Goal: Task Accomplishment & Management: Complete application form

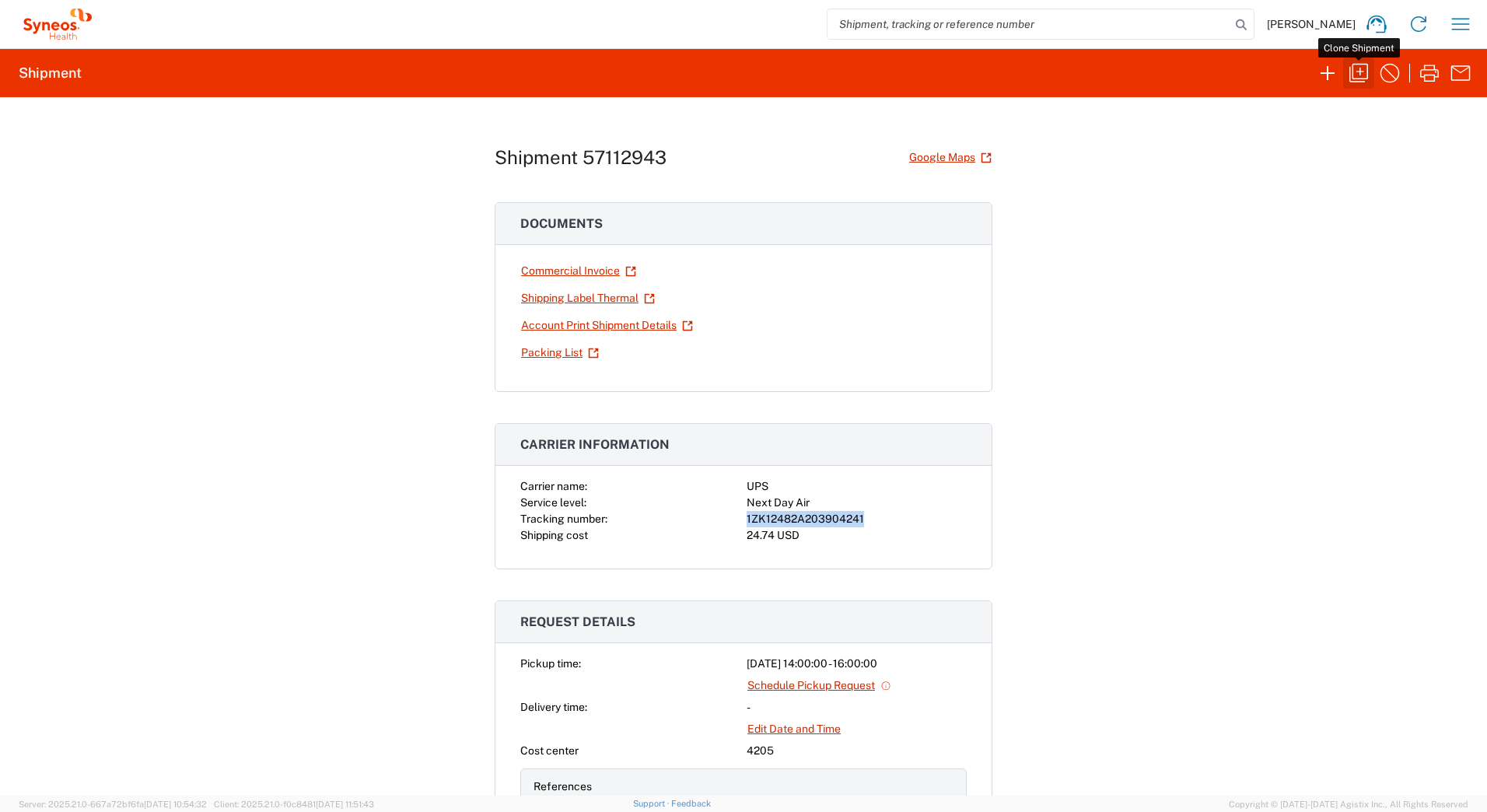
click at [1361, 70] on icon "button" at bounding box center [1359, 73] width 25 height 25
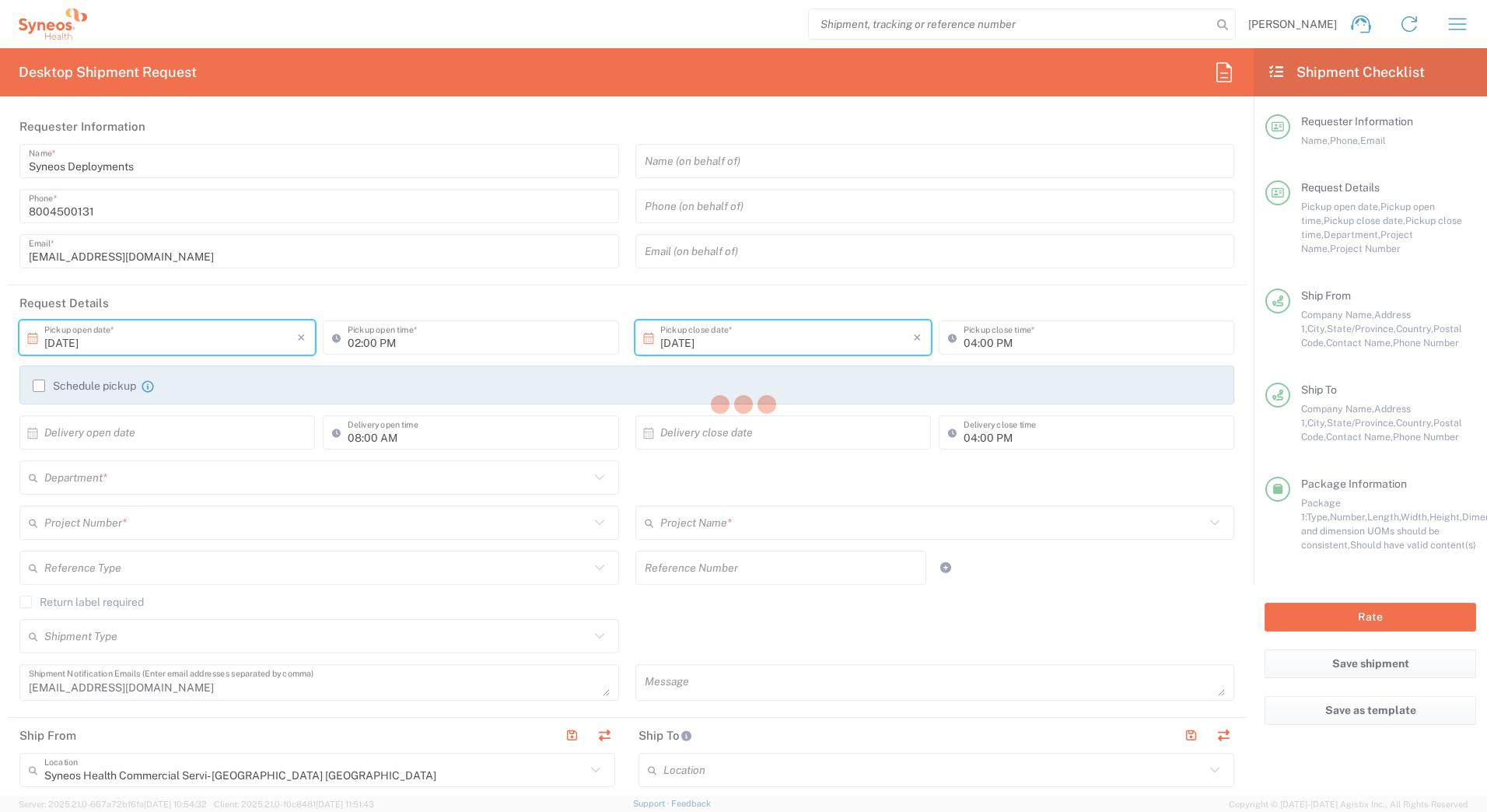
type input "[US_STATE]"
type input "Your Packaging"
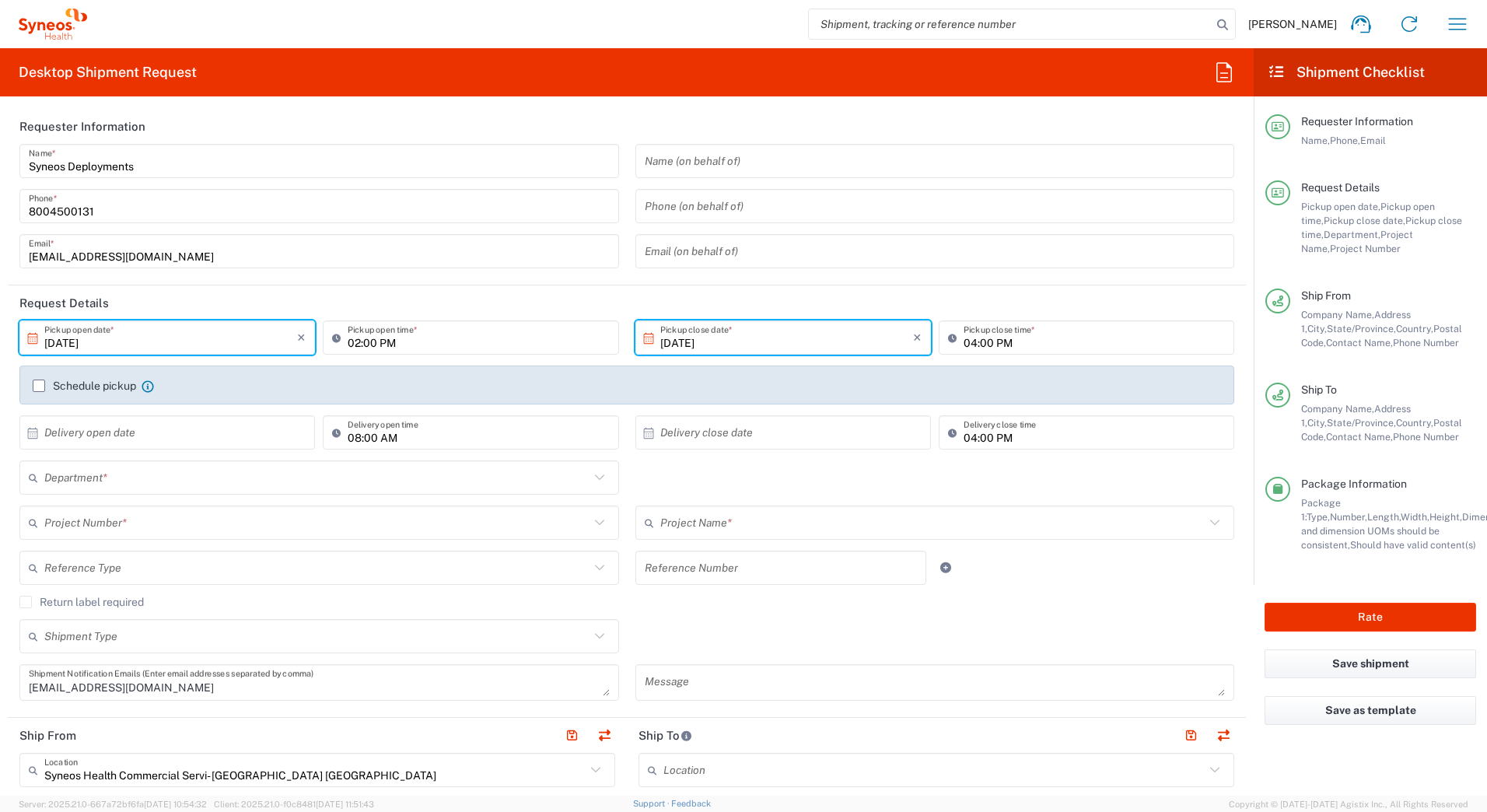
type input "5280"
type input "EC-US-JNJ-[MEDICAL_DATA]-Tel"
type input "4205"
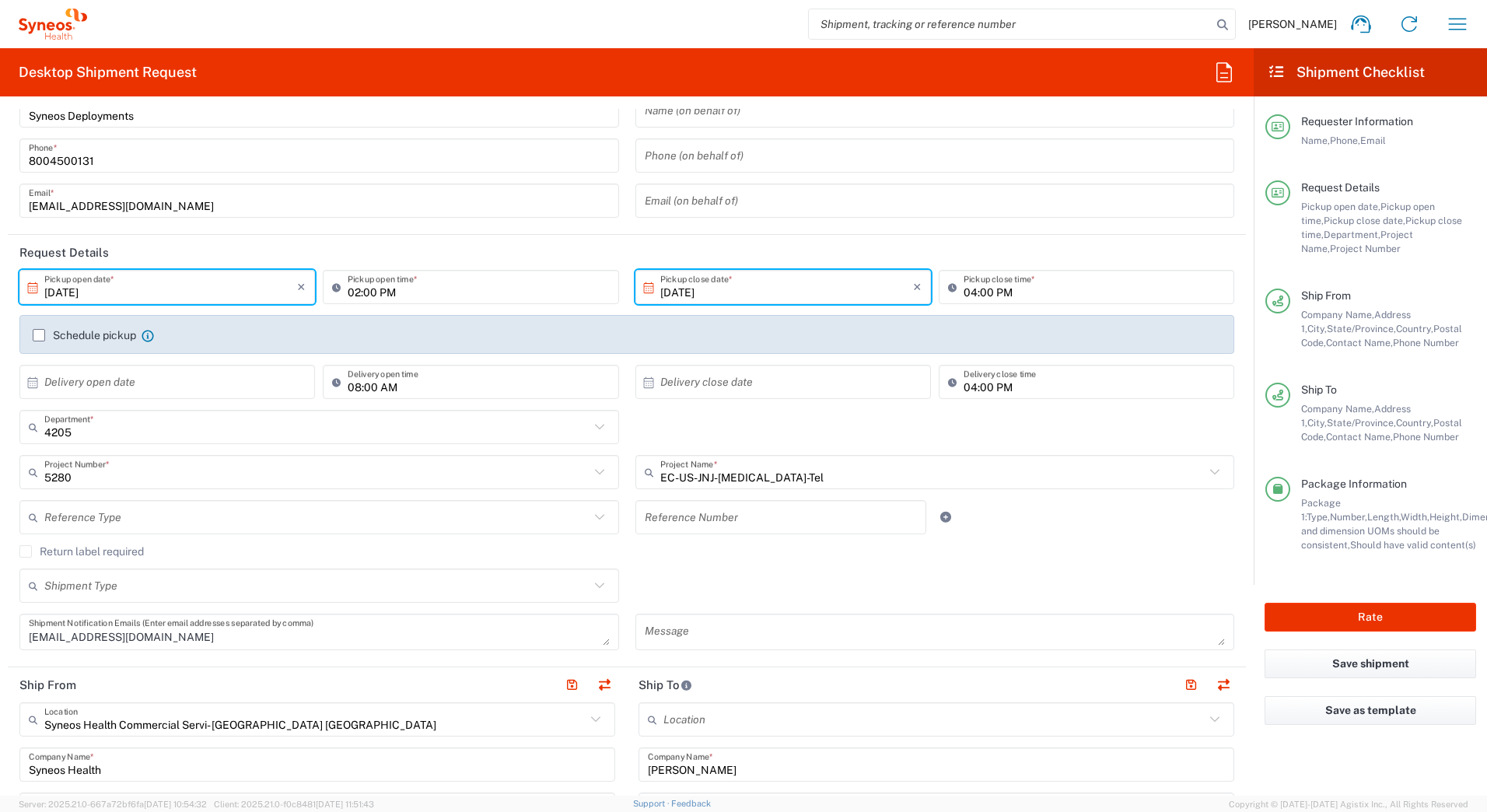
scroll to position [78, 0]
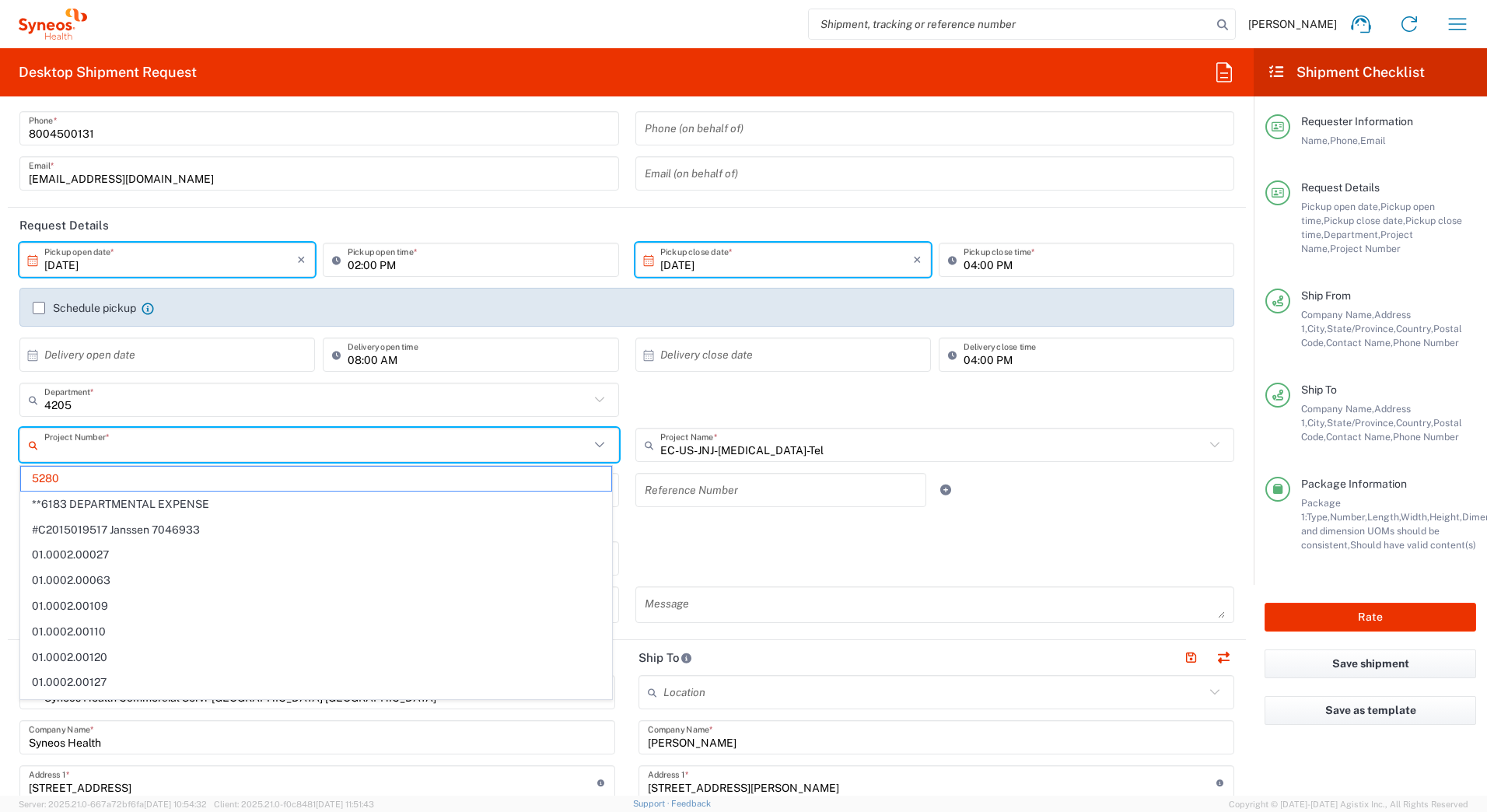
drag, startPoint x: 53, startPoint y: 443, endPoint x: -3, endPoint y: 441, distance: 56.0
click at [0, 441] on html "[PERSON_NAME] Home Shipment estimator Shipment tracking Desktop shipment reques…" at bounding box center [744, 406] width 1487 height 812
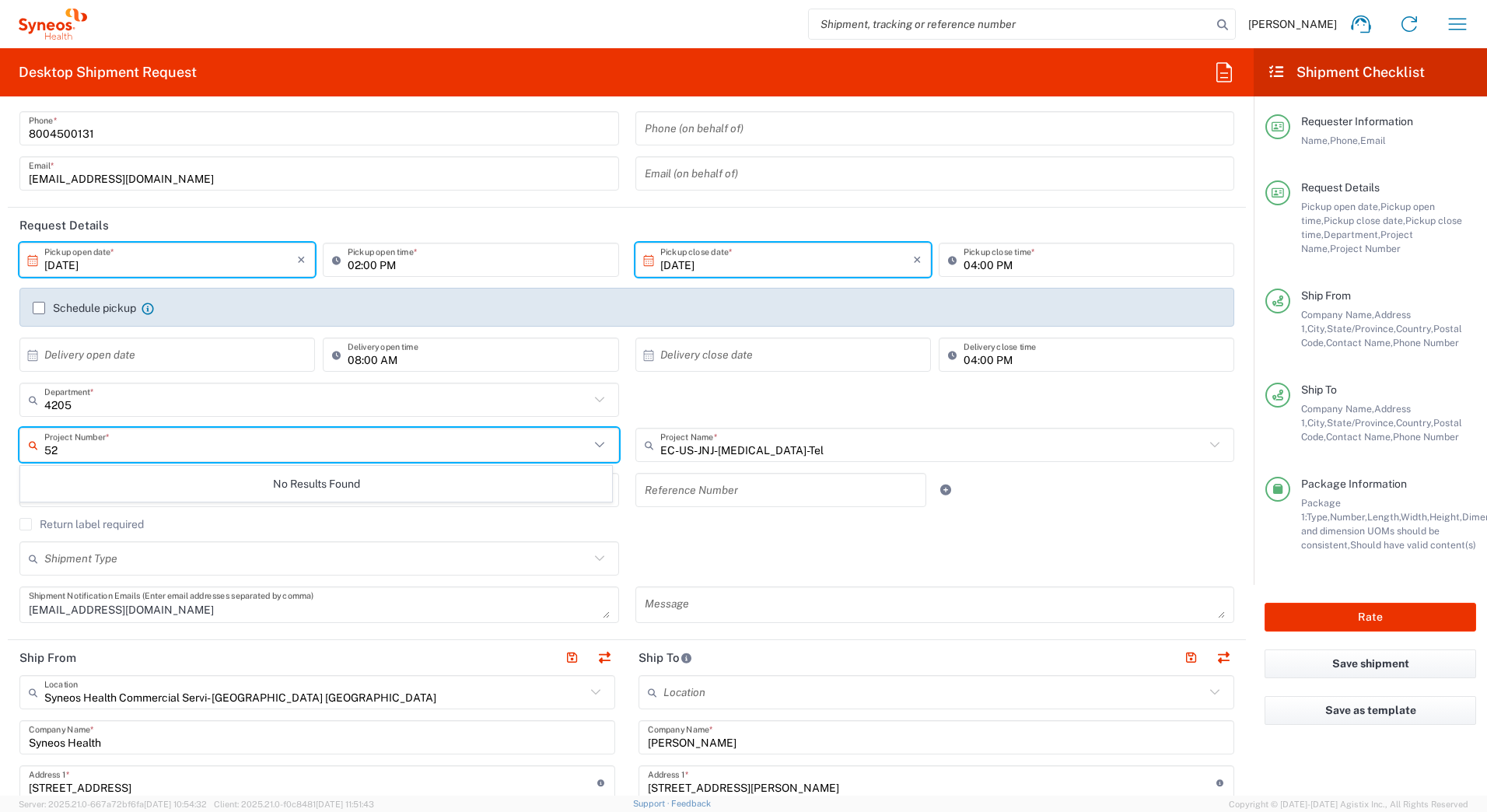
type input "5"
type input "7697"
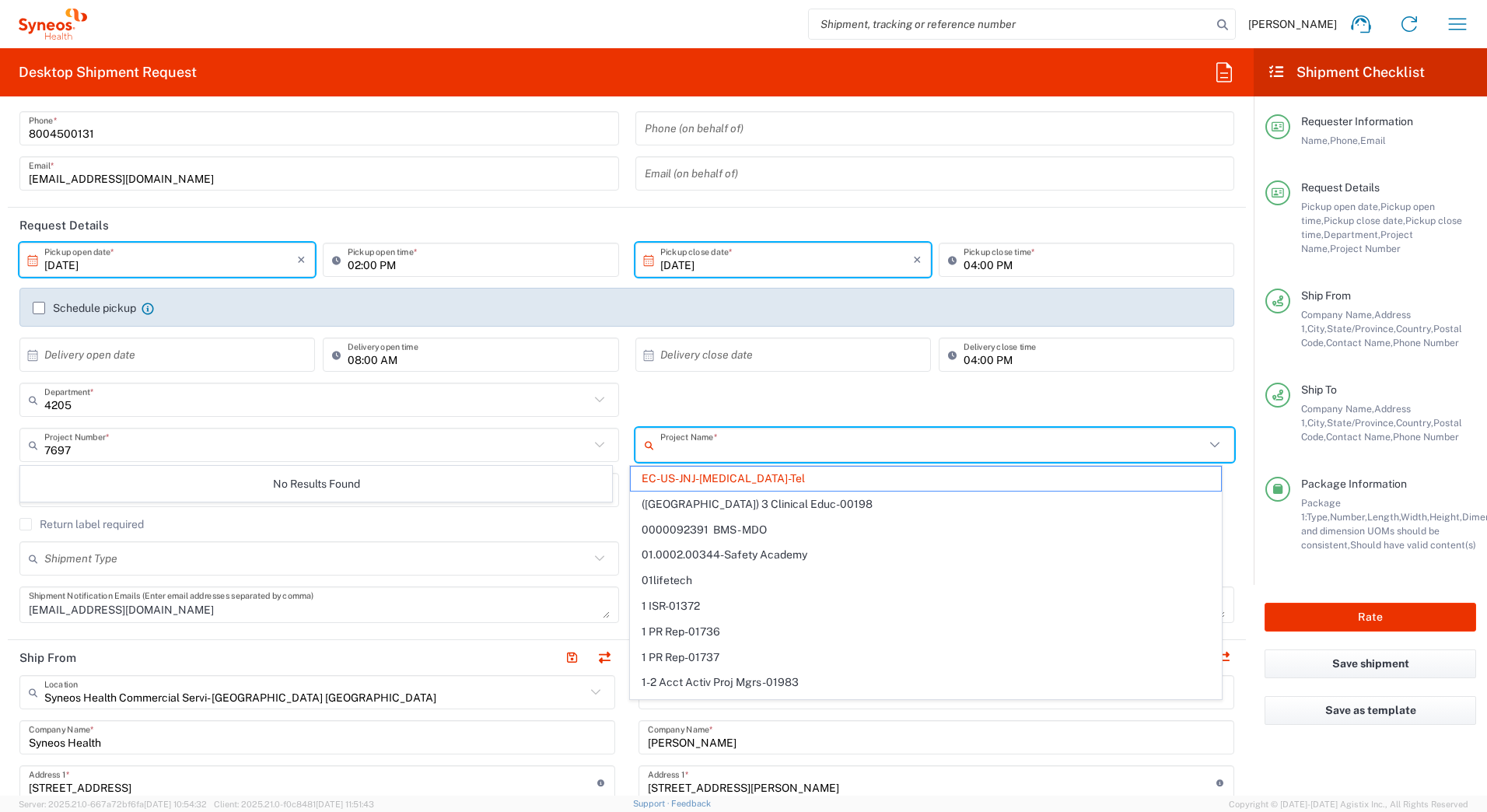
click at [671, 454] on input "text" at bounding box center [933, 445] width 546 height 27
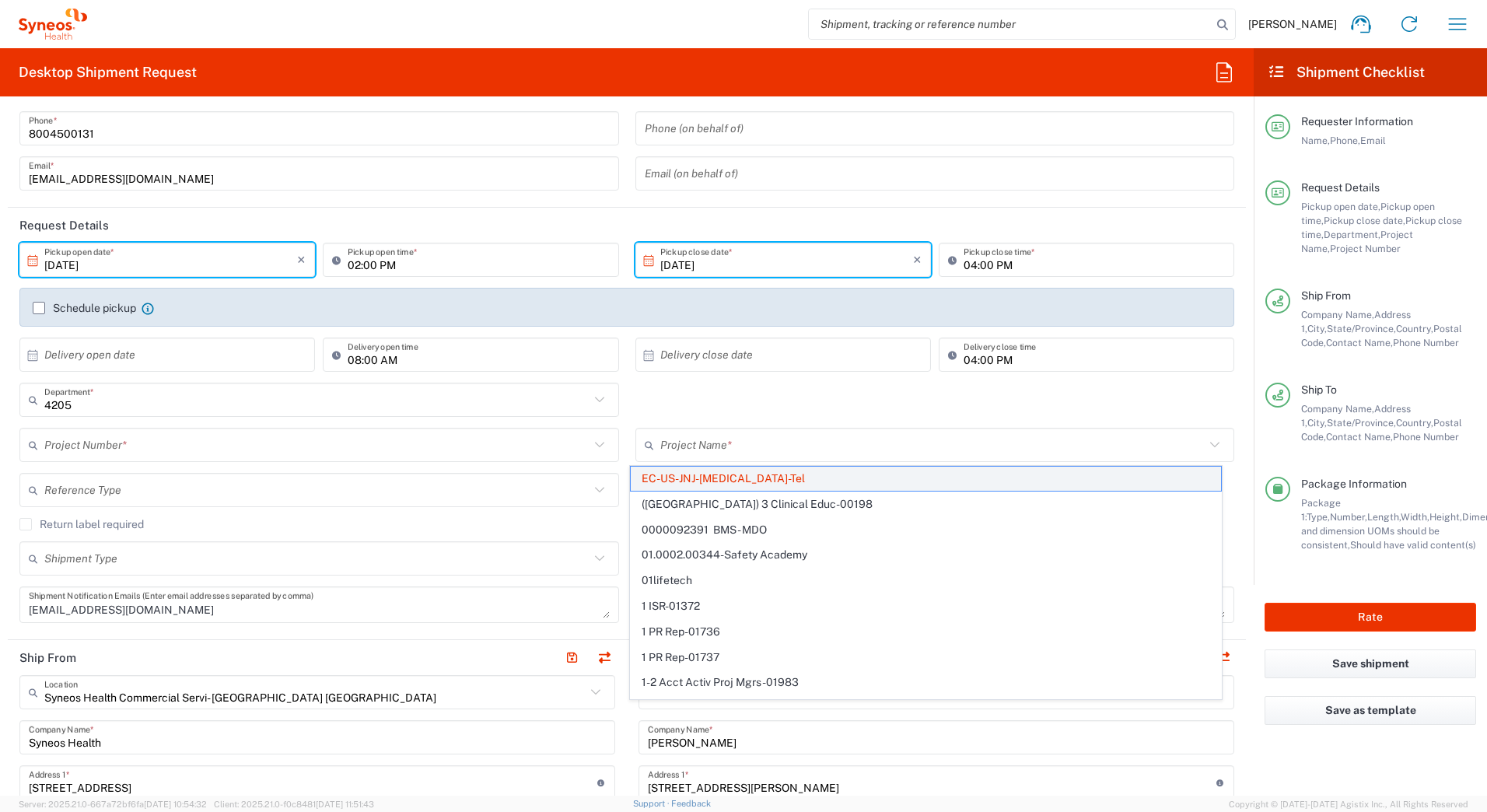
click at [667, 475] on span "EC-US-JNJ-[MEDICAL_DATA]-Tel" at bounding box center [925, 479] width 590 height 24
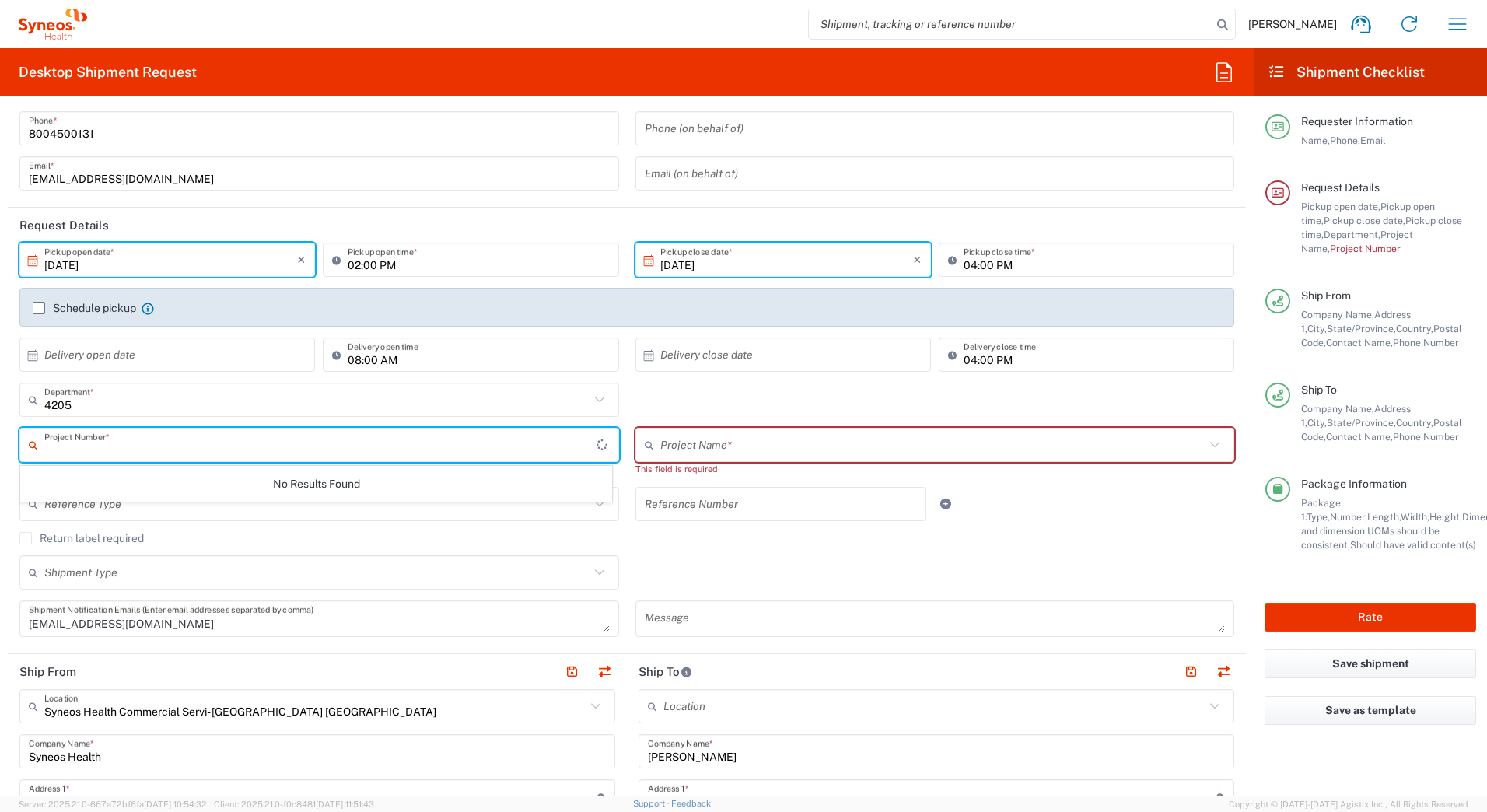
click at [248, 444] on input "text" at bounding box center [320, 445] width 552 height 27
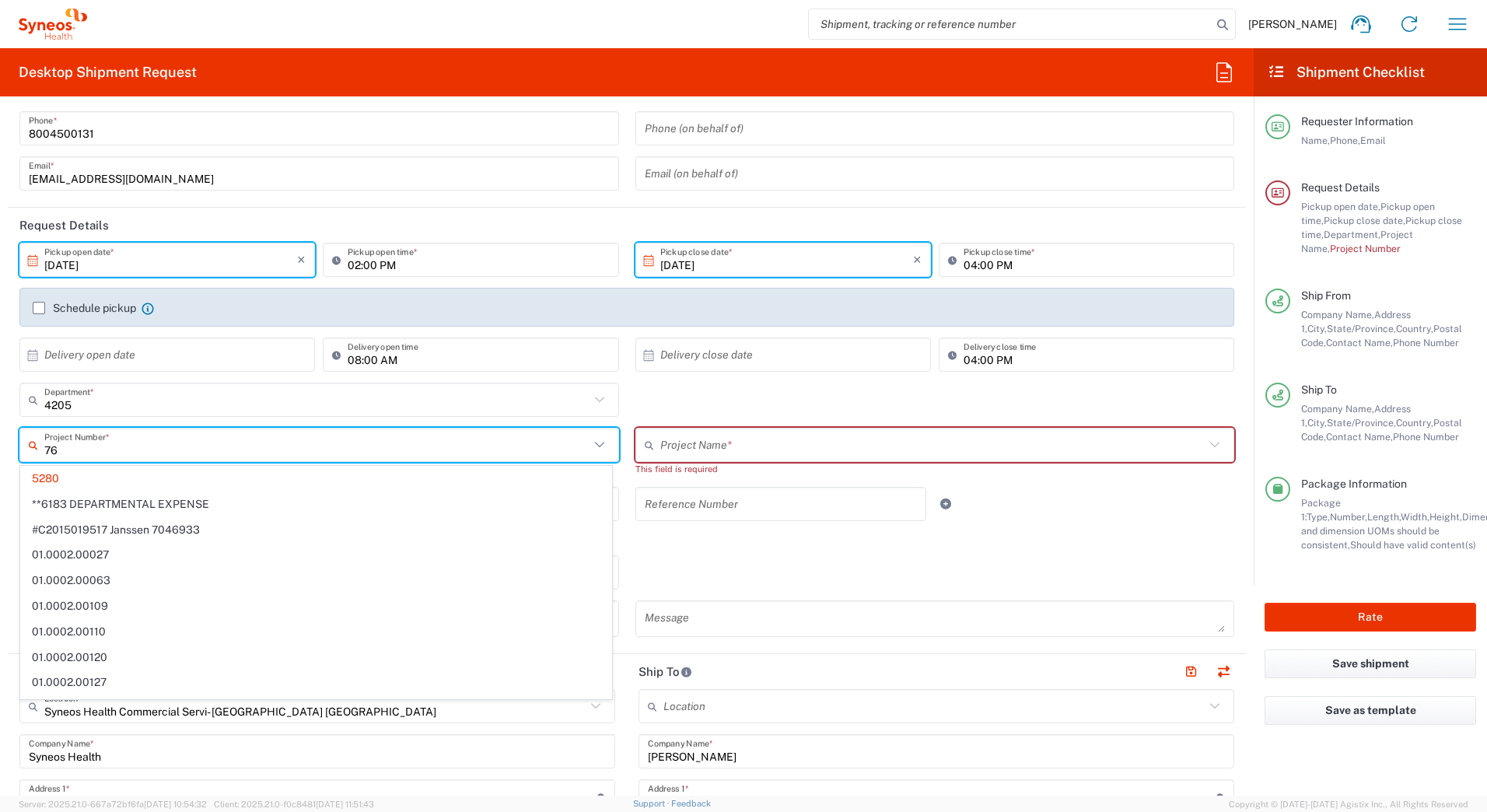
type input "769"
type input "EC-US-JNJ-[MEDICAL_DATA]-Tel"
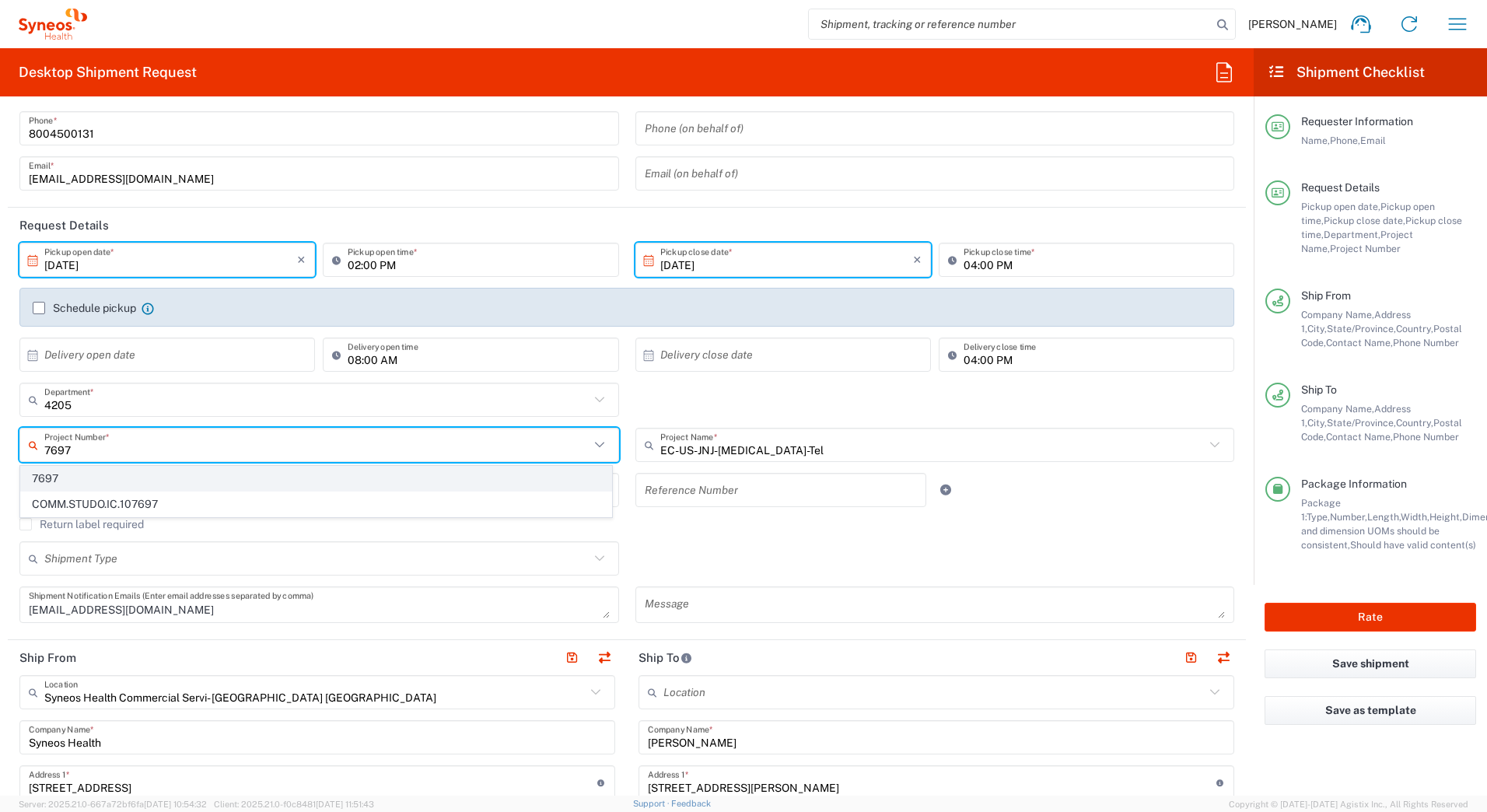
type input "7697"
click at [167, 484] on span "7697" at bounding box center [315, 479] width 590 height 24
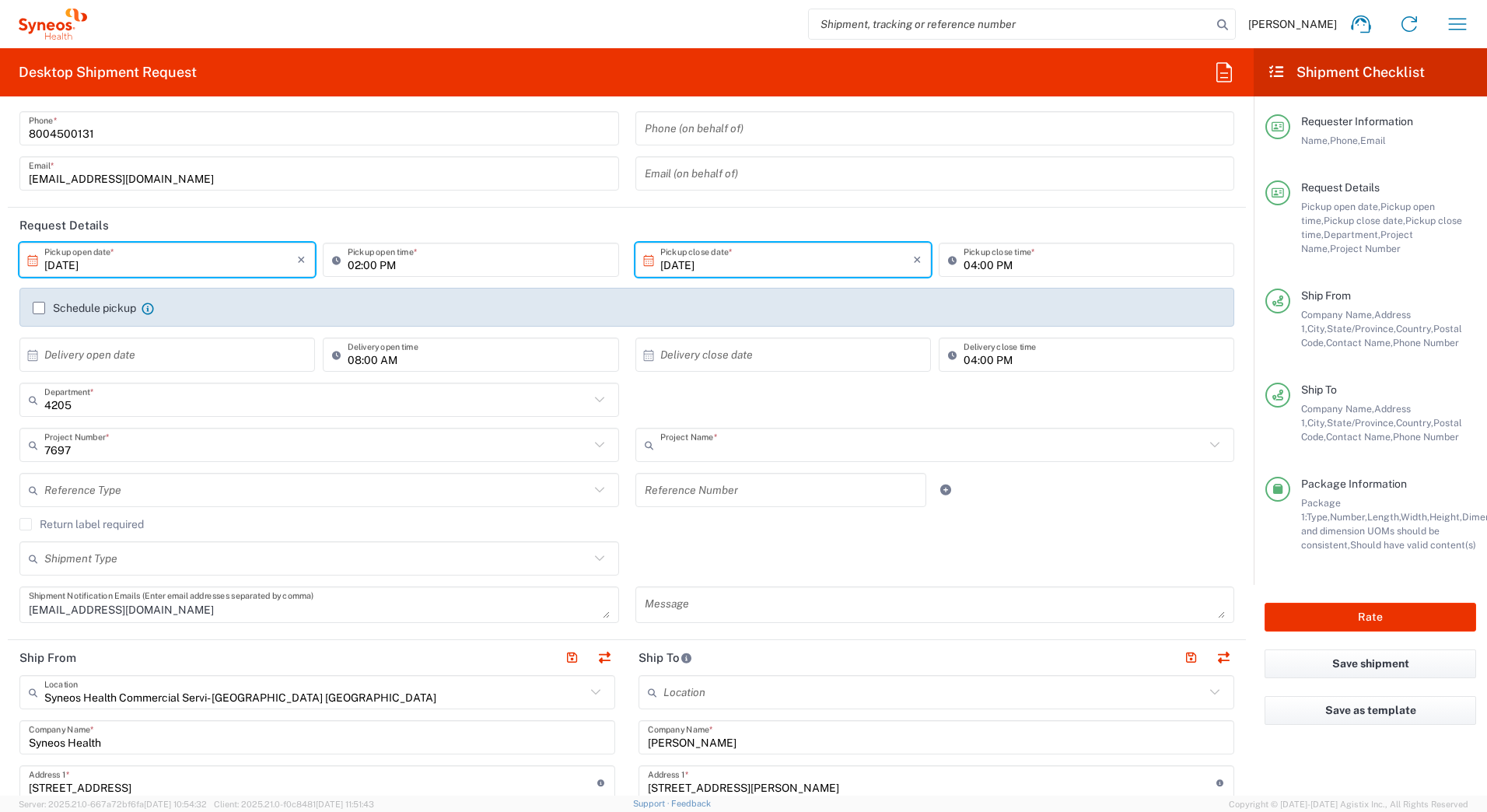
type input "EC-US JBI EC Team"
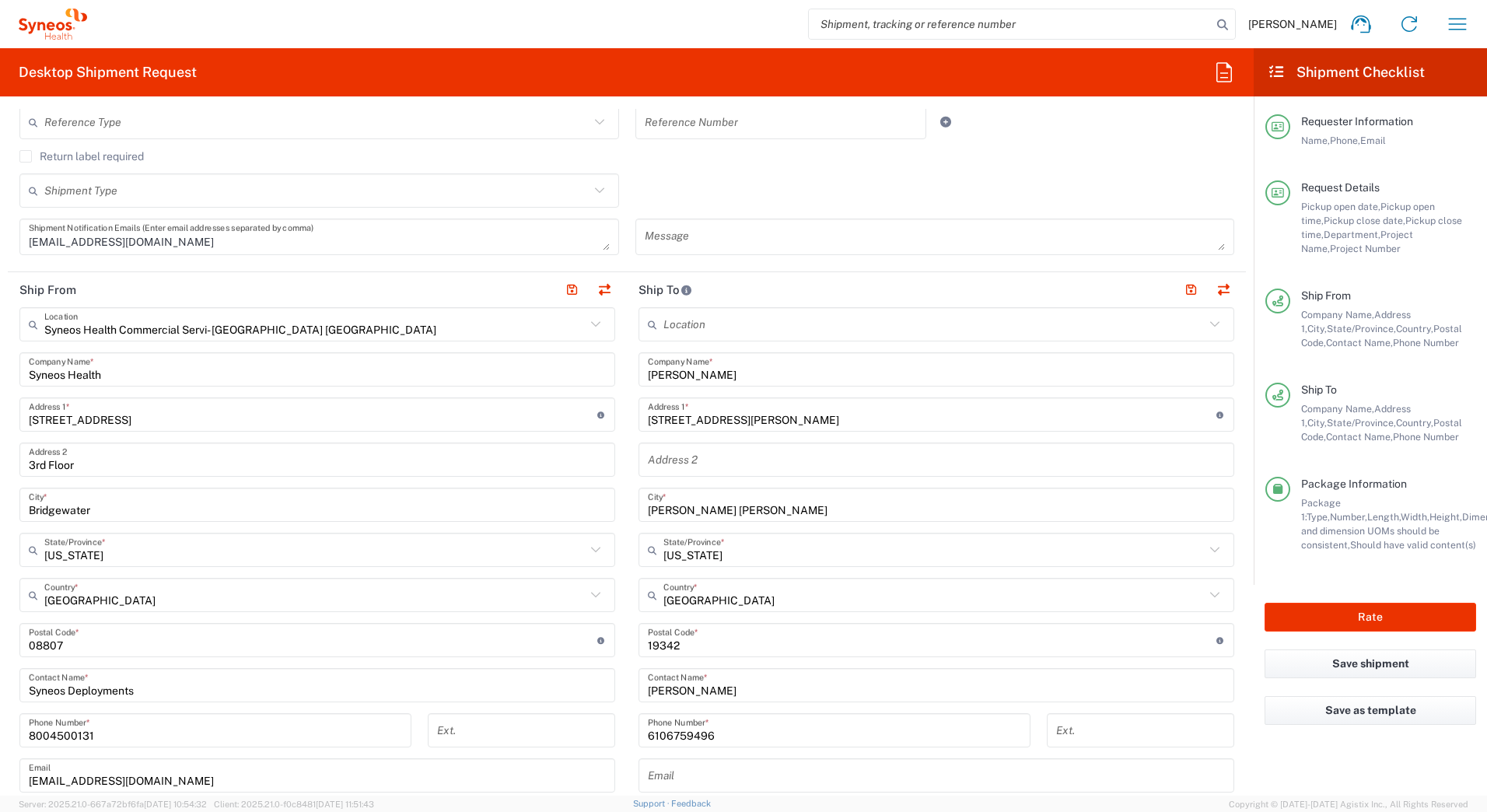
scroll to position [467, 0]
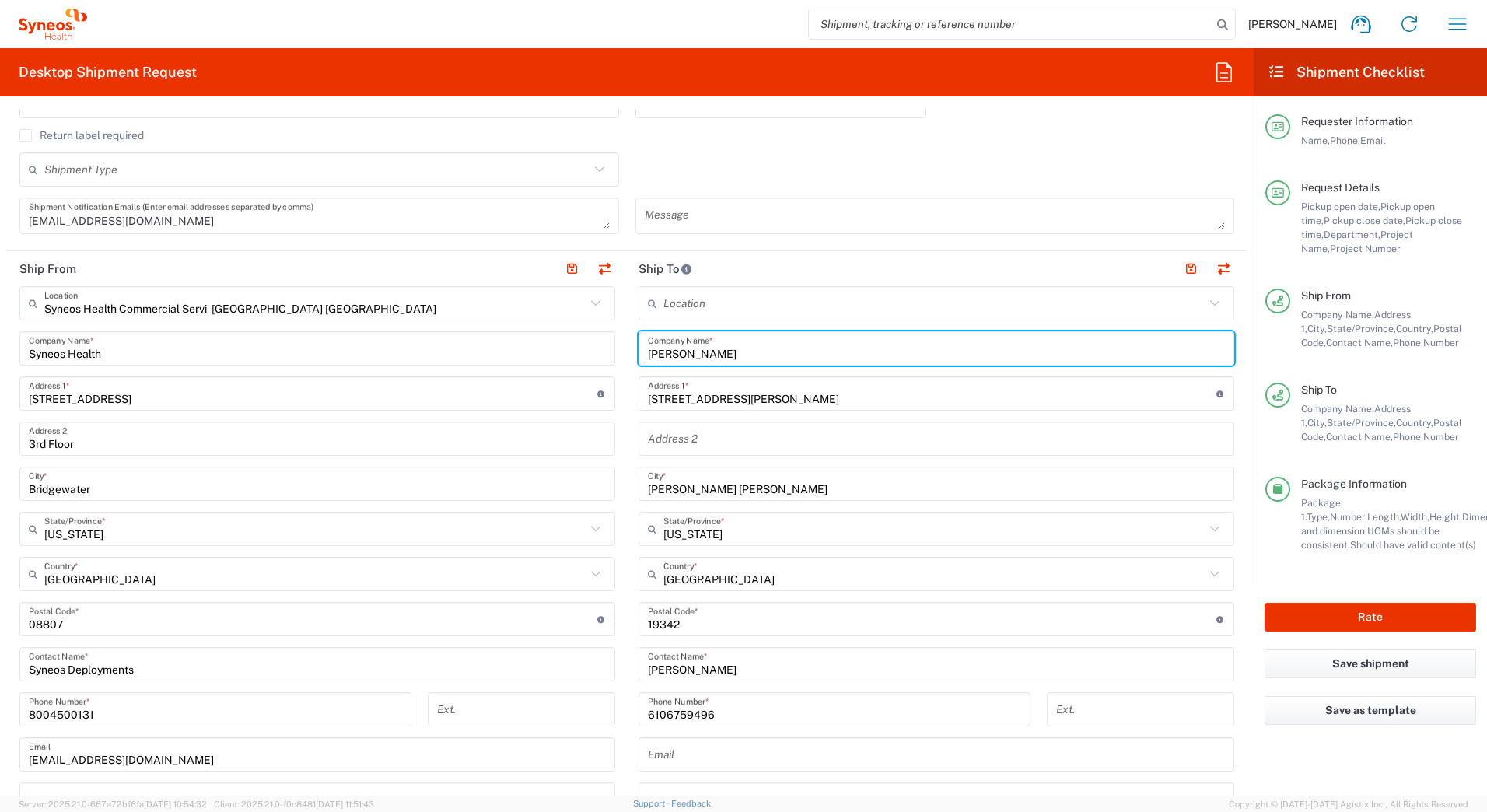
drag, startPoint x: 735, startPoint y: 358, endPoint x: 594, endPoint y: 359, distance: 141.0
click at [594, 359] on div "Ship From Syneos Health Commercial Servi- [GEOGRAPHIC_DATA] [GEOGRAPHIC_DATA] L…" at bounding box center [627, 598] width 1239 height 695
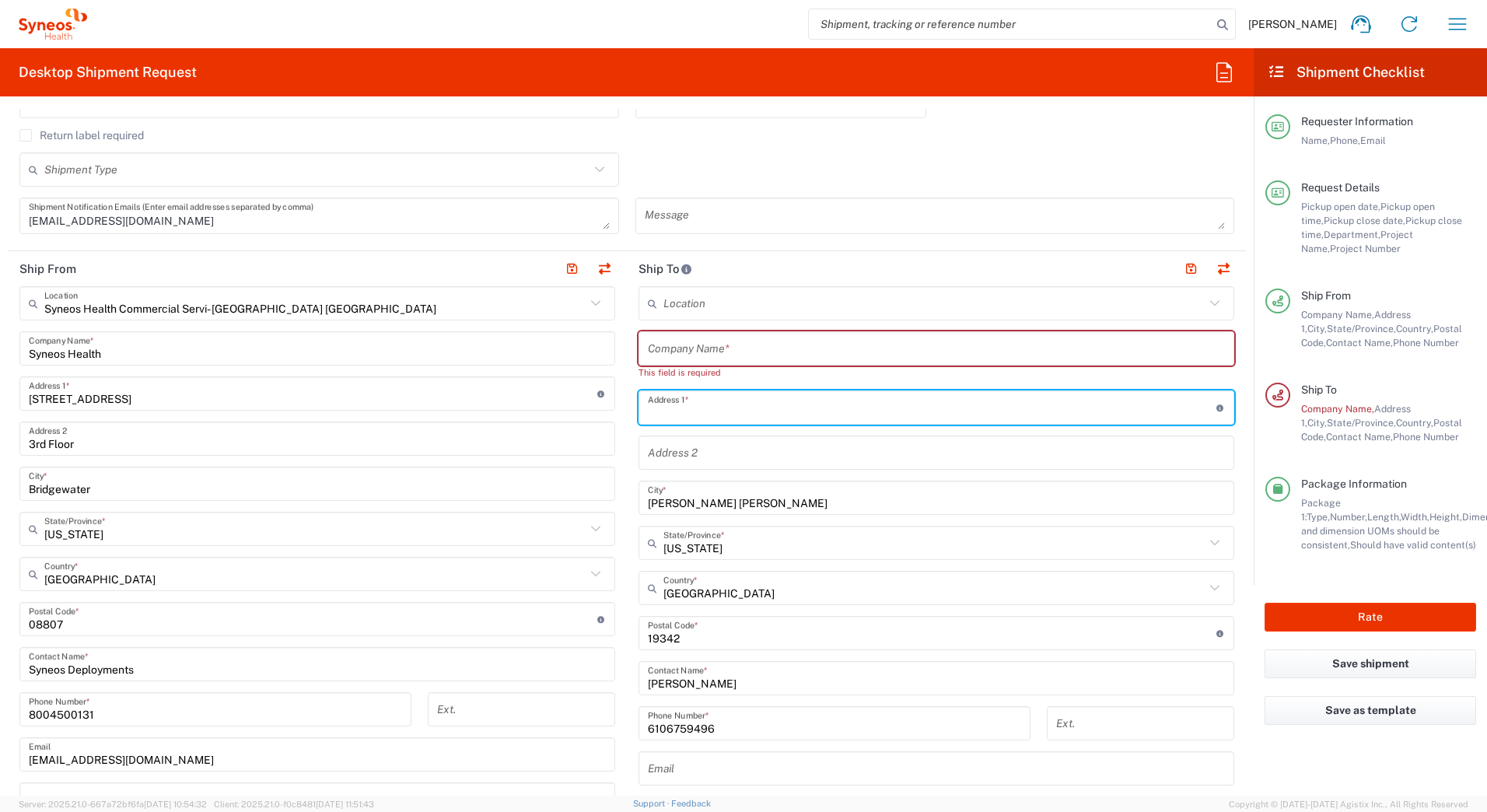
drag, startPoint x: 745, startPoint y: 402, endPoint x: 606, endPoint y: 398, distance: 139.1
click at [606, 398] on div "Ship From Syneos Health Commercial Servi- [GEOGRAPHIC_DATA] [GEOGRAPHIC_DATA] L…" at bounding box center [627, 605] width 1239 height 708
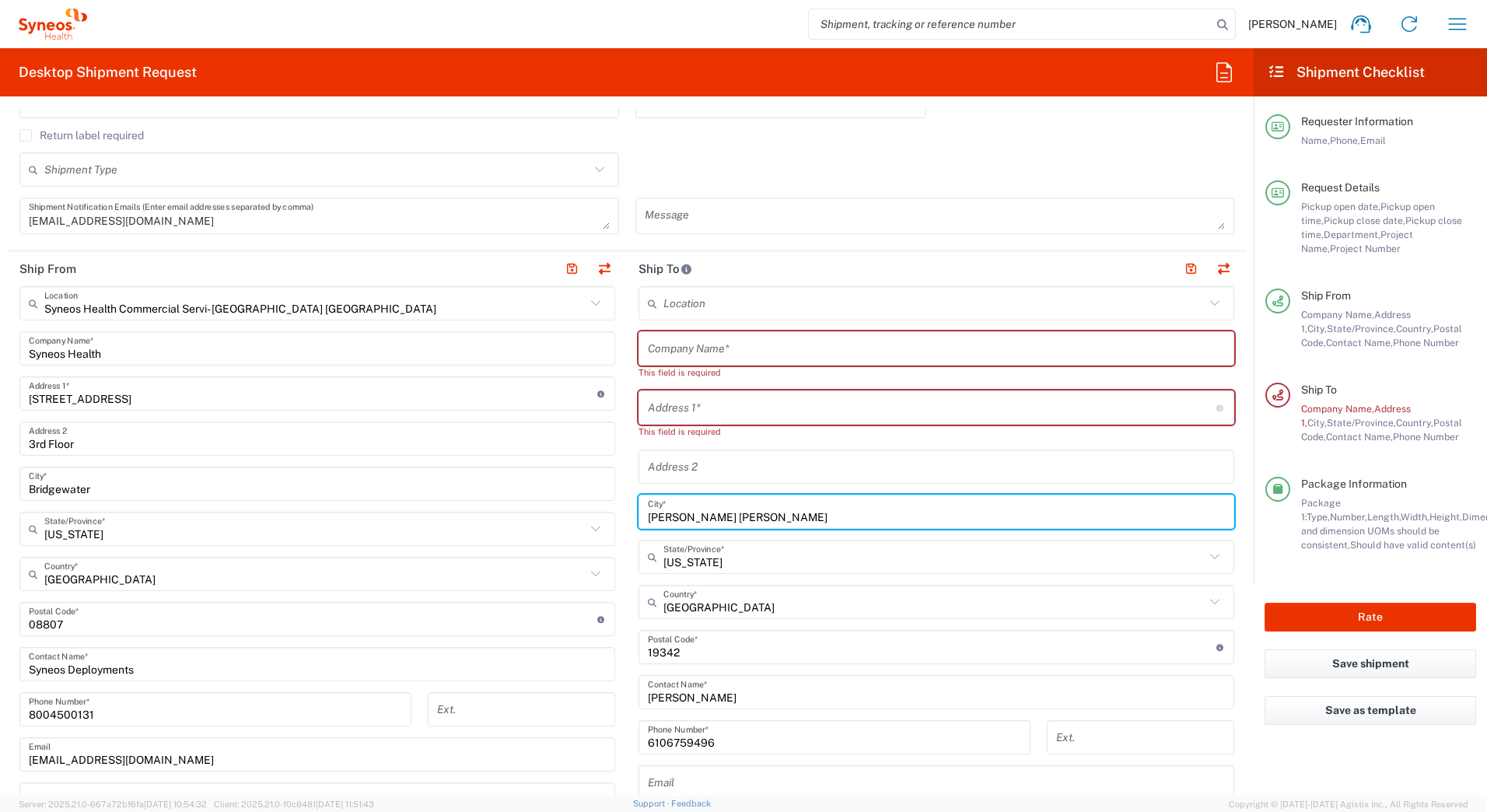
drag, startPoint x: 706, startPoint y: 499, endPoint x: 586, endPoint y: 519, distance: 121.7
click at [586, 519] on div "Ship From Syneos Health Commercial Servi- [GEOGRAPHIC_DATA] [GEOGRAPHIC_DATA] L…" at bounding box center [627, 612] width 1239 height 723
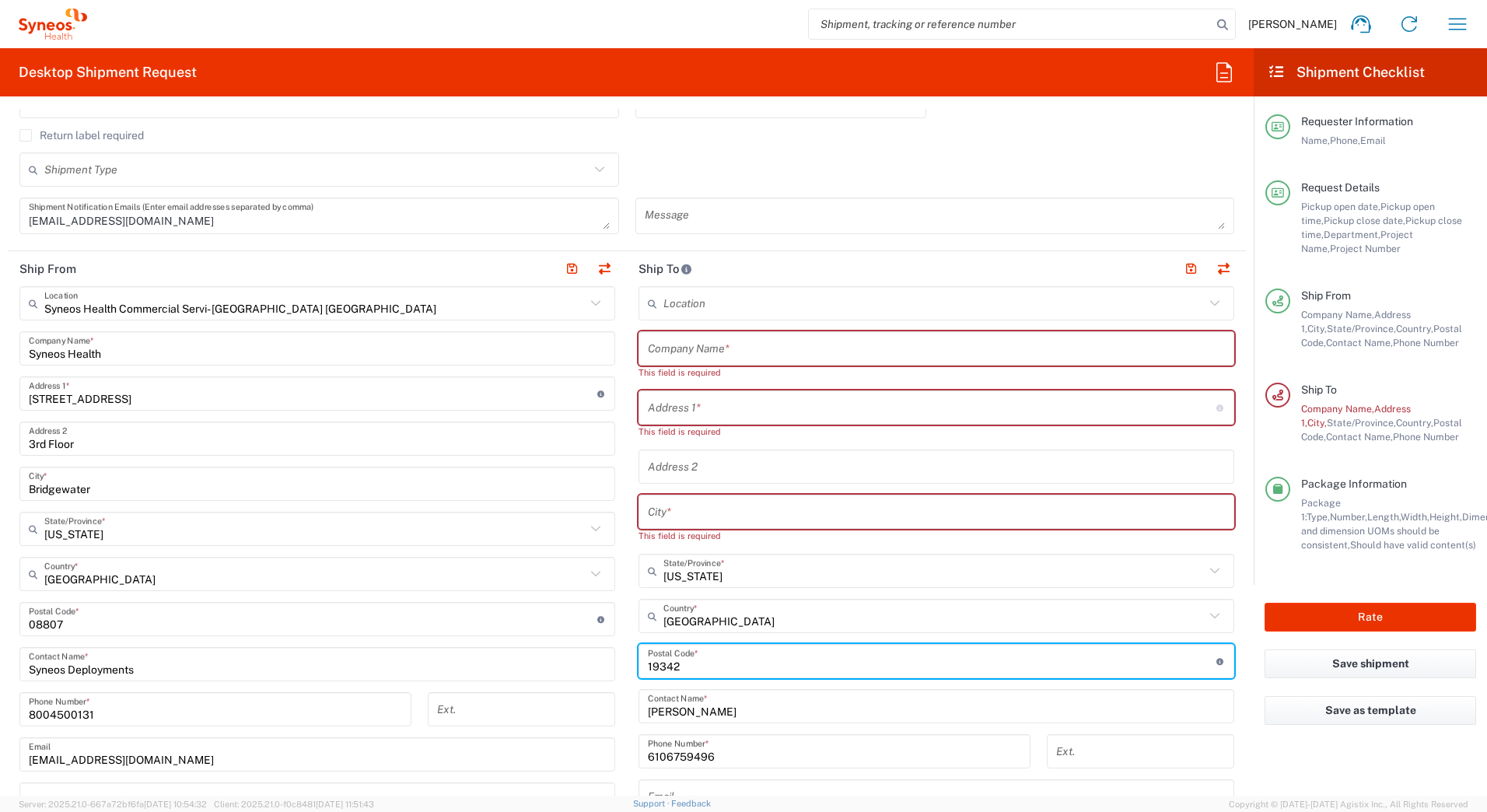
drag, startPoint x: 686, startPoint y: 650, endPoint x: 586, endPoint y: 670, distance: 102.0
click at [590, 674] on div "Ship From Syneos Health Commercial Servi- [GEOGRAPHIC_DATA] [GEOGRAPHIC_DATA] L…" at bounding box center [627, 619] width 1239 height 736
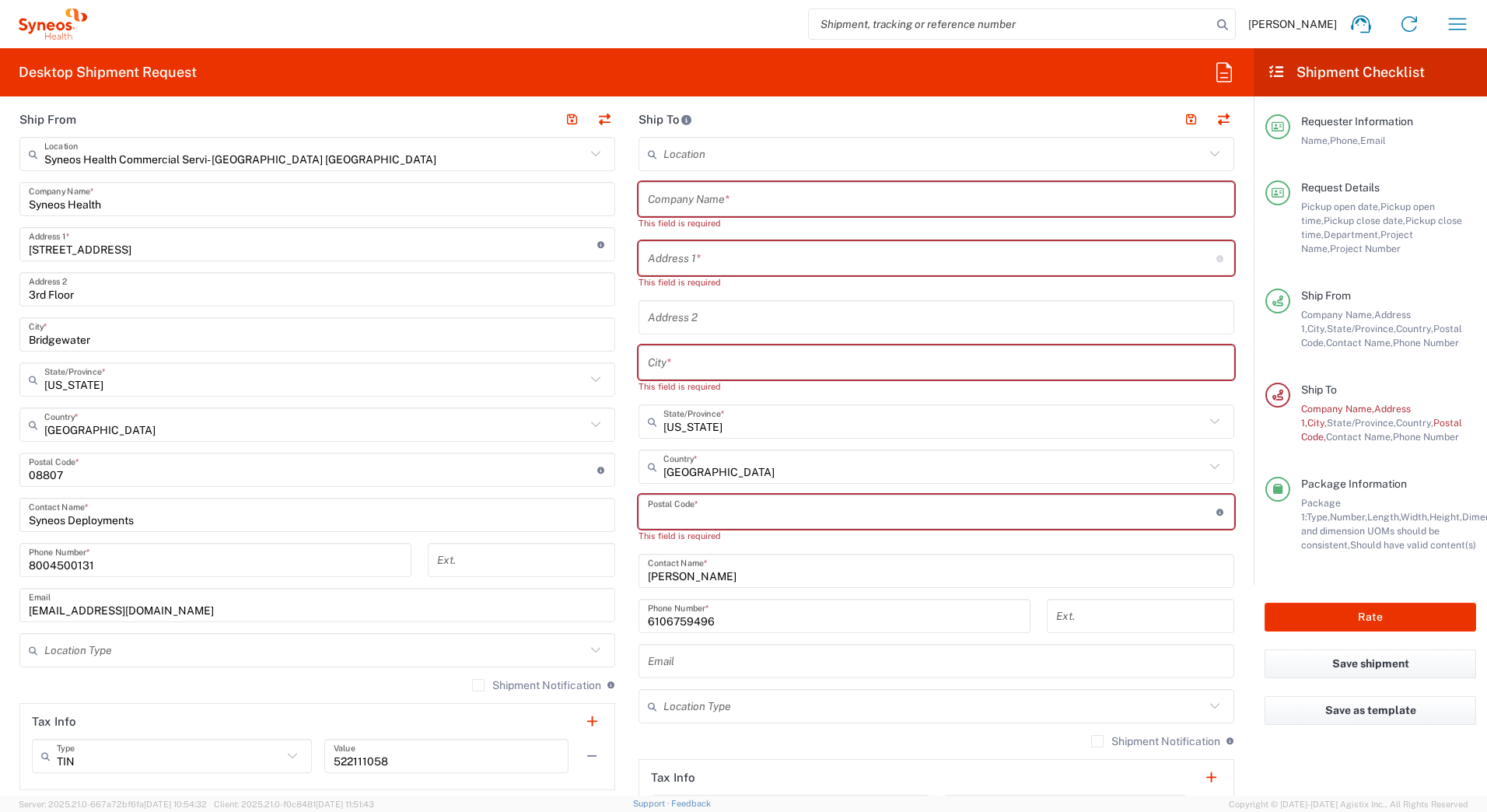
scroll to position [622, 0]
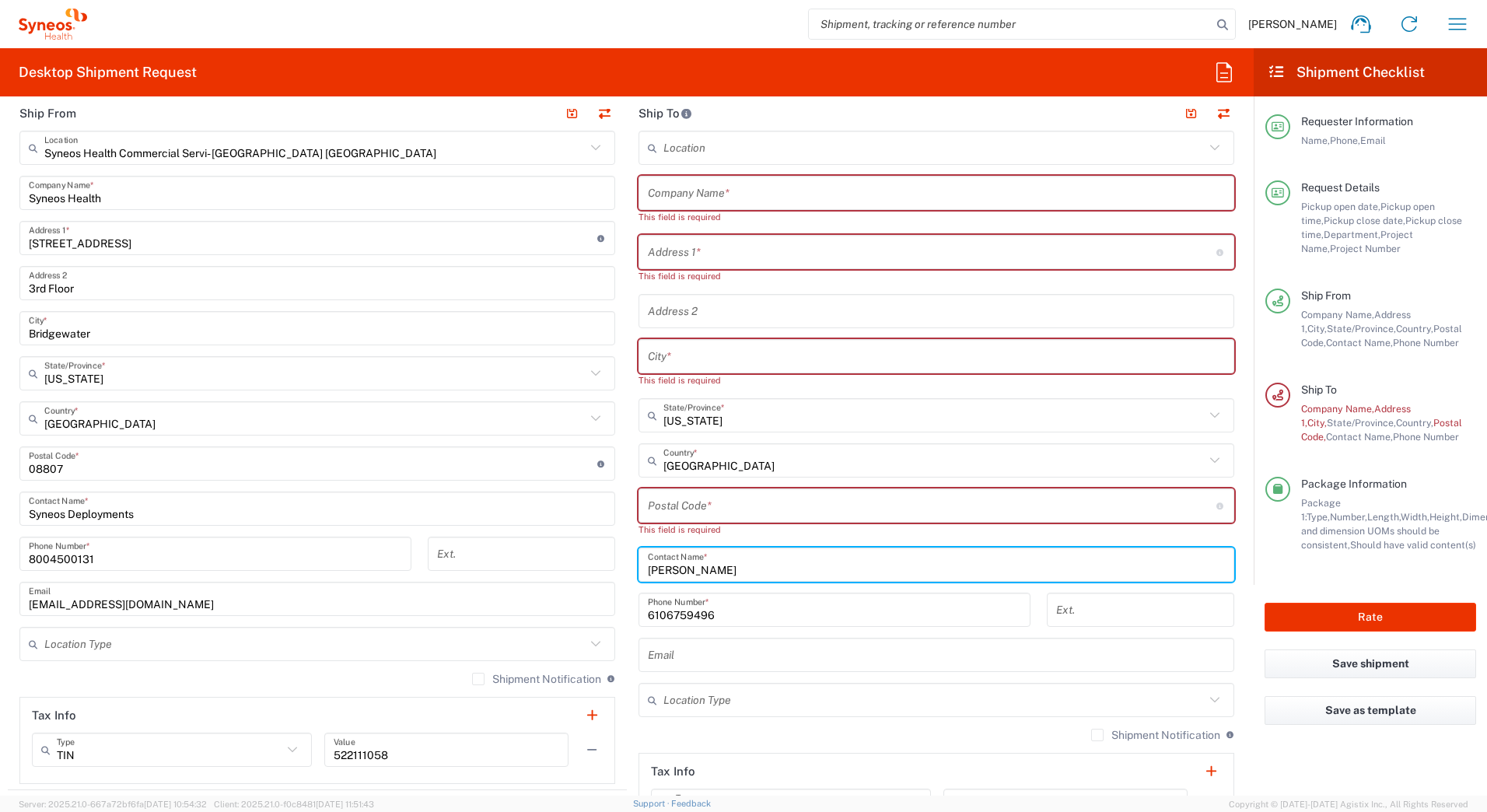
drag, startPoint x: 735, startPoint y: 568, endPoint x: 570, endPoint y: 585, distance: 165.9
click at [570, 585] on div "Ship From Syneos Health Commercial Servi- [GEOGRAPHIC_DATA] [GEOGRAPHIC_DATA] L…" at bounding box center [627, 471] width 1239 height 751
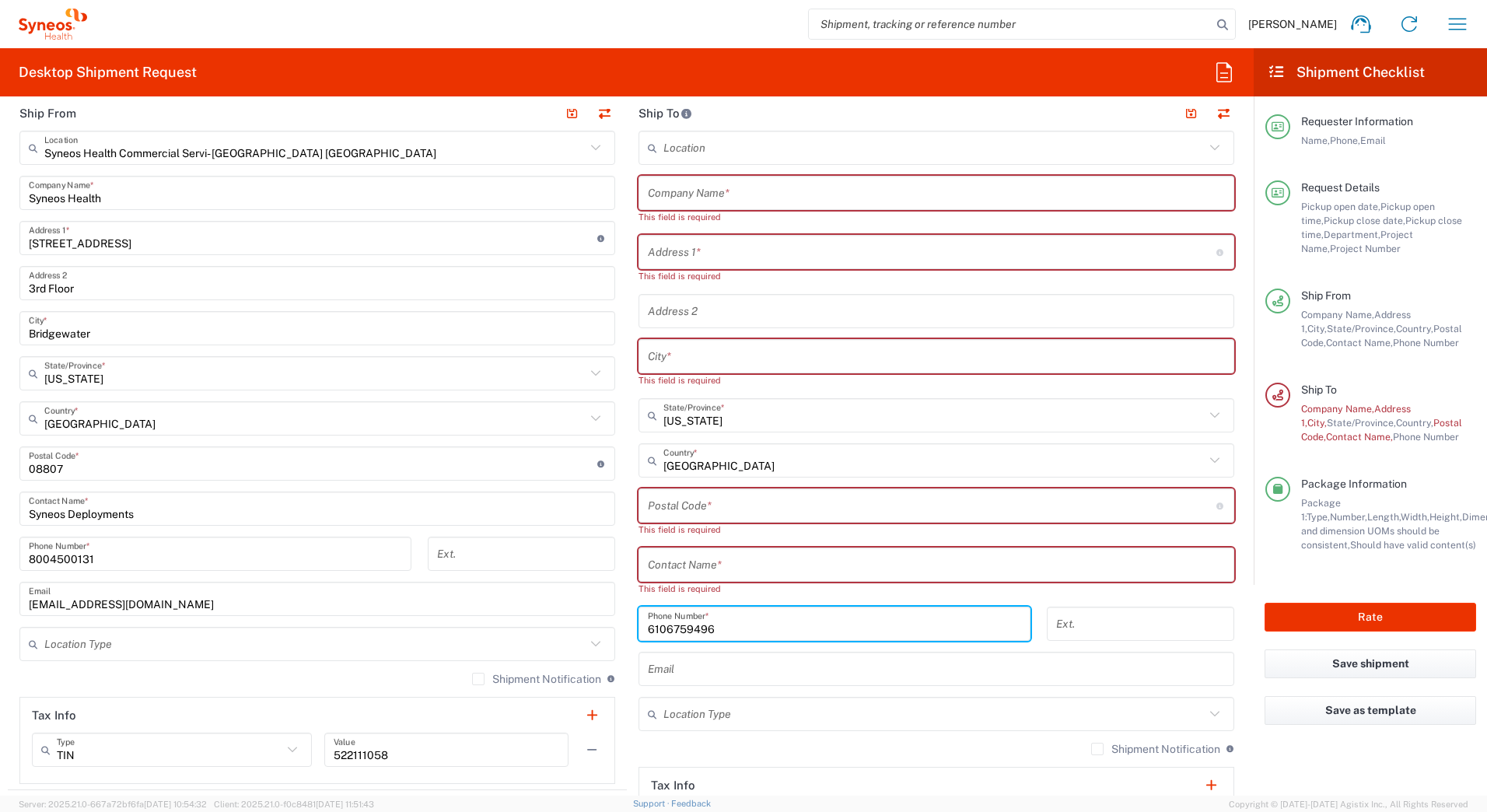
drag, startPoint x: 725, startPoint y: 610, endPoint x: 546, endPoint y: 631, distance: 180.2
click at [547, 635] on div "Ship From Syneos Health Commercial Servi- [GEOGRAPHIC_DATA] [GEOGRAPHIC_DATA] L…" at bounding box center [627, 478] width 1239 height 764
click at [725, 424] on input "text" at bounding box center [933, 415] width 541 height 27
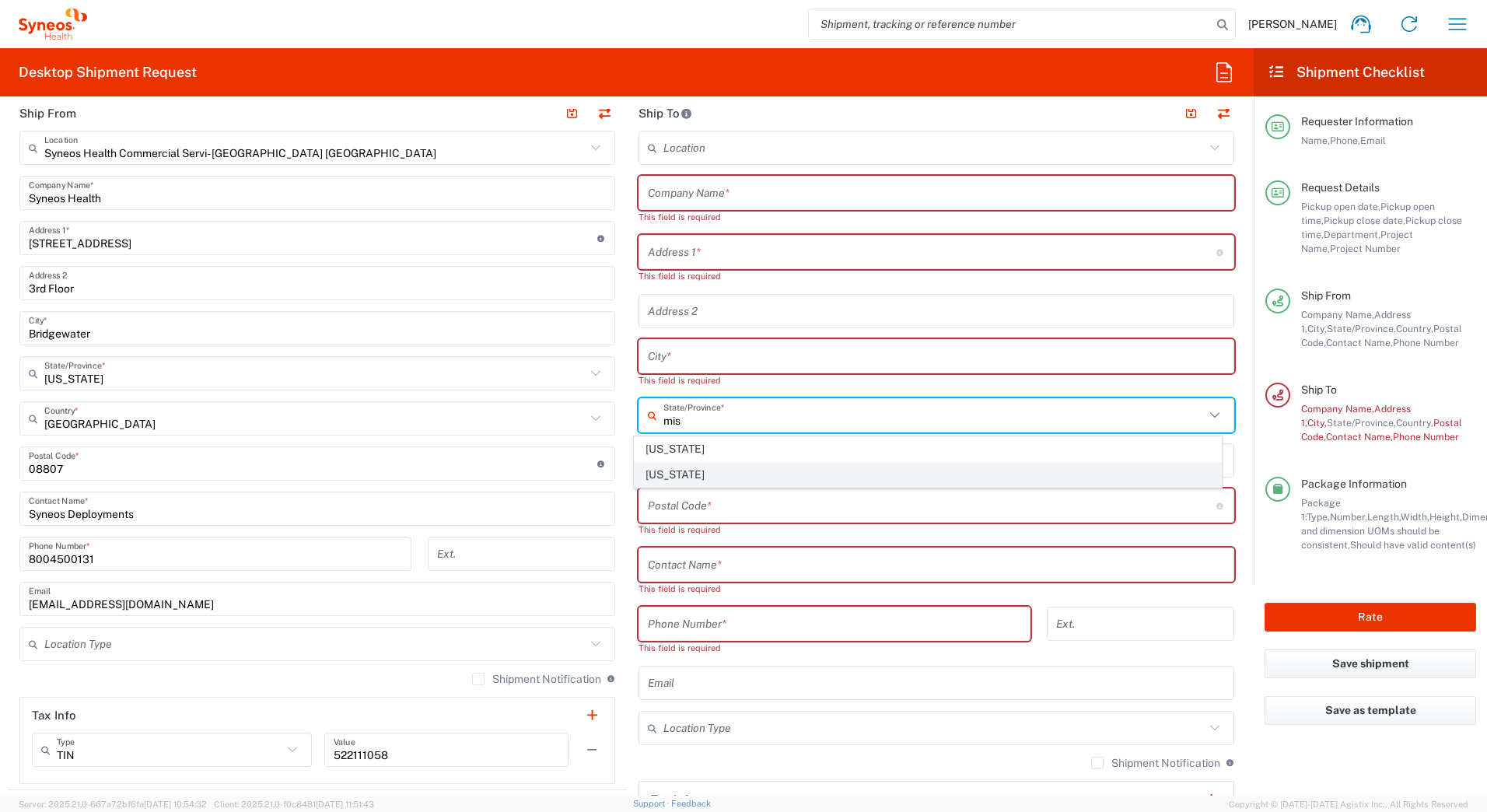
click at [644, 473] on span "[US_STATE]" at bounding box center [929, 474] width 587 height 24
type input "[US_STATE]"
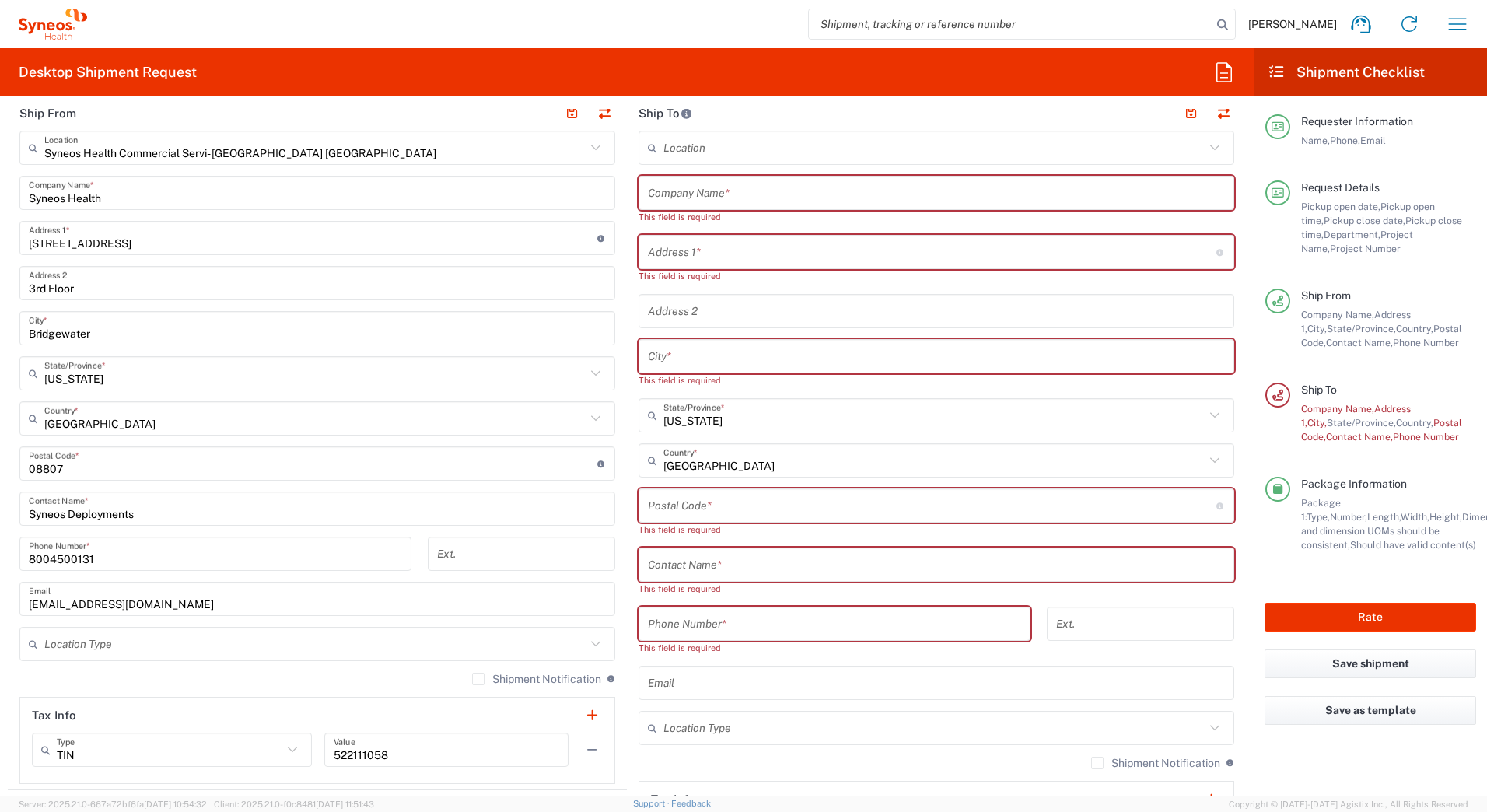
click at [679, 193] on input "text" at bounding box center [936, 193] width 577 height 27
paste input "[PERSON_NAME]"
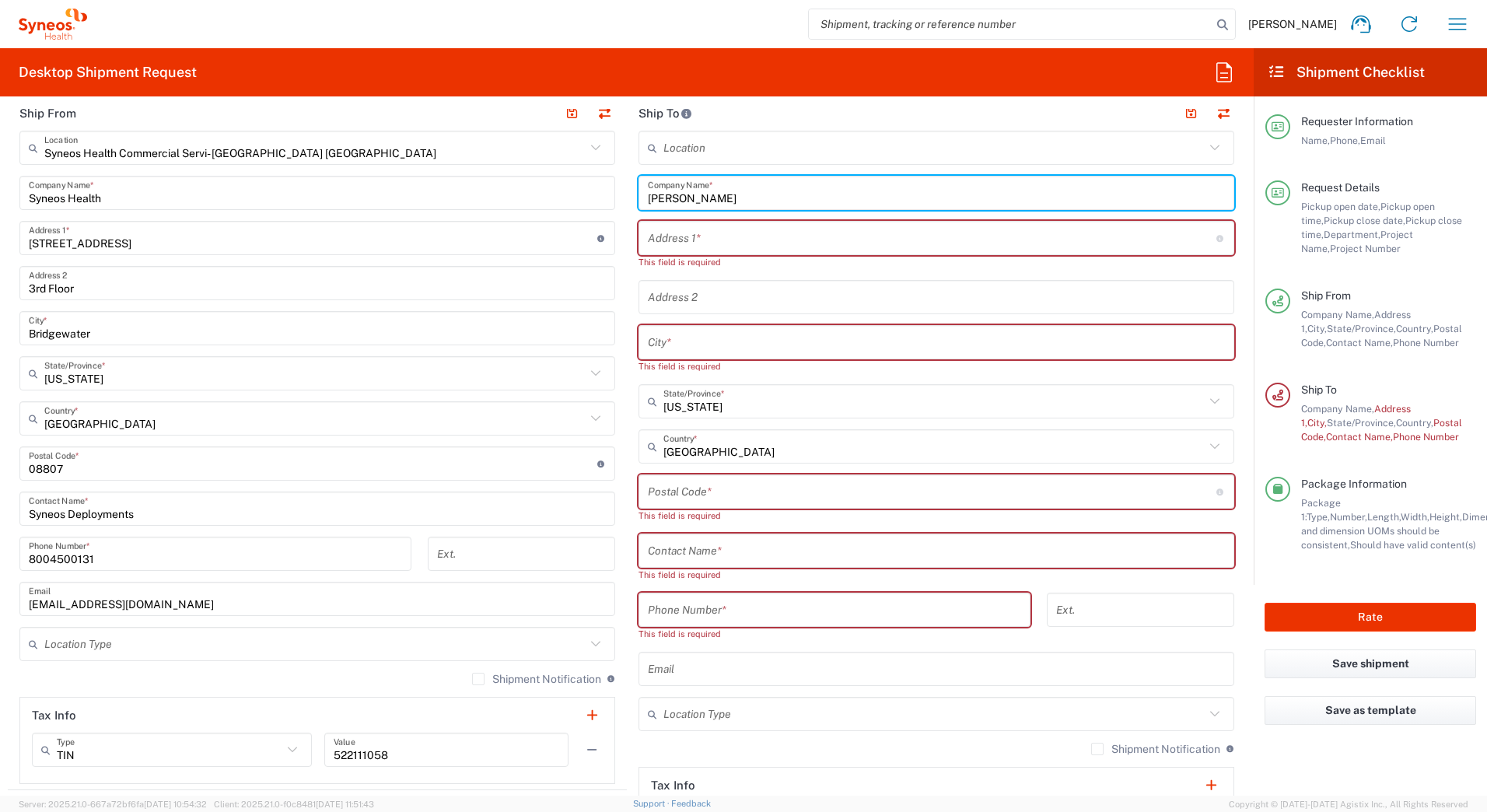
type input "[PERSON_NAME]"
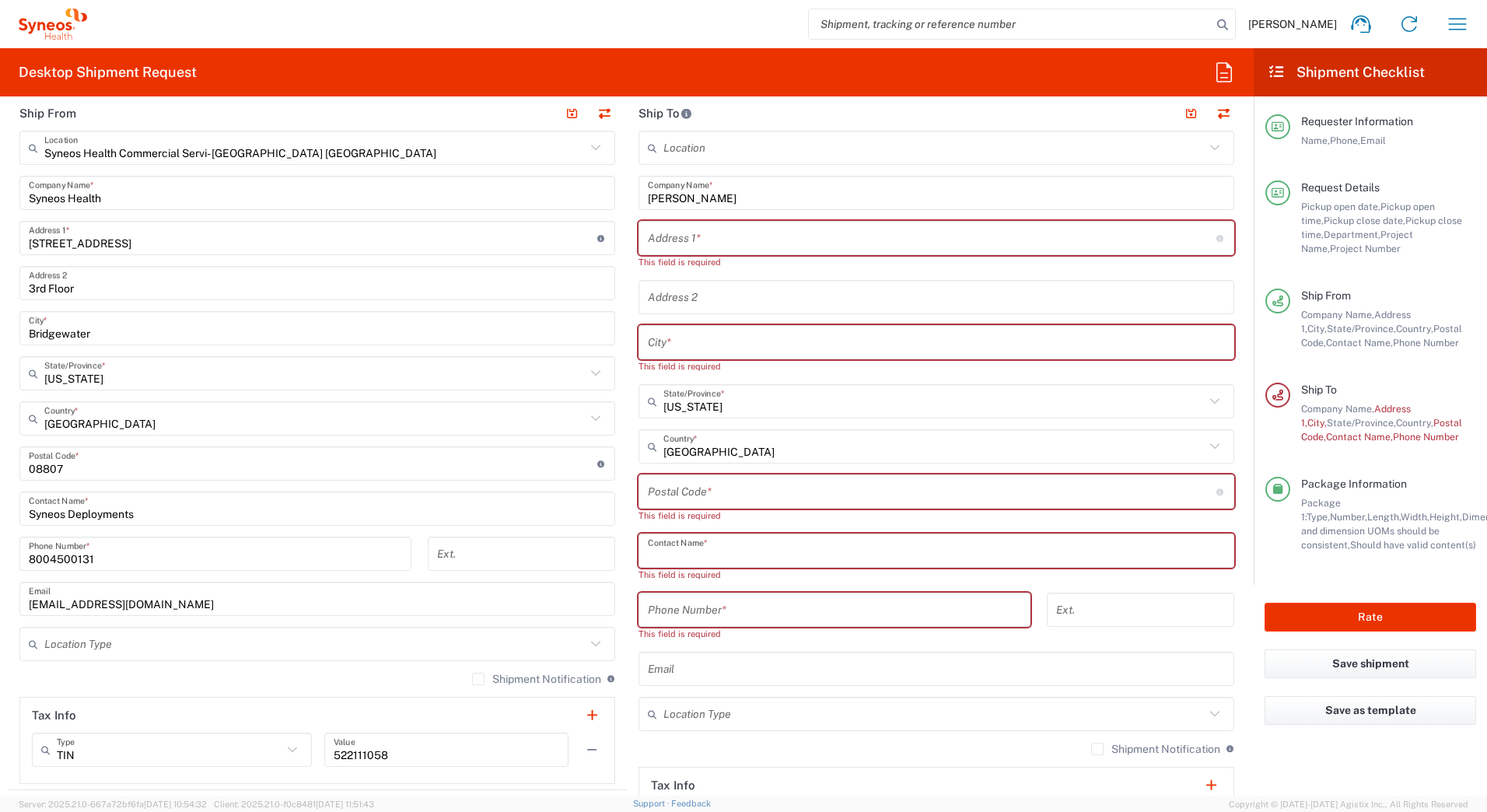
click at [685, 555] on input "text" at bounding box center [936, 551] width 577 height 27
paste input "[PERSON_NAME]"
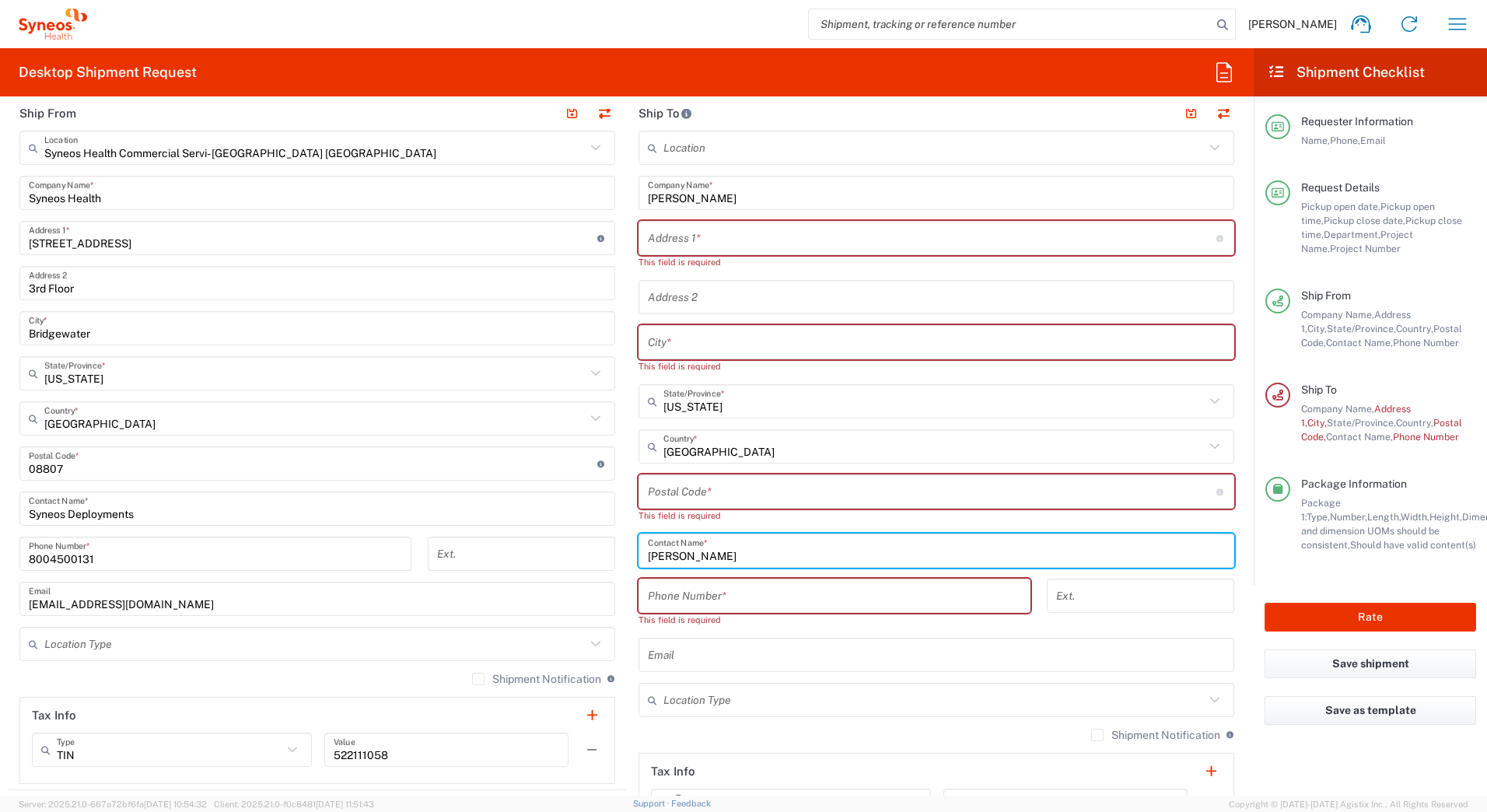
type input "[PERSON_NAME]"
click at [659, 238] on input "text" at bounding box center [931, 238] width 568 height 27
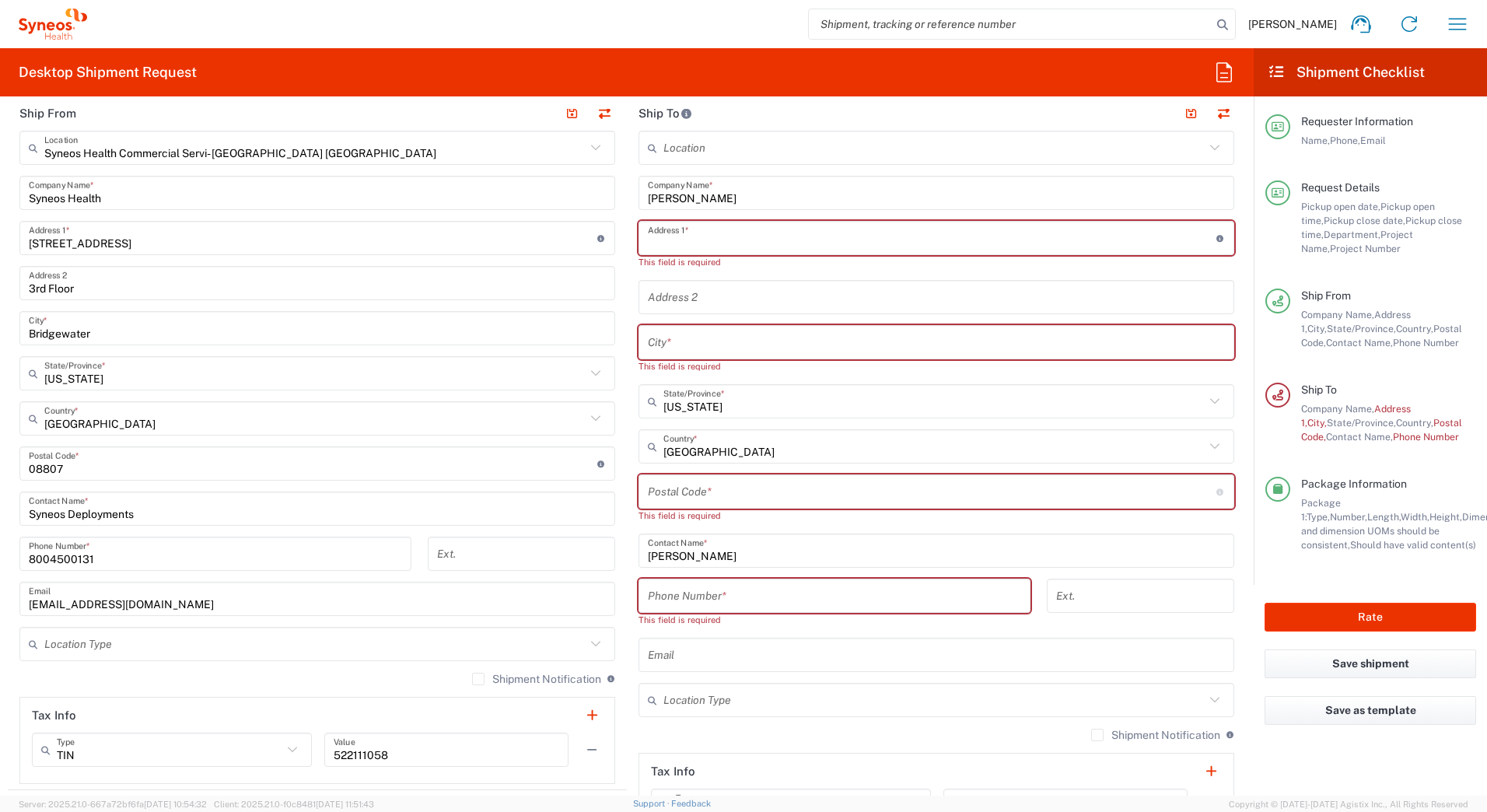
paste input "[STREET_ADDRESS]"
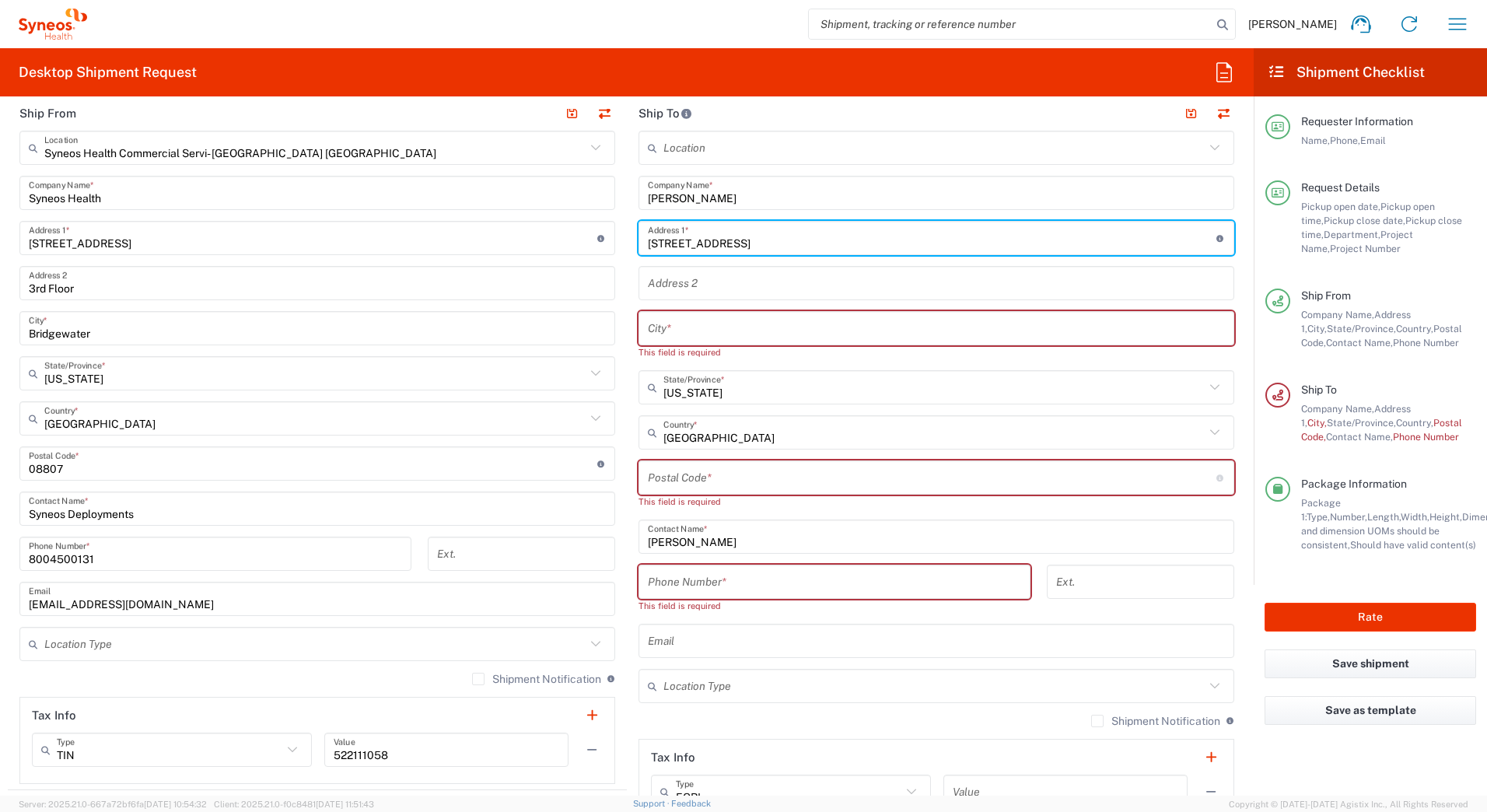
type input "[STREET_ADDRESS]"
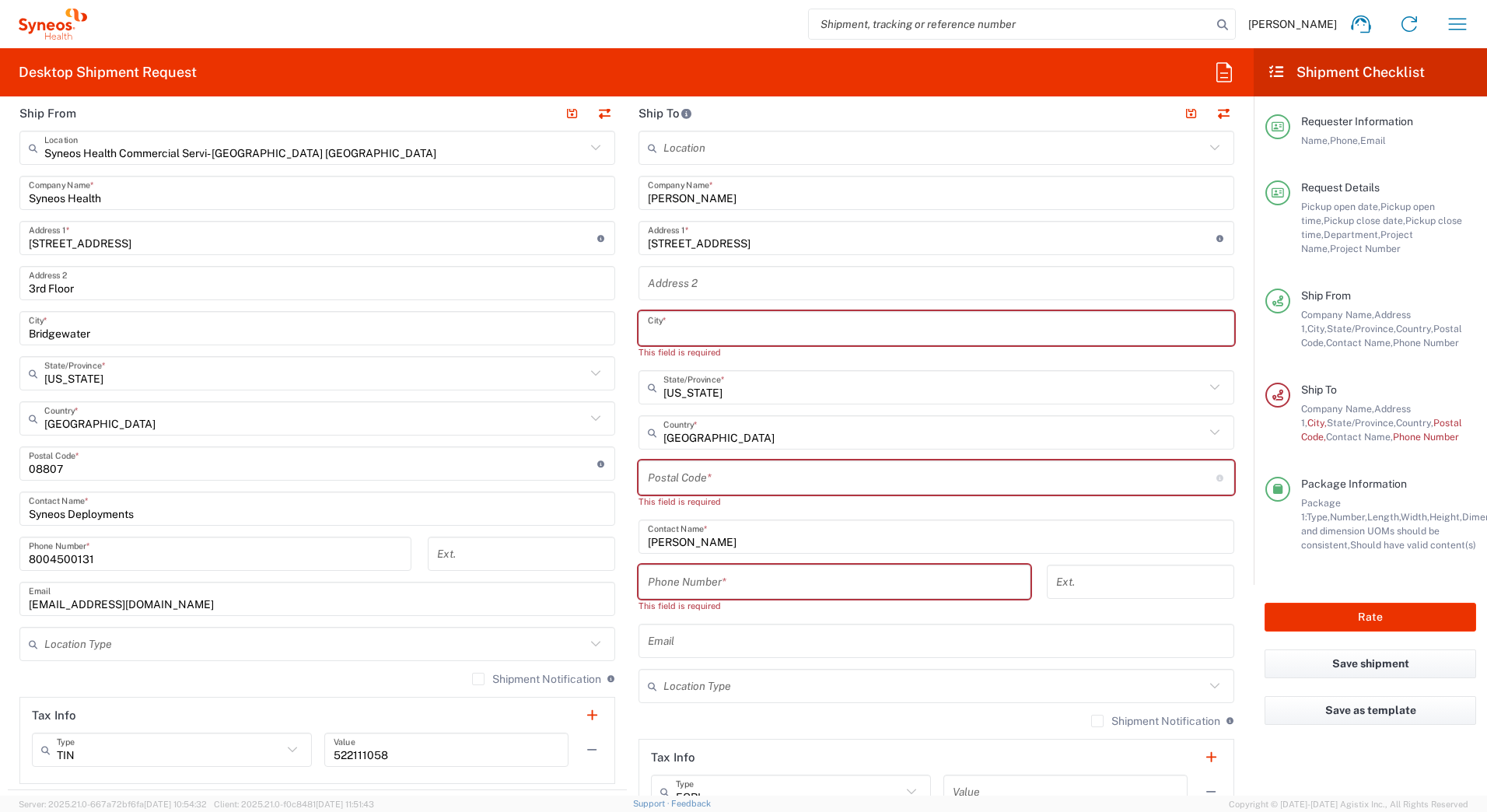
click at [671, 331] on input "text" at bounding box center [936, 329] width 577 height 27
paste input "Pearl"
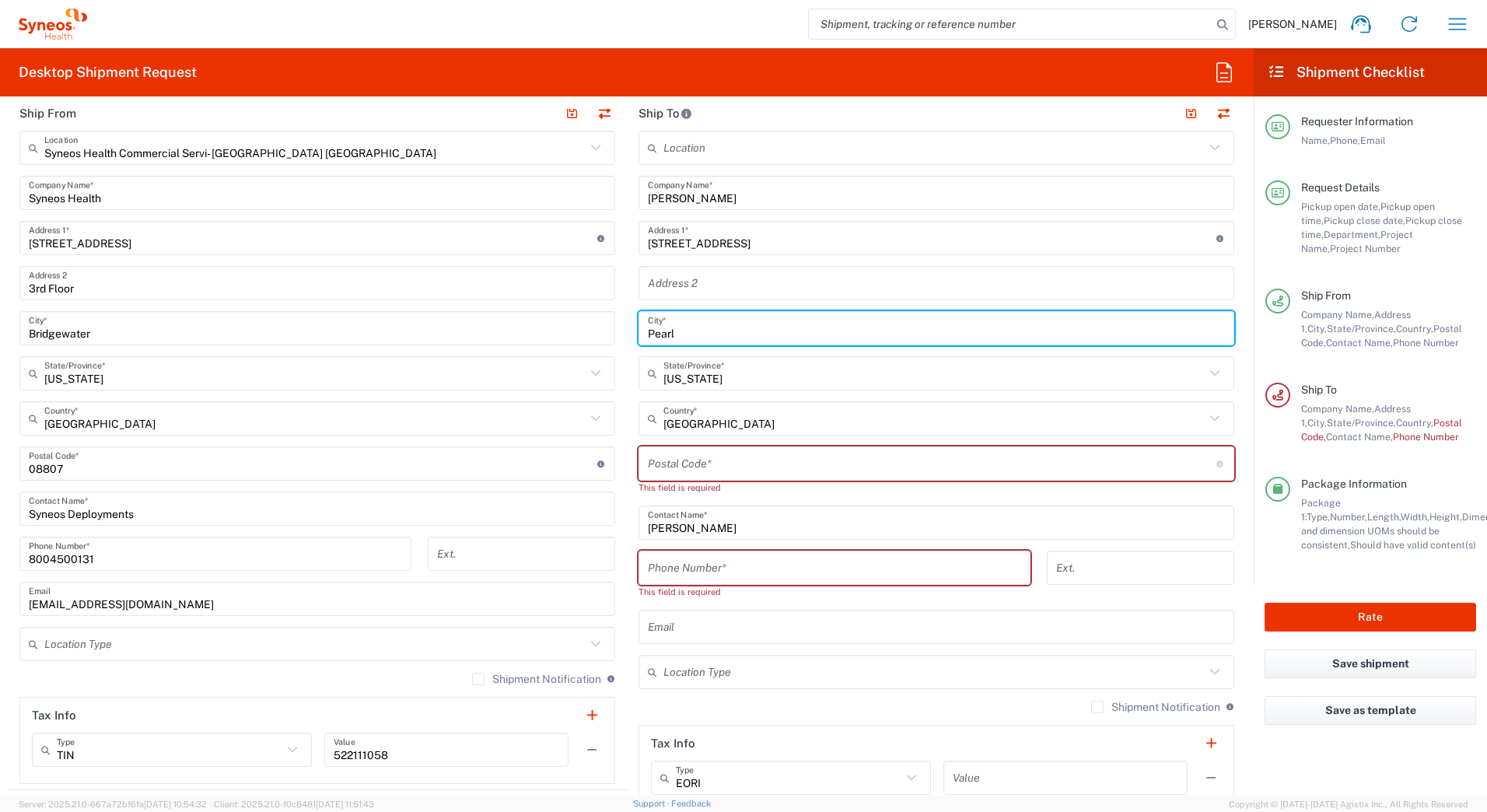
type input "Pearl"
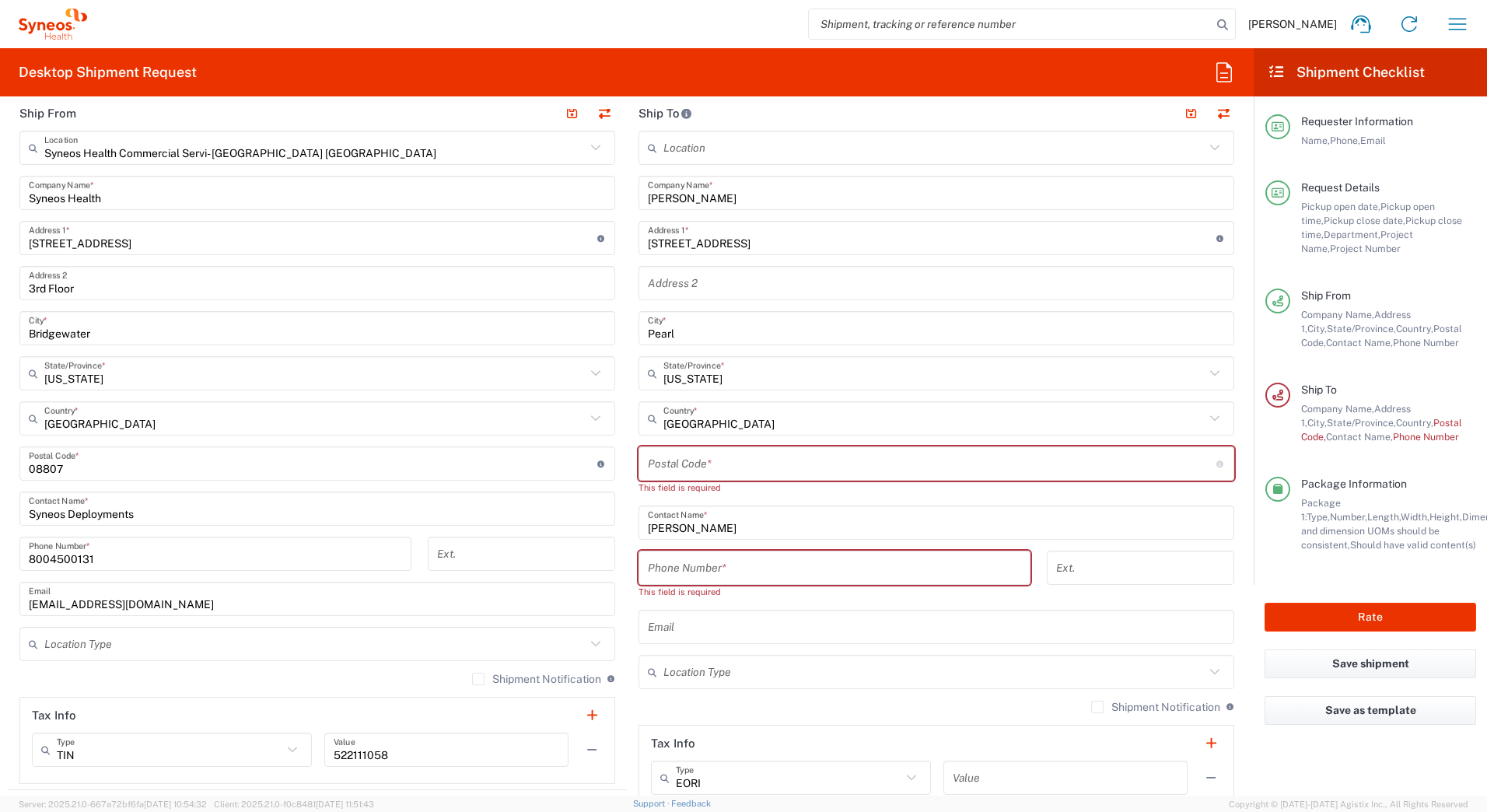
click at [706, 461] on input "undefined" at bounding box center [931, 464] width 568 height 27
paste input "39208"
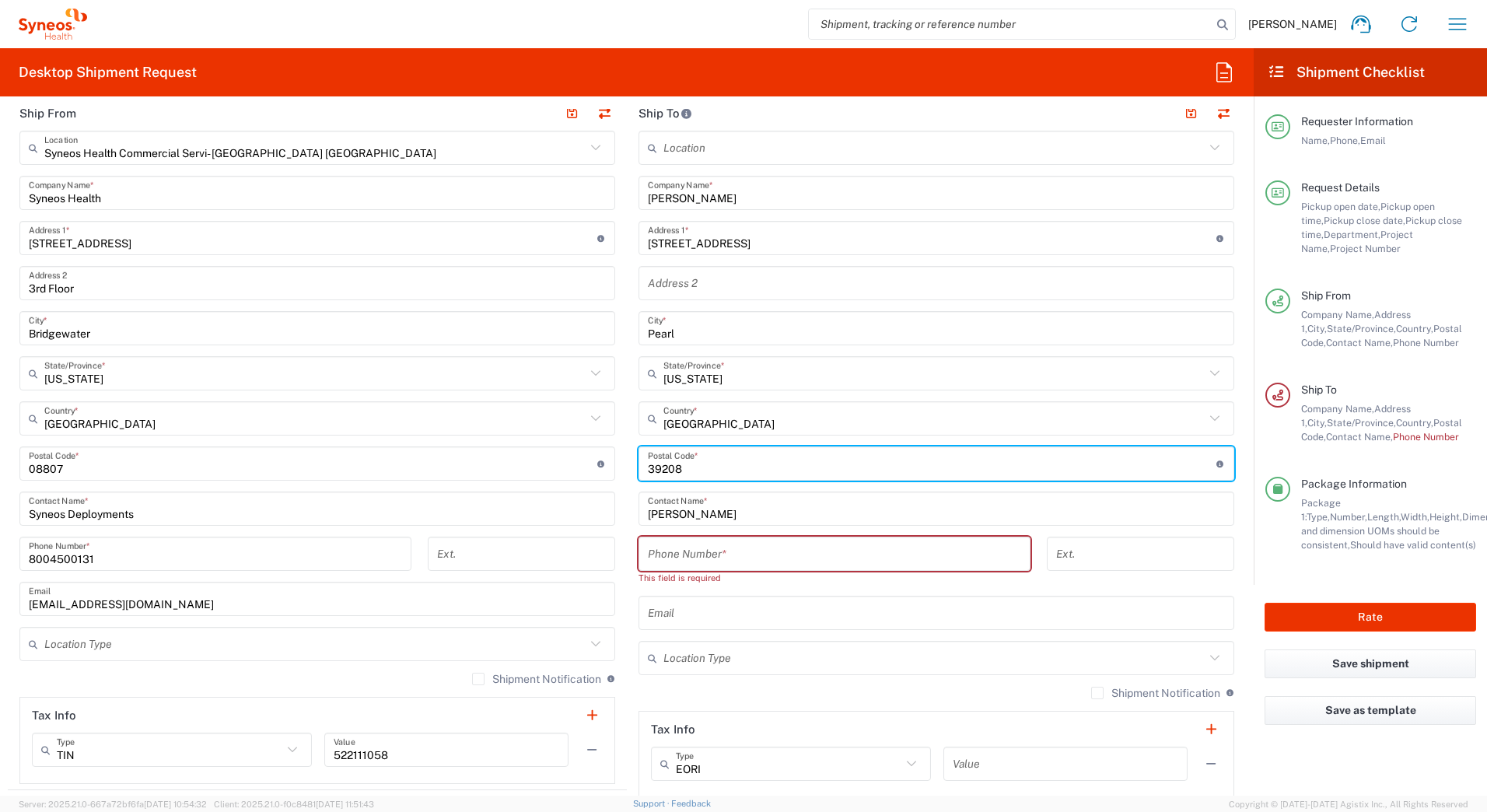
type input "39208"
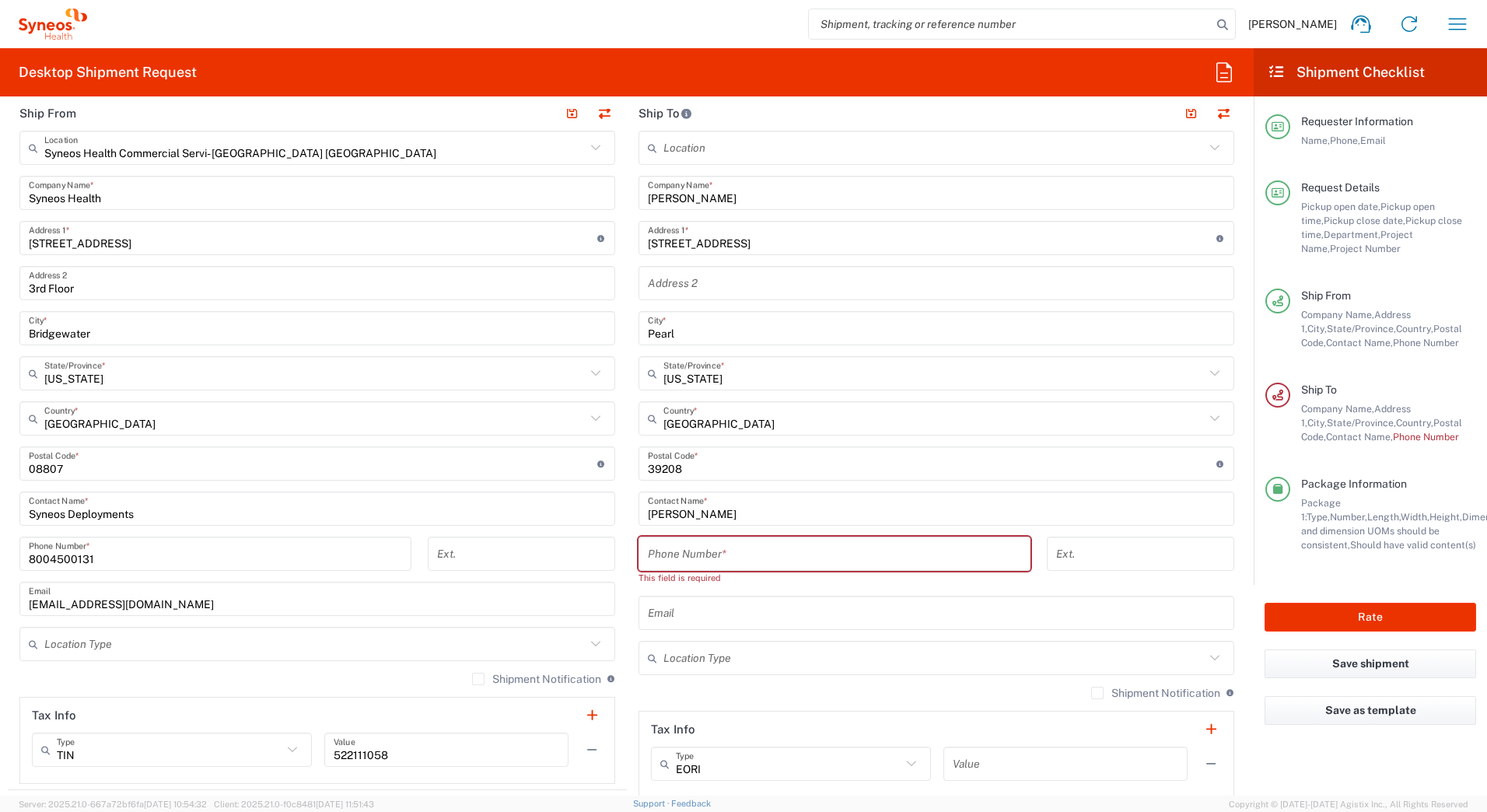
click at [735, 554] on input "tel" at bounding box center [834, 554] width 373 height 27
paste input "2708725782"
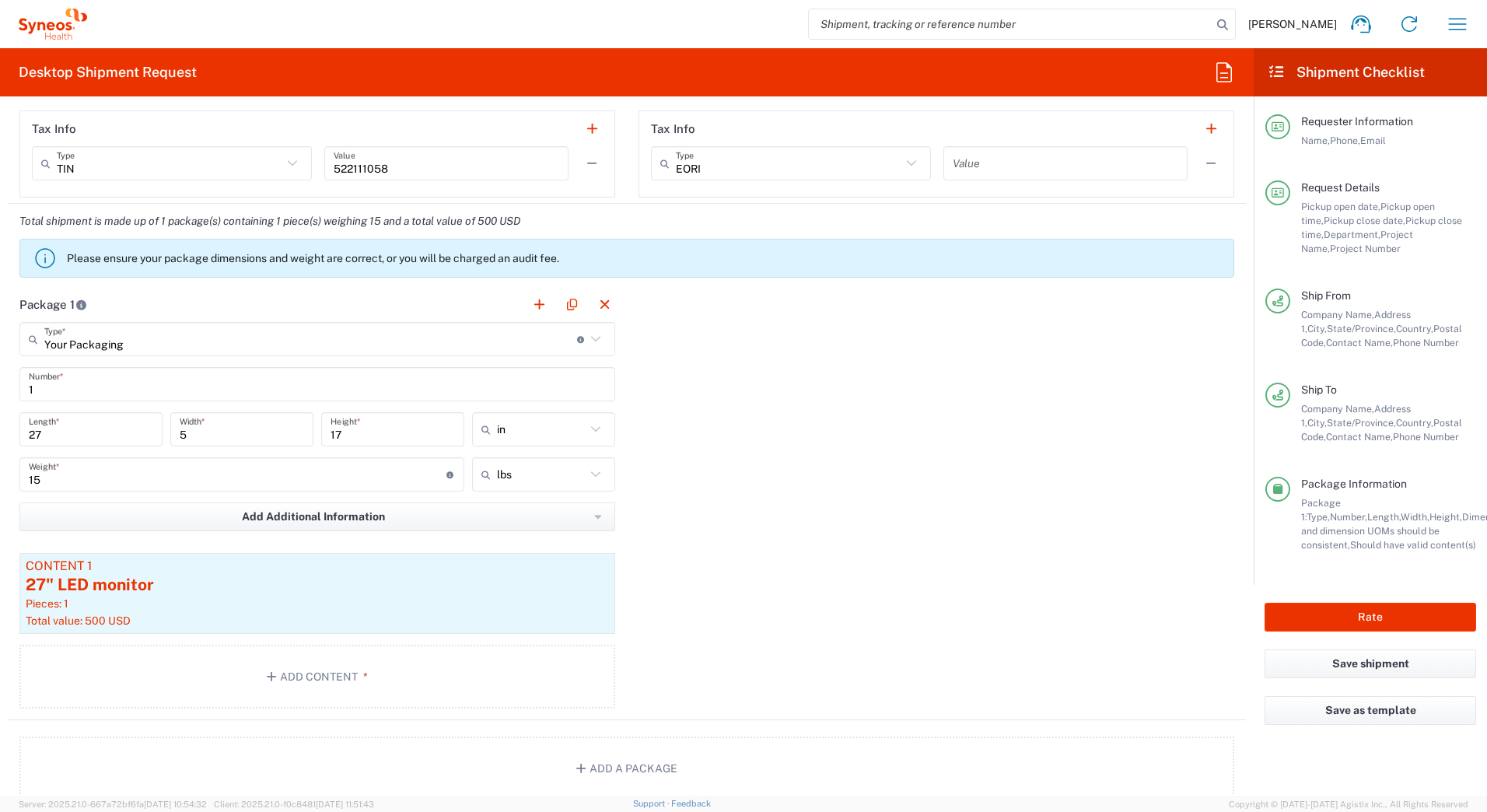
scroll to position [1245, 0]
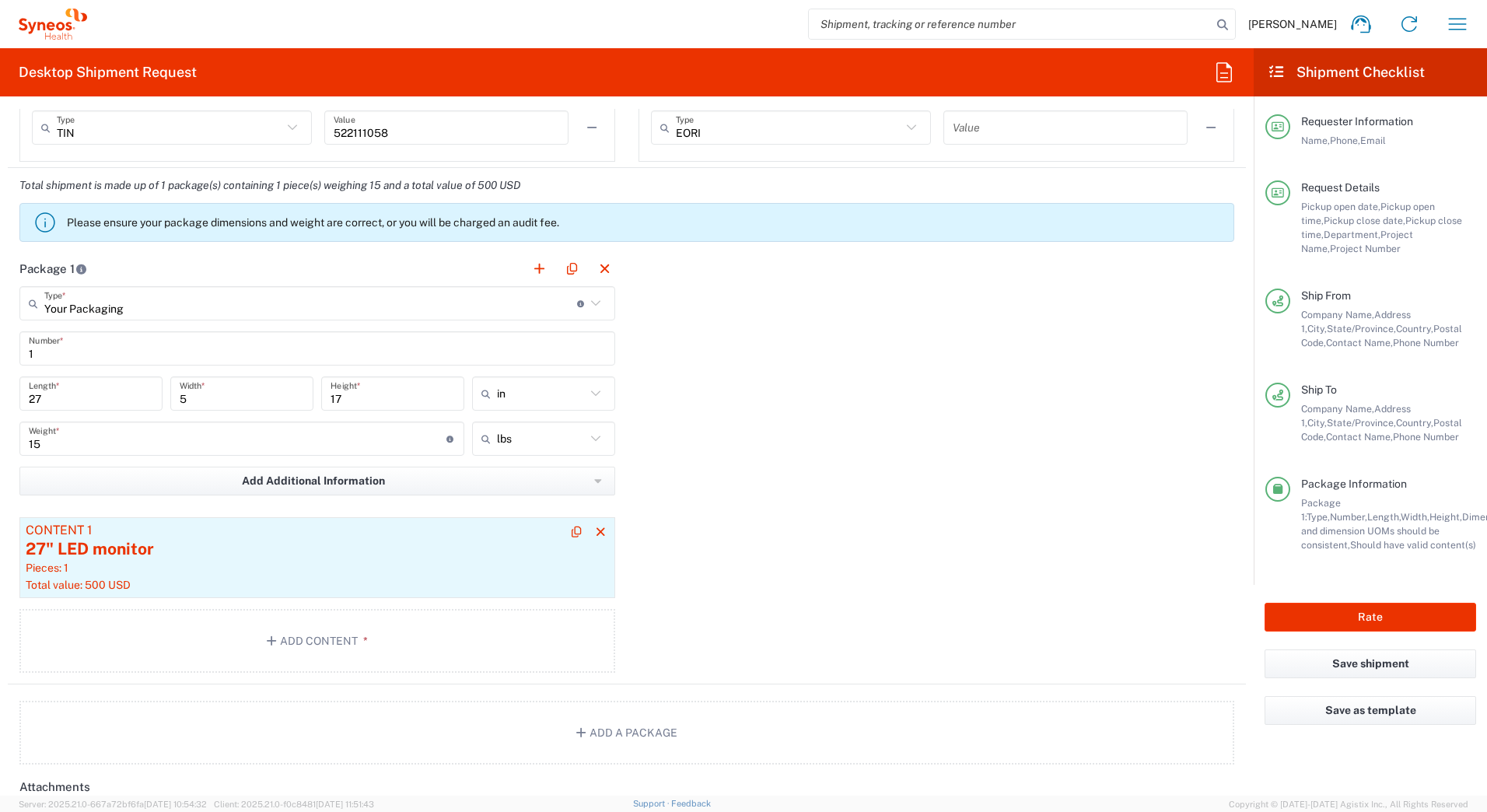
type input "2708725782"
click at [314, 551] on div "27" LED monitor" at bounding box center [317, 549] width 584 height 23
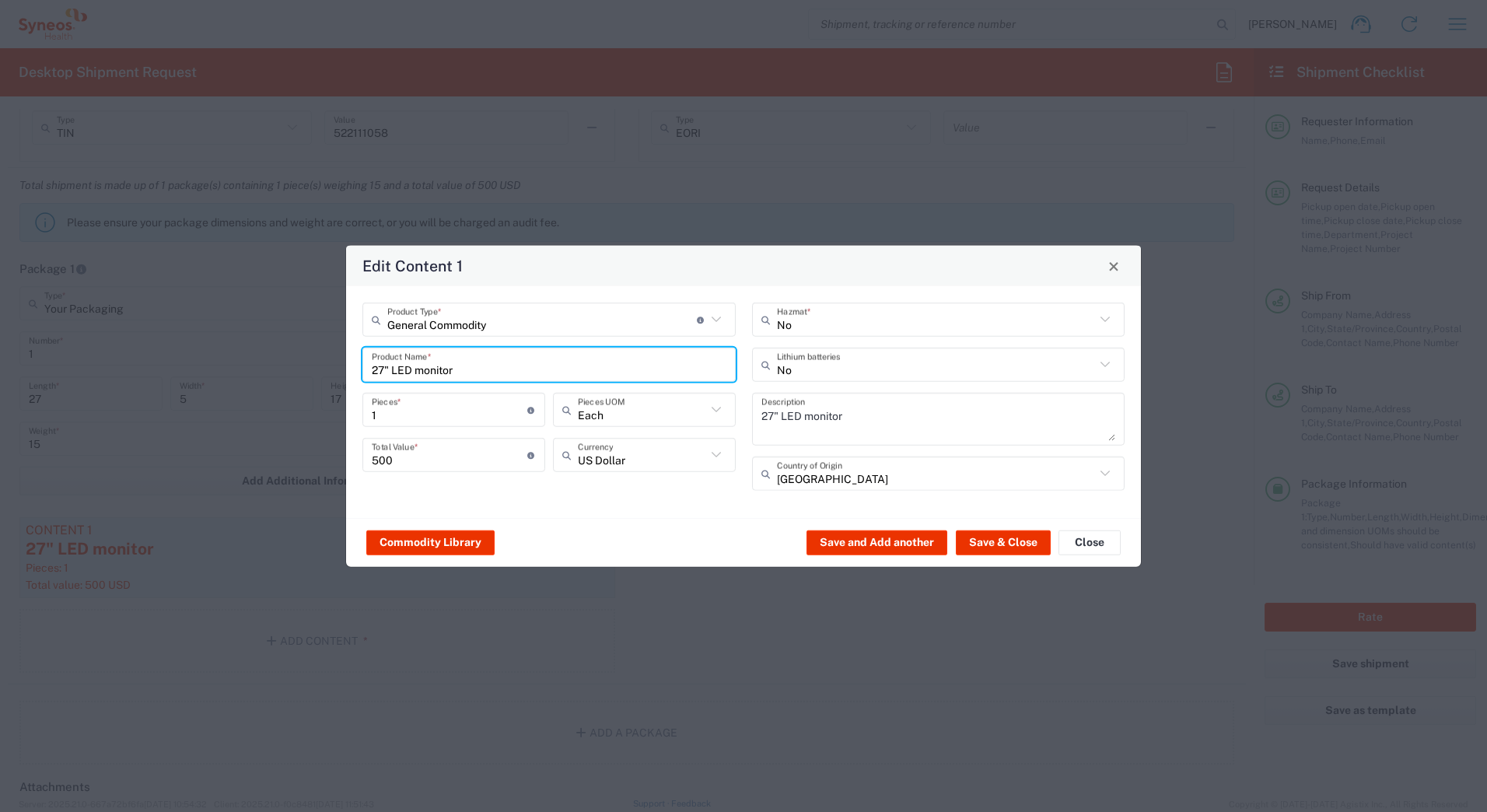
drag, startPoint x: 480, startPoint y: 366, endPoint x: 301, endPoint y: 376, distance: 179.3
click at [301, 376] on div "Edit Content 1 General Commodity Product Type * Document: Paper document genera…" at bounding box center [744, 406] width 1487 height 812
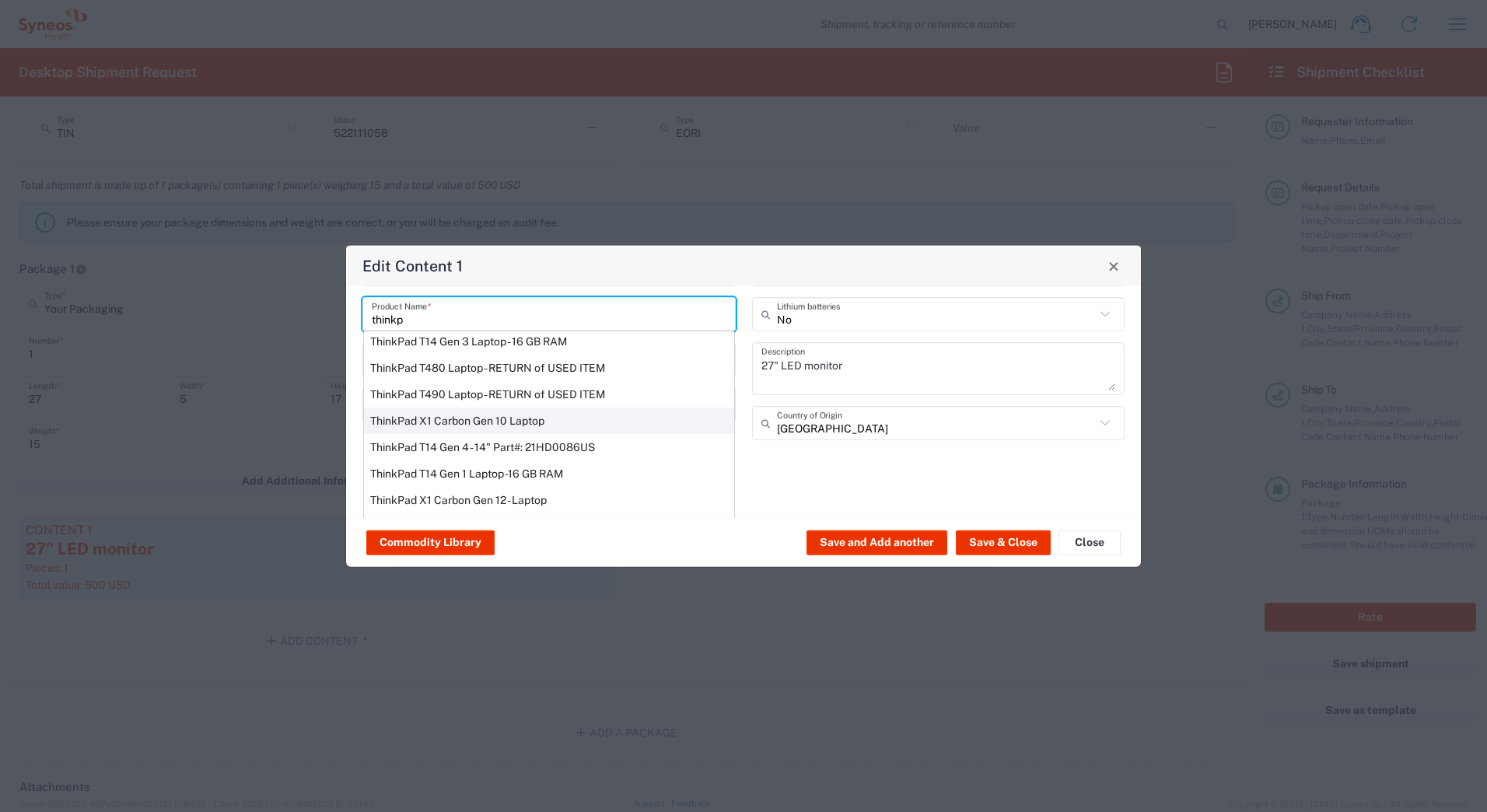
scroll to position [78, 0]
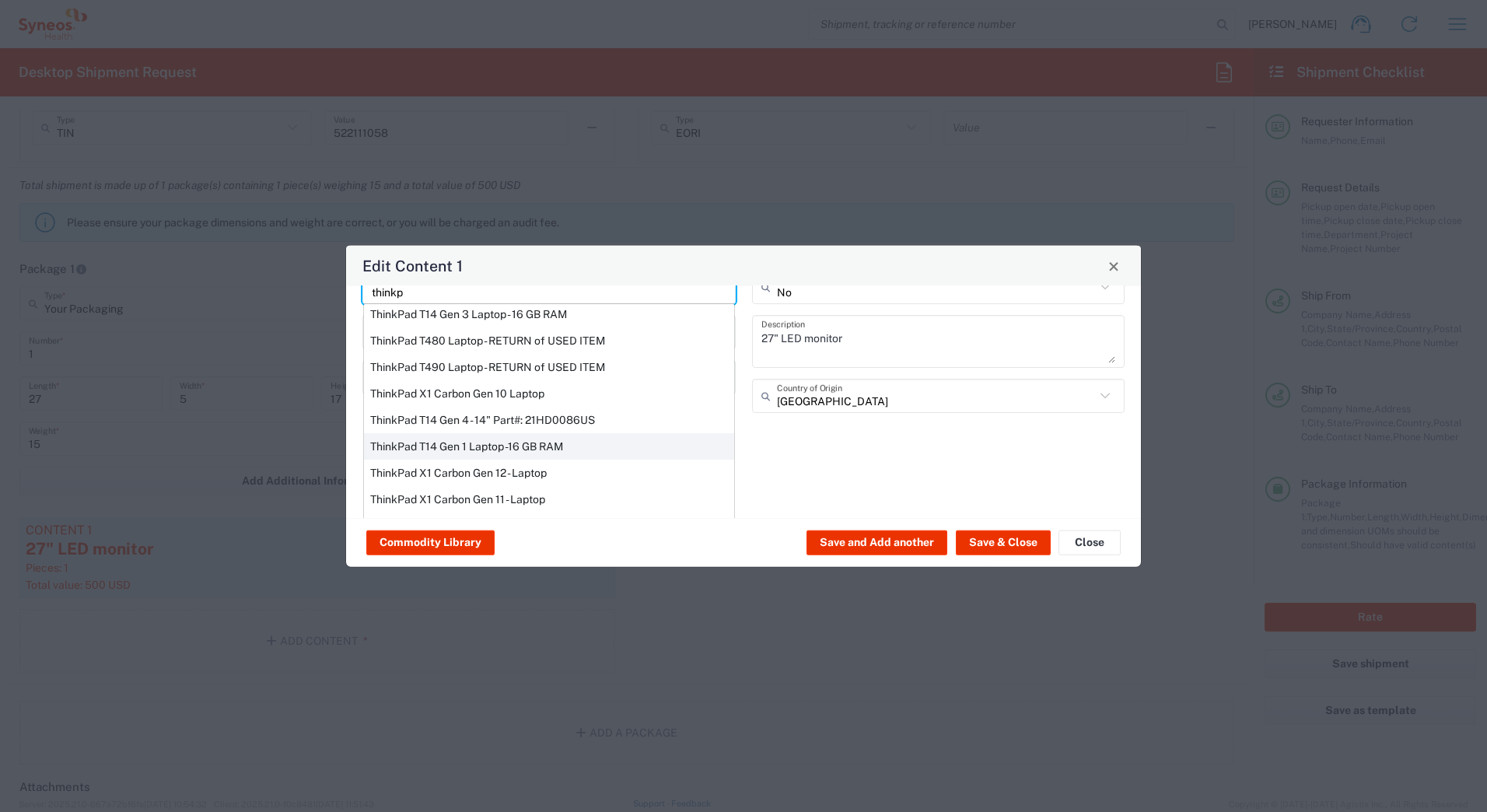
click at [514, 450] on div "ThinkPad T14 Gen 1 Laptop -16 GB RAM" at bounding box center [549, 446] width 370 height 26
type input "ThinkPad T14 Gen 1 Laptop -16 GB RAM"
type input "Yes"
type textarea "Intel Core i5-10210U- 14"- 512 GB SSD"
type input "[GEOGRAPHIC_DATA]"
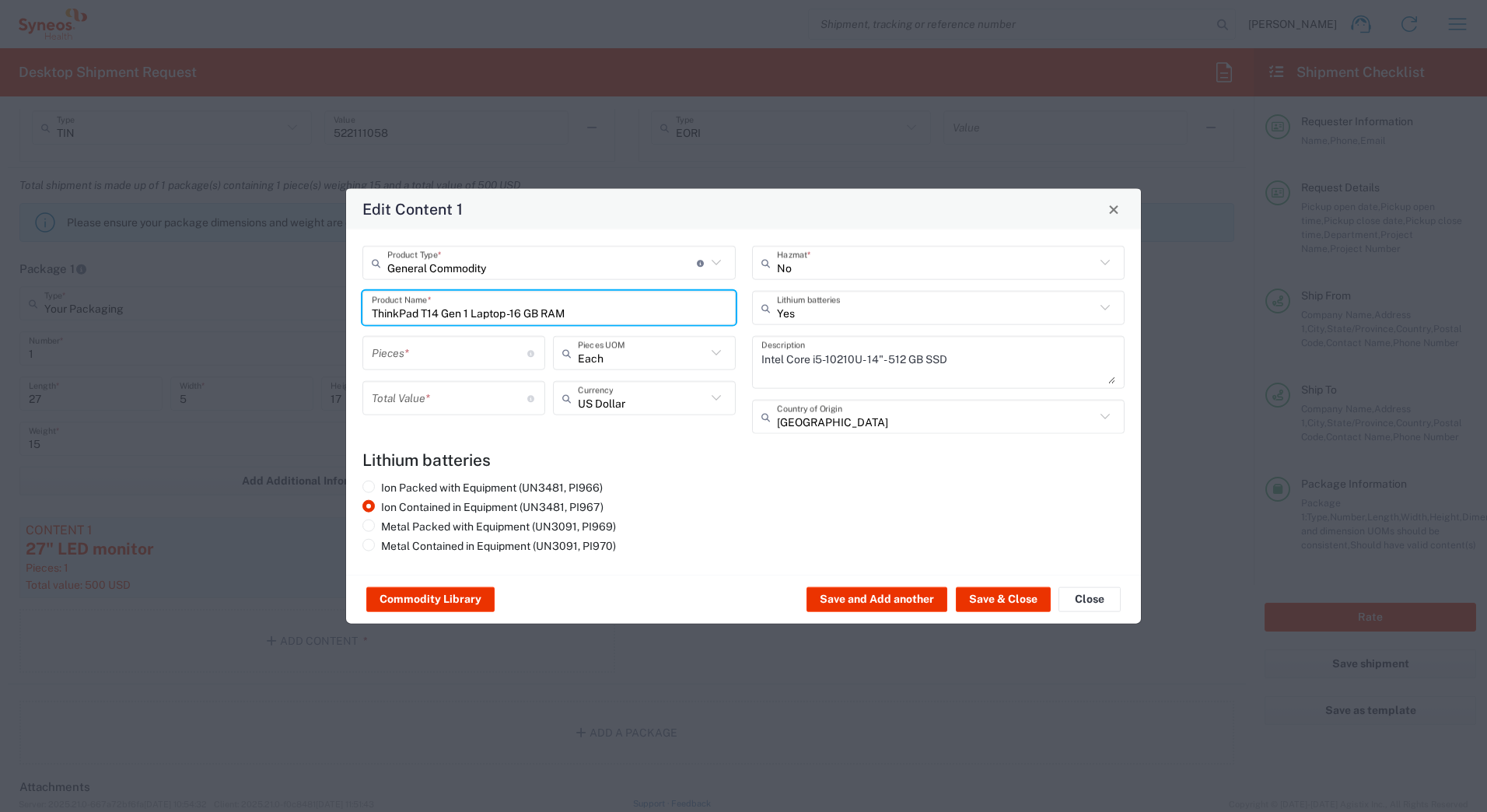
scroll to position [0, 0]
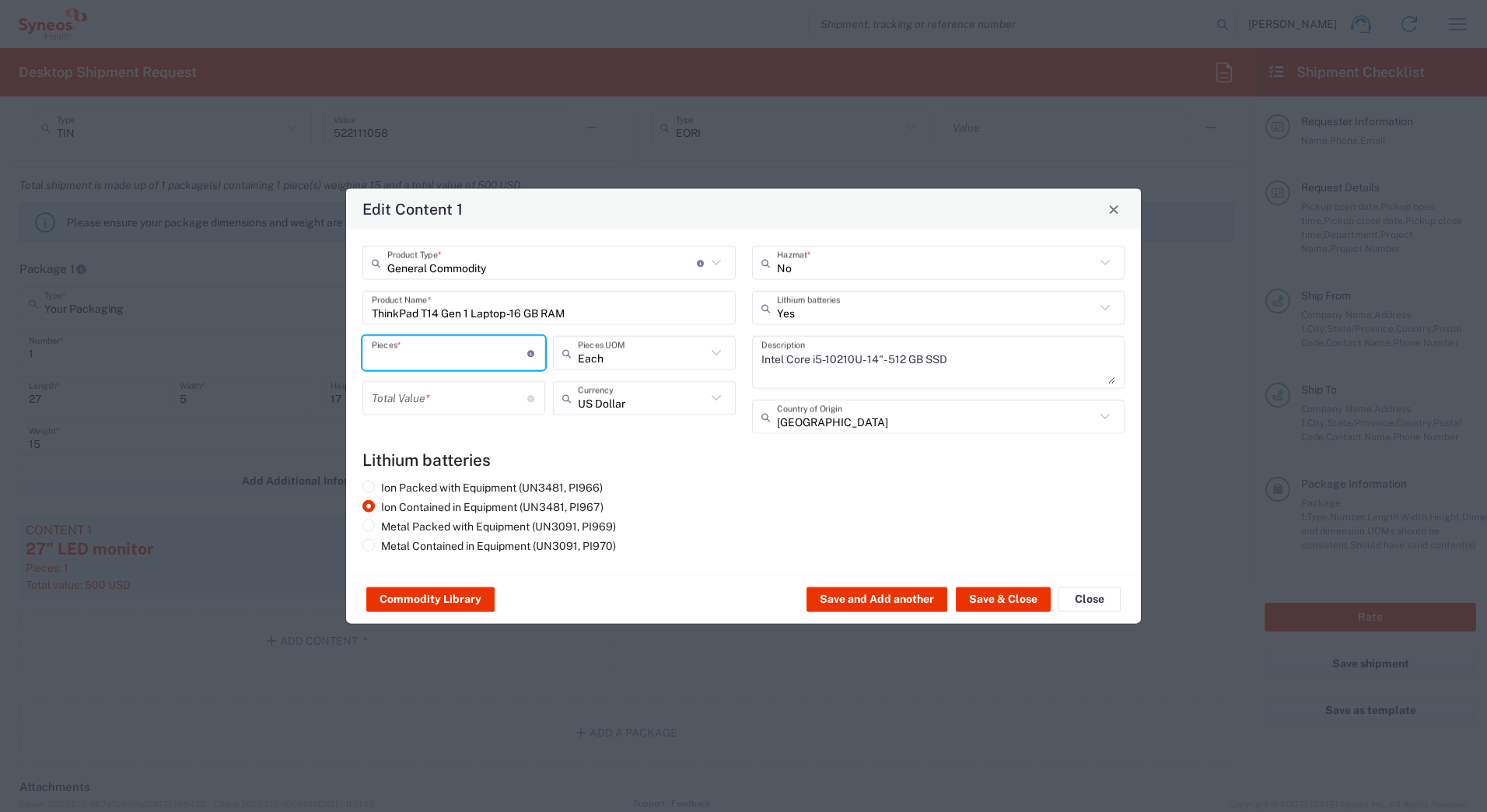
click at [428, 355] on input "number" at bounding box center [450, 352] width 155 height 27
type input "1"
click at [434, 390] on input "number" at bounding box center [450, 397] width 155 height 27
type input "1000"
click at [1000, 593] on button "Save & Close" at bounding box center [1003, 600] width 95 height 25
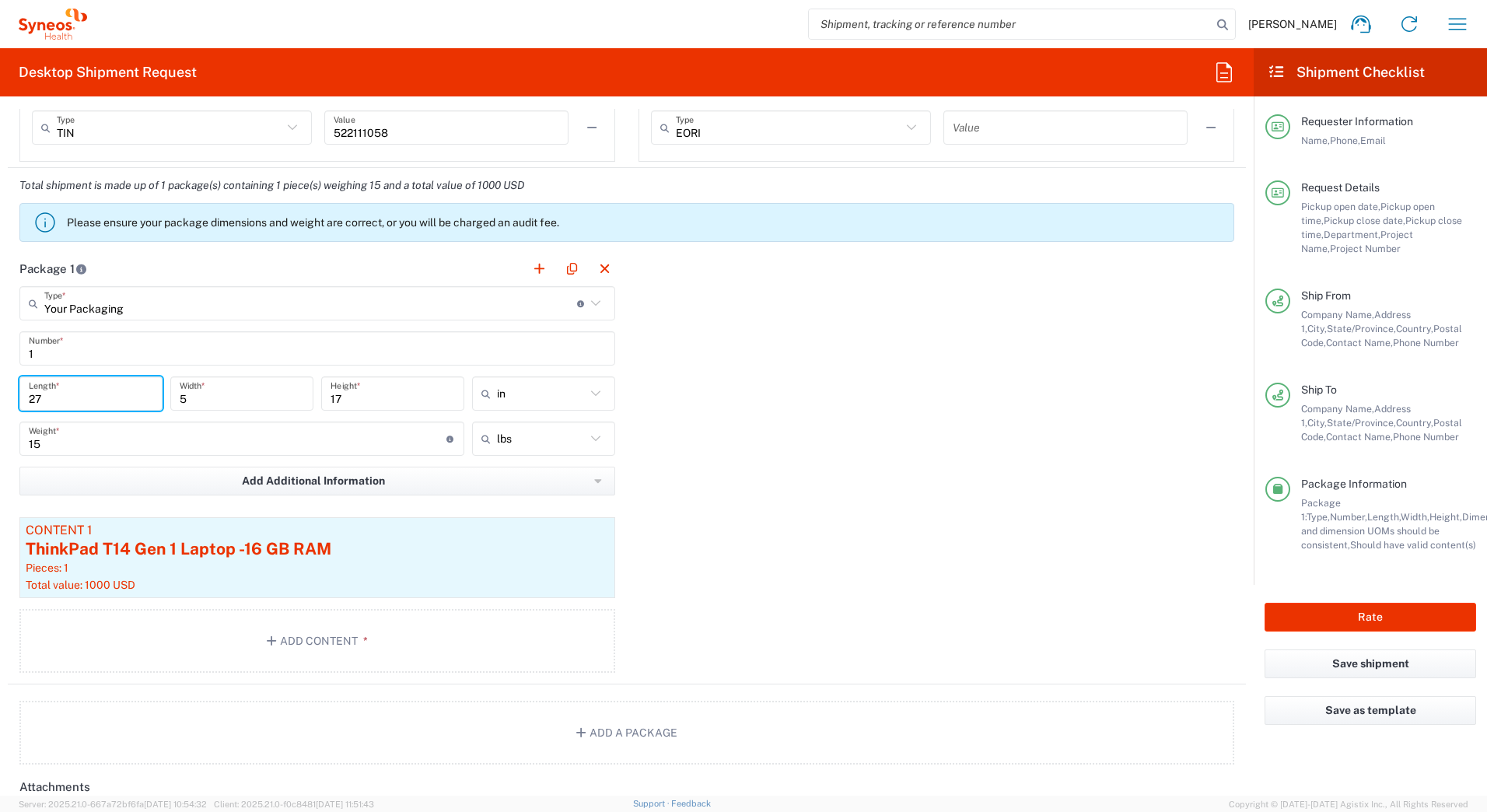
click at [98, 398] on input "27" at bounding box center [91, 394] width 125 height 27
type input "20"
type input "16"
type input "5"
click at [169, 437] on input "15" at bounding box center [238, 439] width 417 height 27
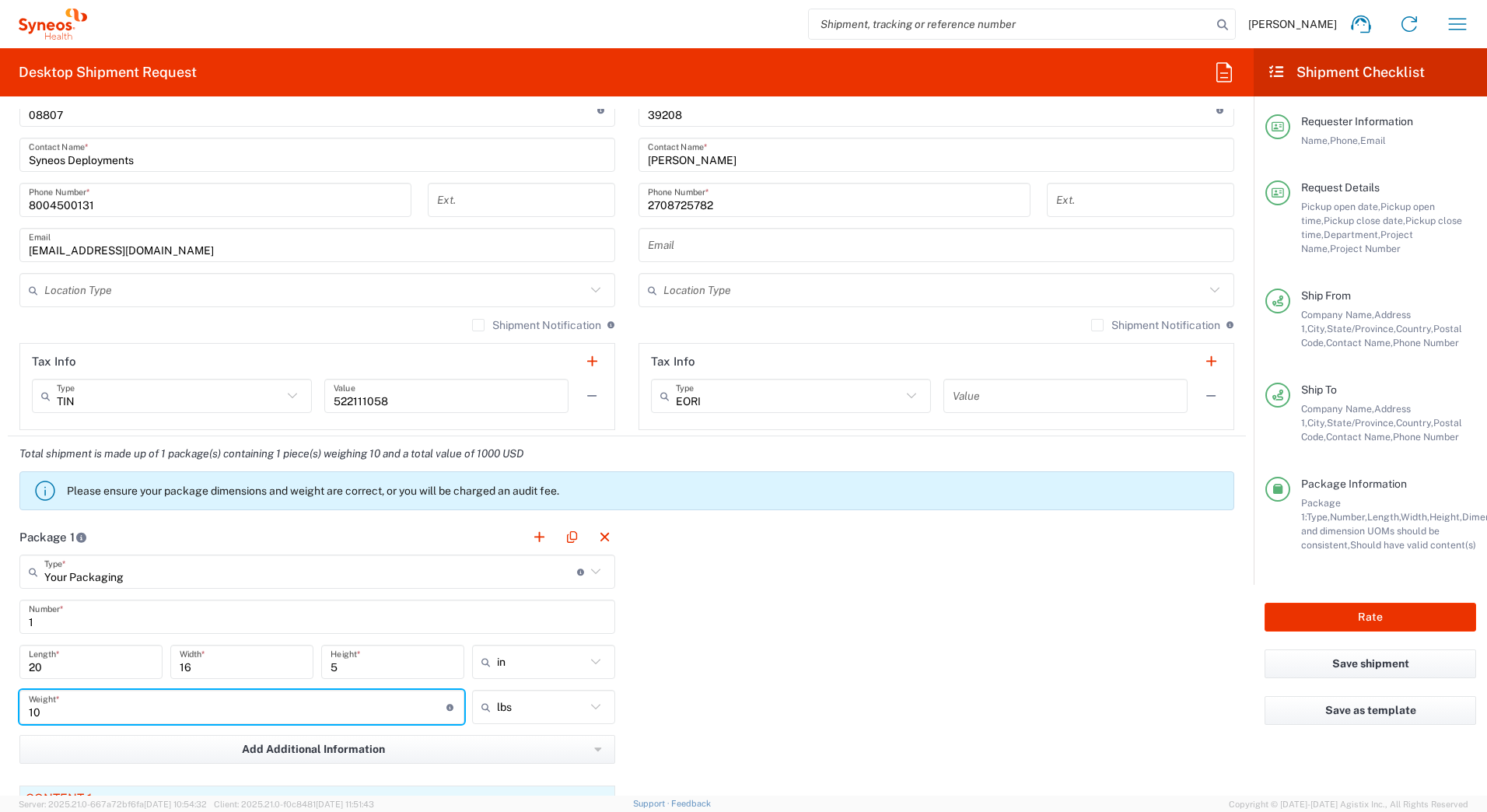
scroll to position [622, 0]
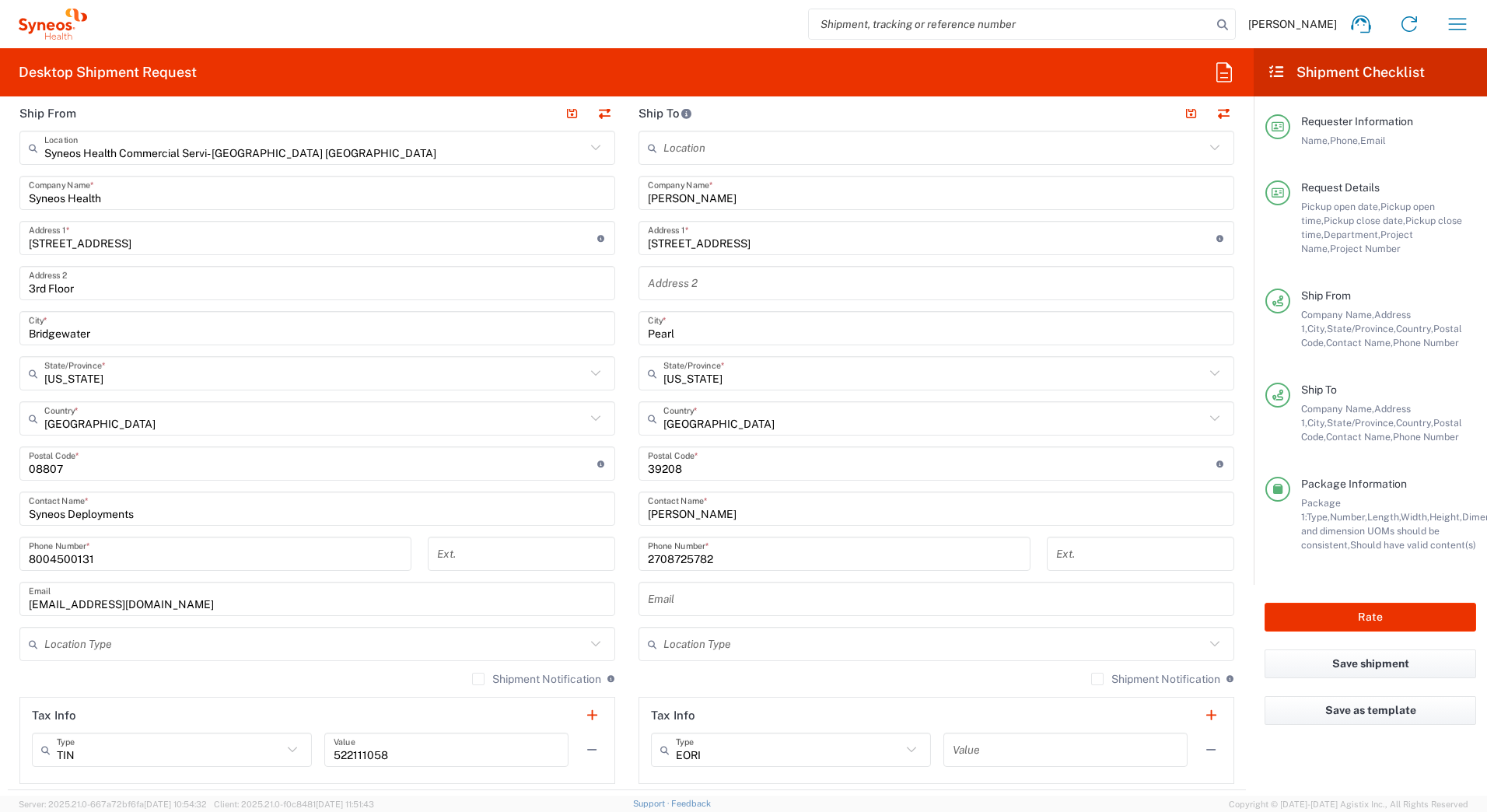
type input "10"
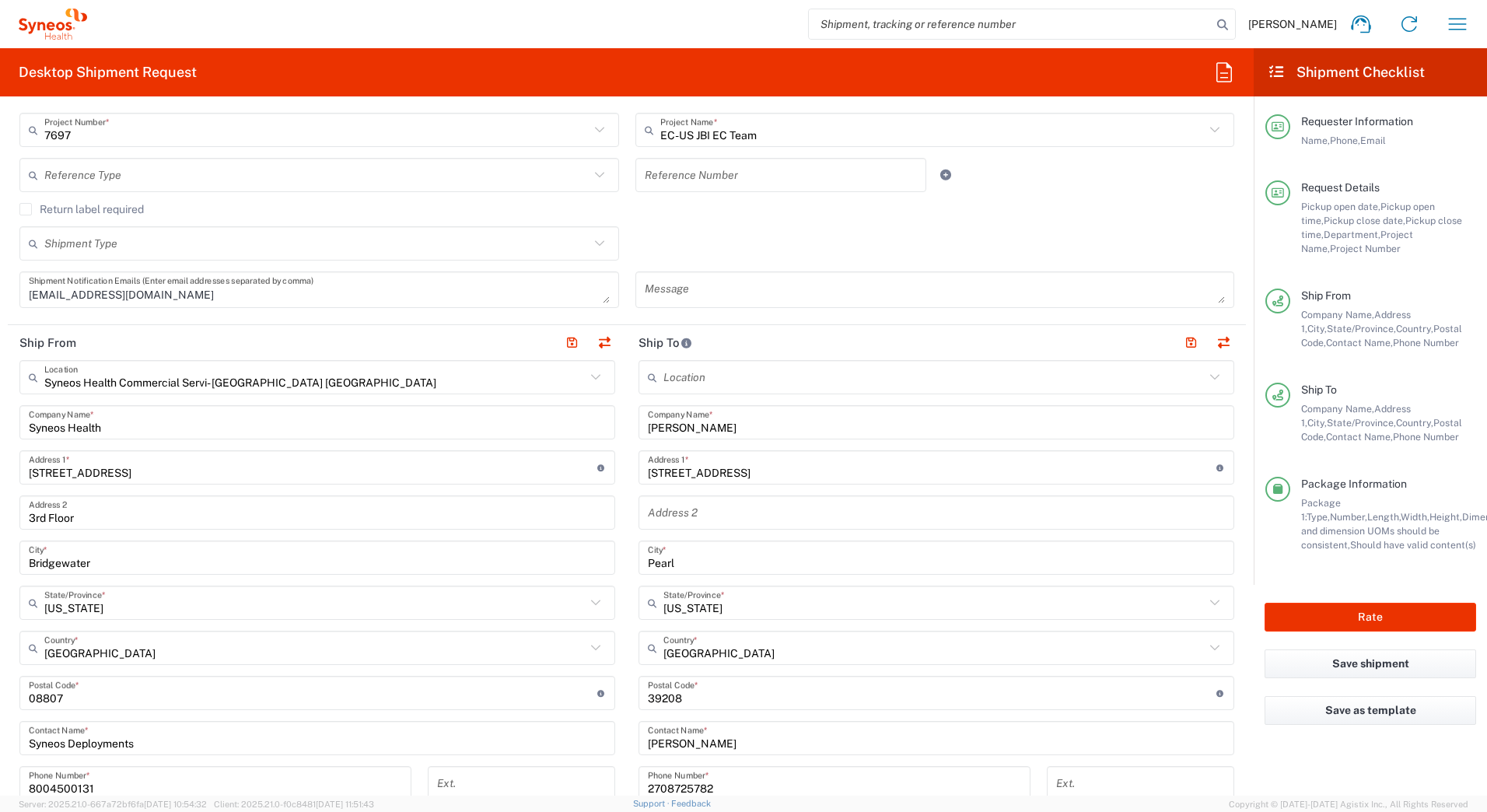
scroll to position [311, 0]
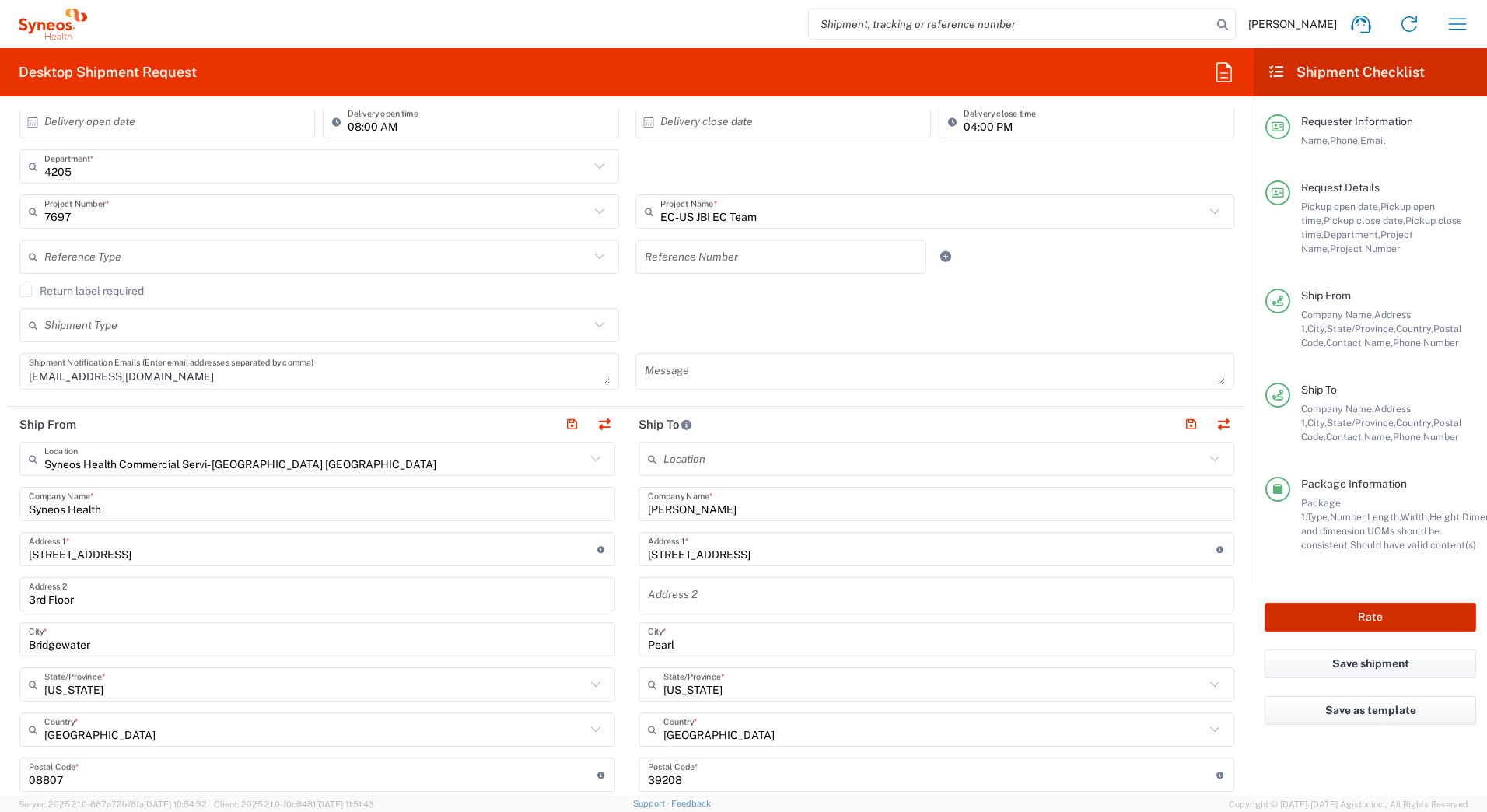
click at [1327, 616] on button "Rate" at bounding box center [1370, 617] width 211 height 29
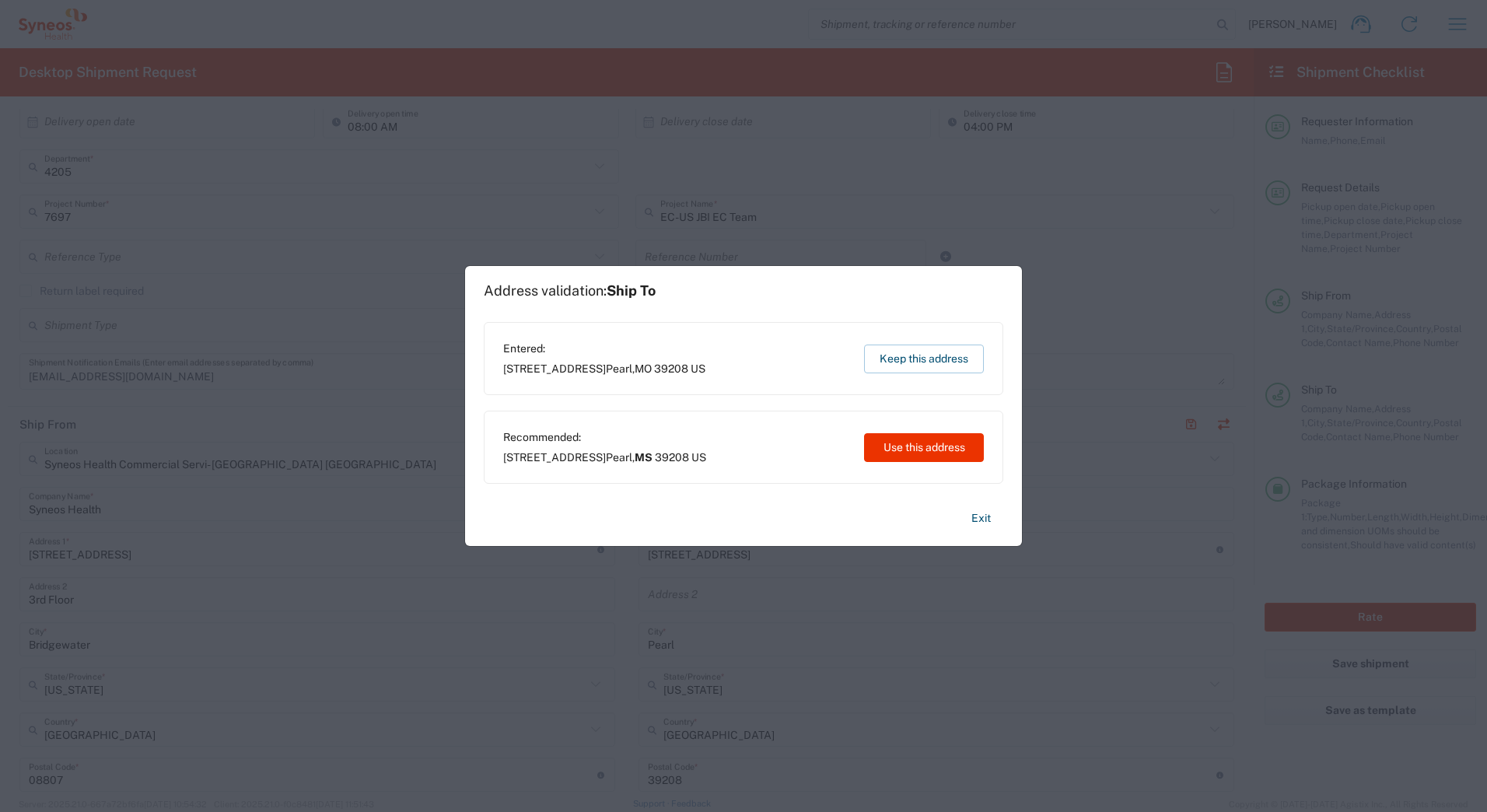
type input "7697"
click at [895, 450] on button "Use this address" at bounding box center [924, 448] width 120 height 29
type input "[US_STATE]"
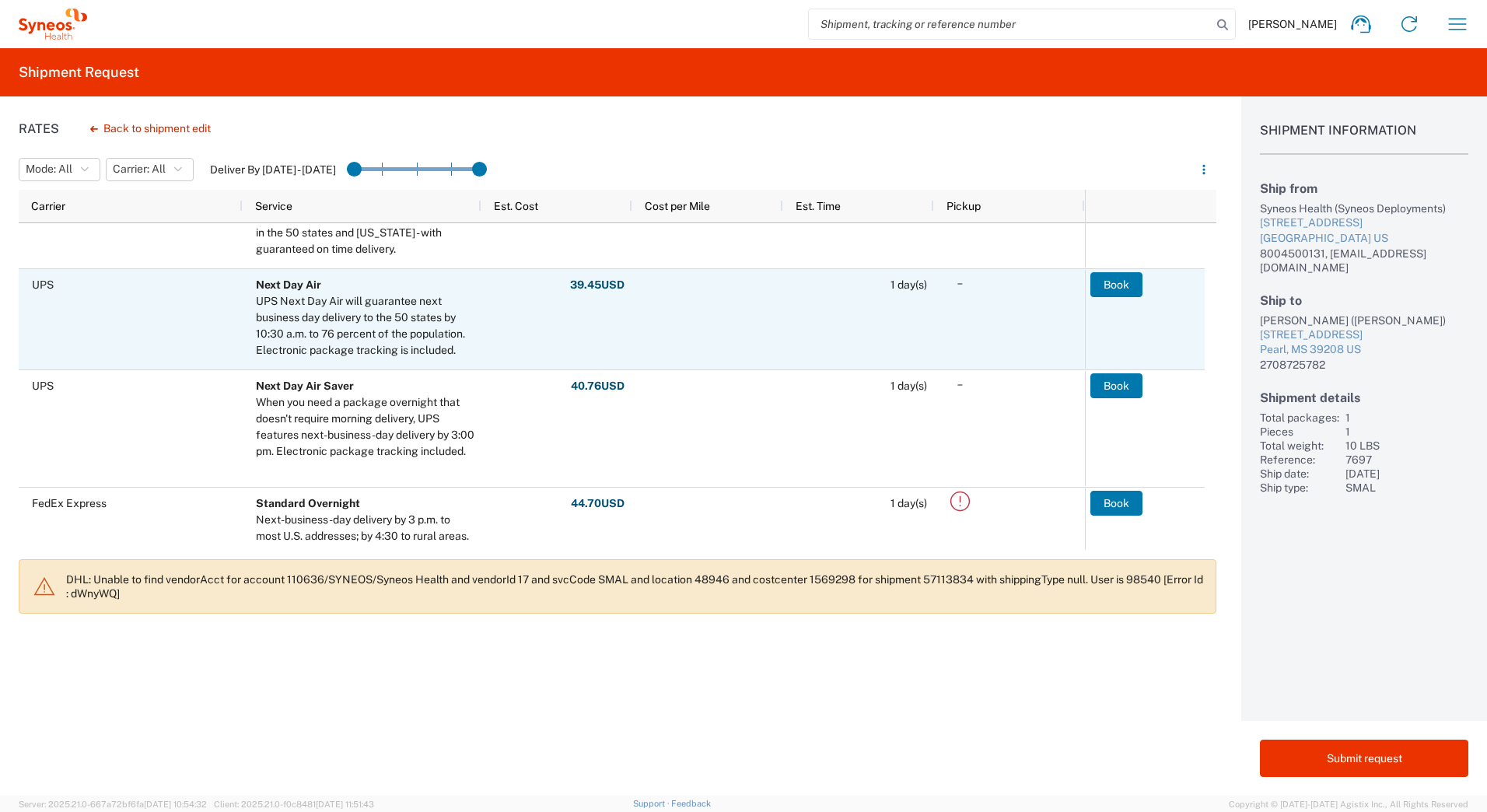
scroll to position [233, 0]
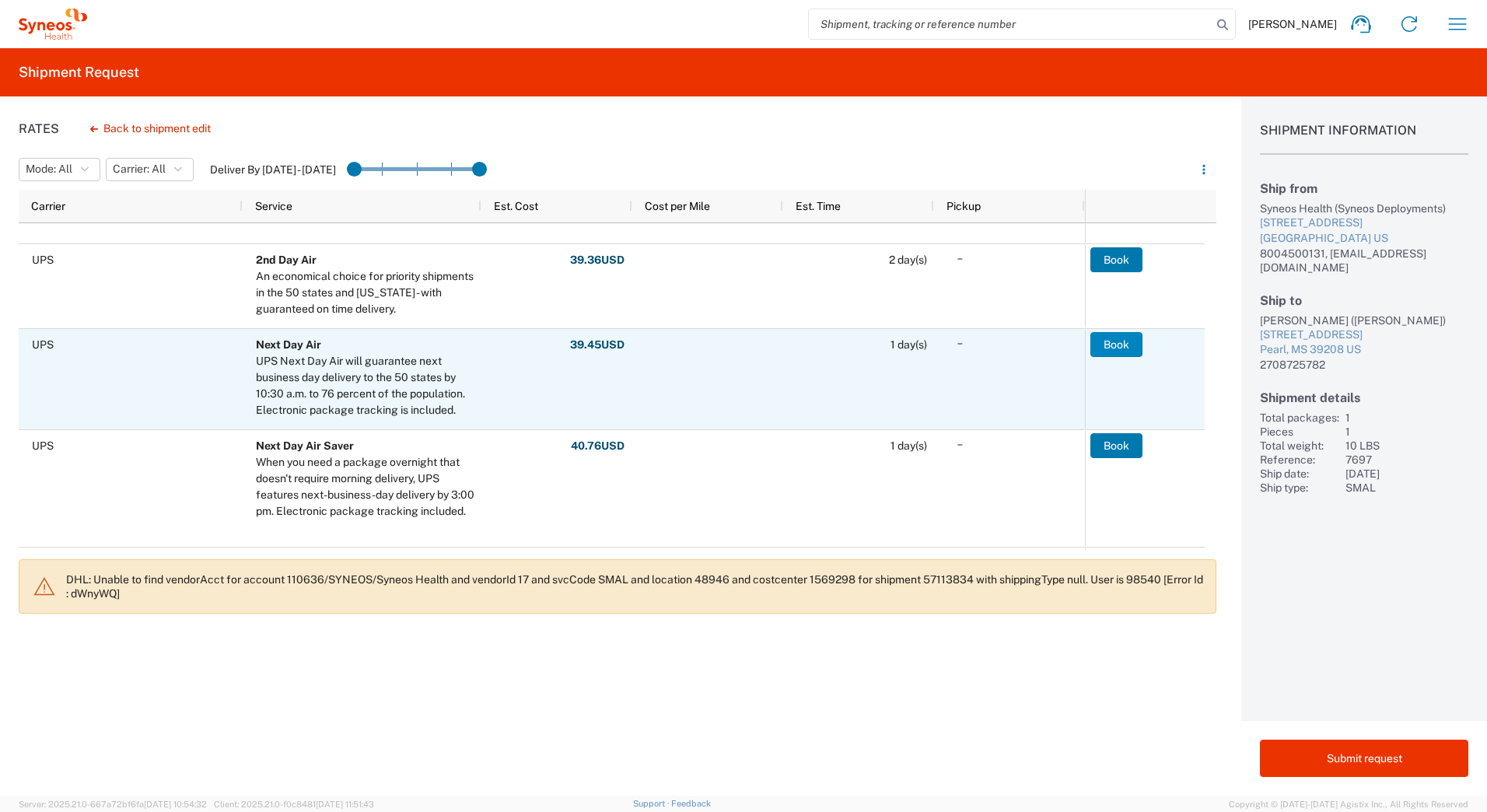
click at [1122, 341] on button "Book" at bounding box center [1117, 345] width 52 height 25
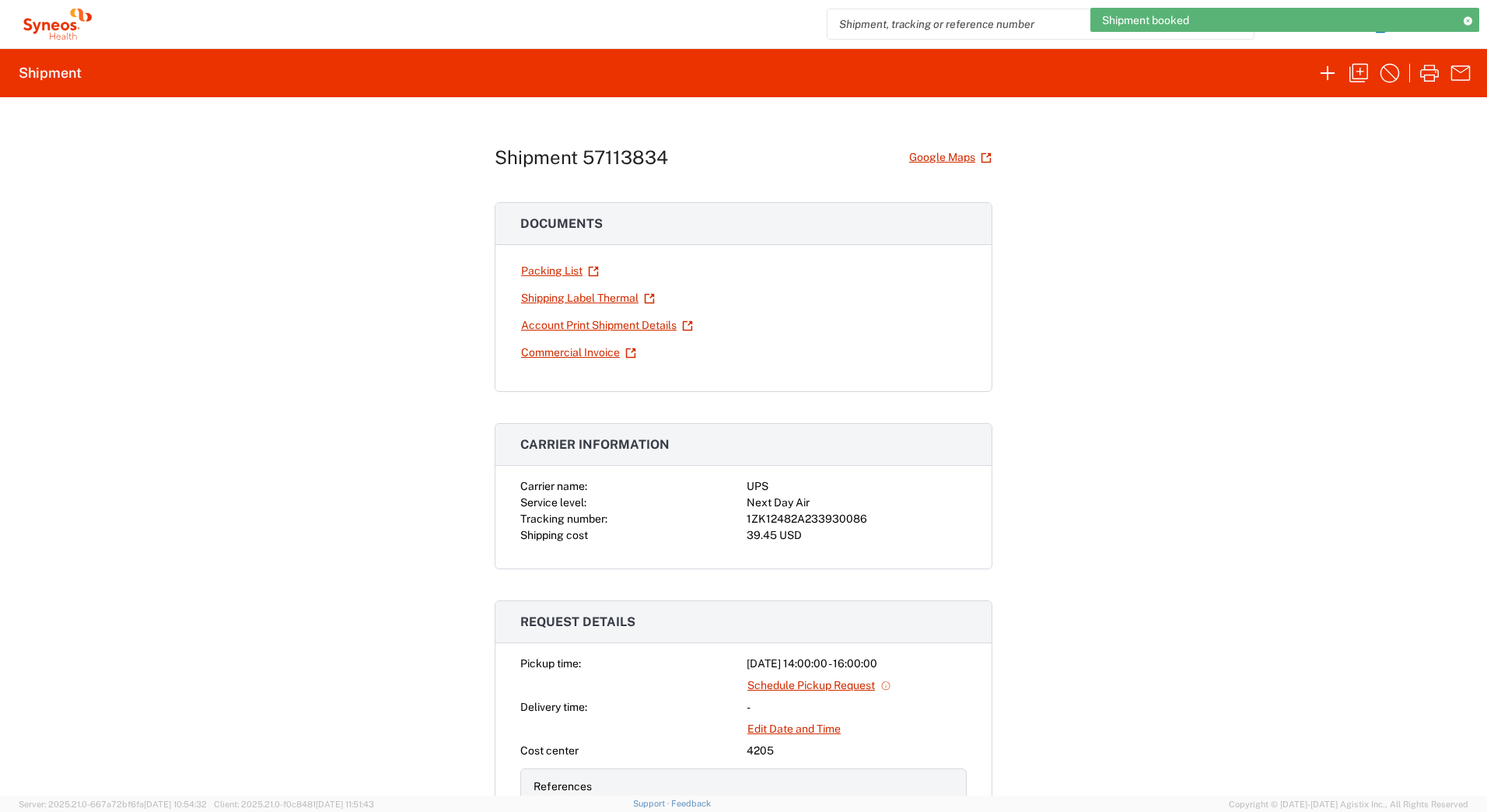
click at [813, 518] on div "1ZK12482A233930086" at bounding box center [857, 519] width 220 height 16
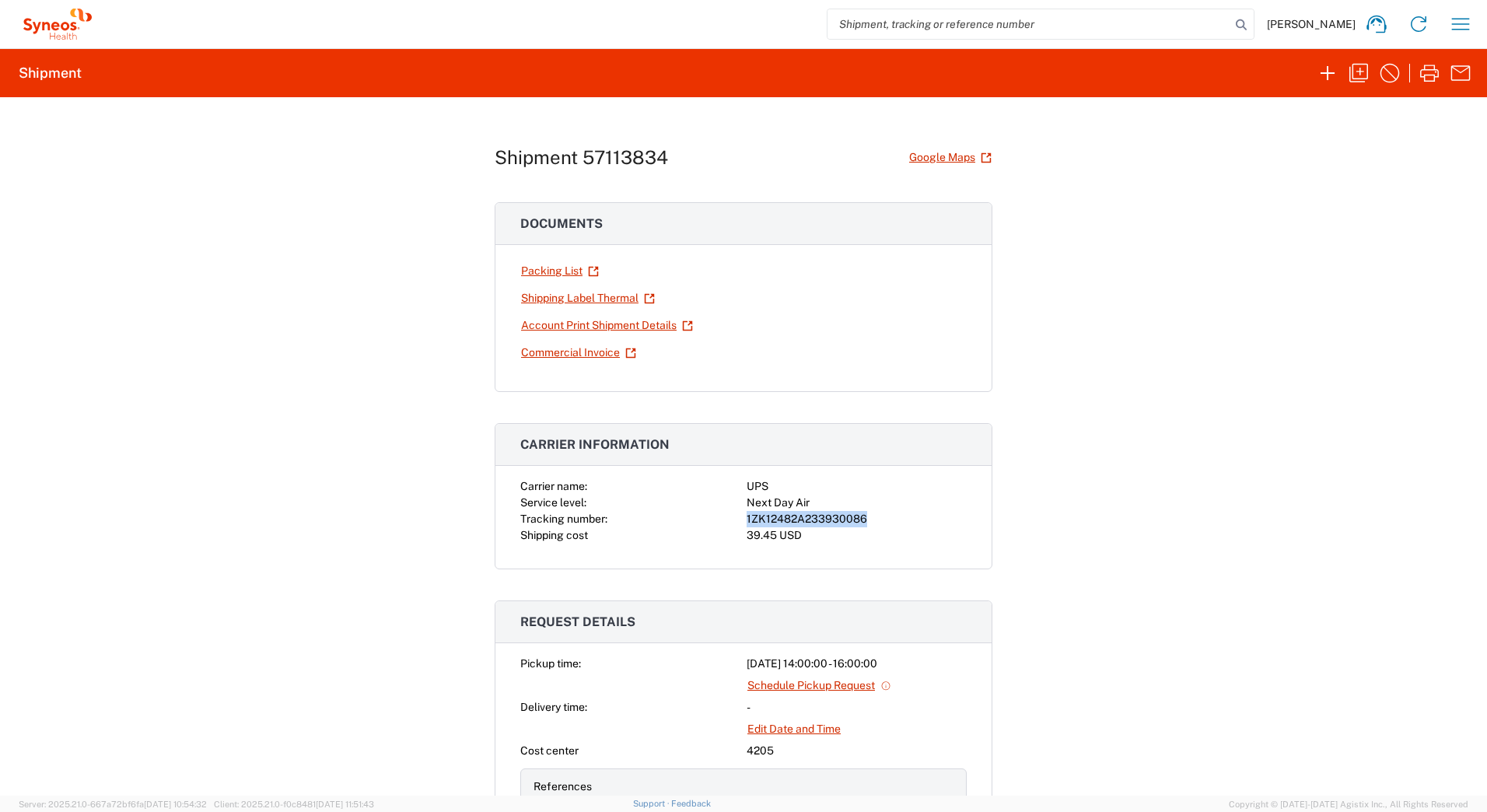
copy div "1ZK12482A233930086"
click at [552, 293] on link "Shipping Label Thermal" at bounding box center [588, 298] width 136 height 27
click at [1358, 70] on icon "button" at bounding box center [1359, 73] width 25 height 25
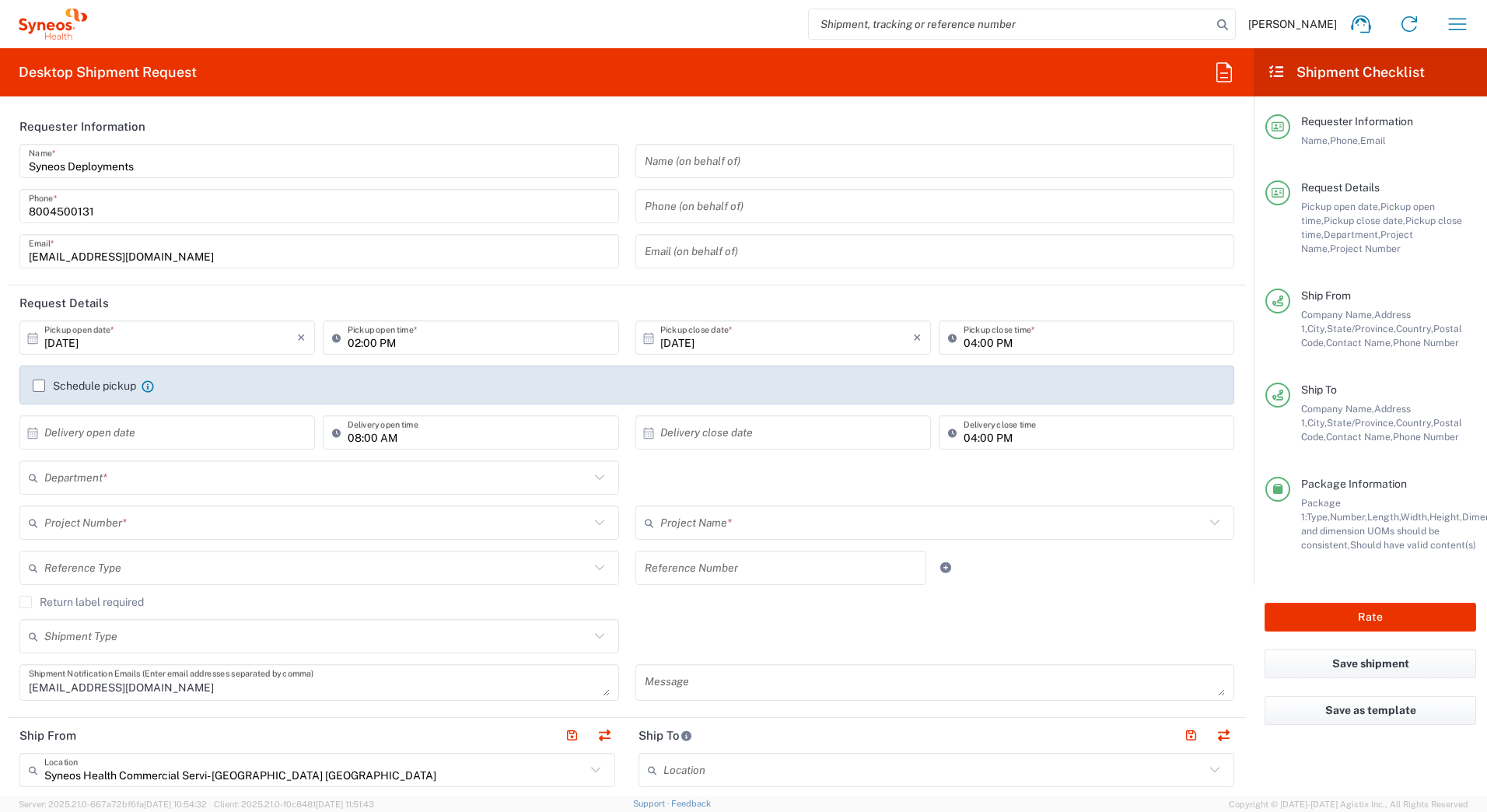
type input "[US_STATE]"
type input "Your Packaging"
type input "7697"
type input "4205"
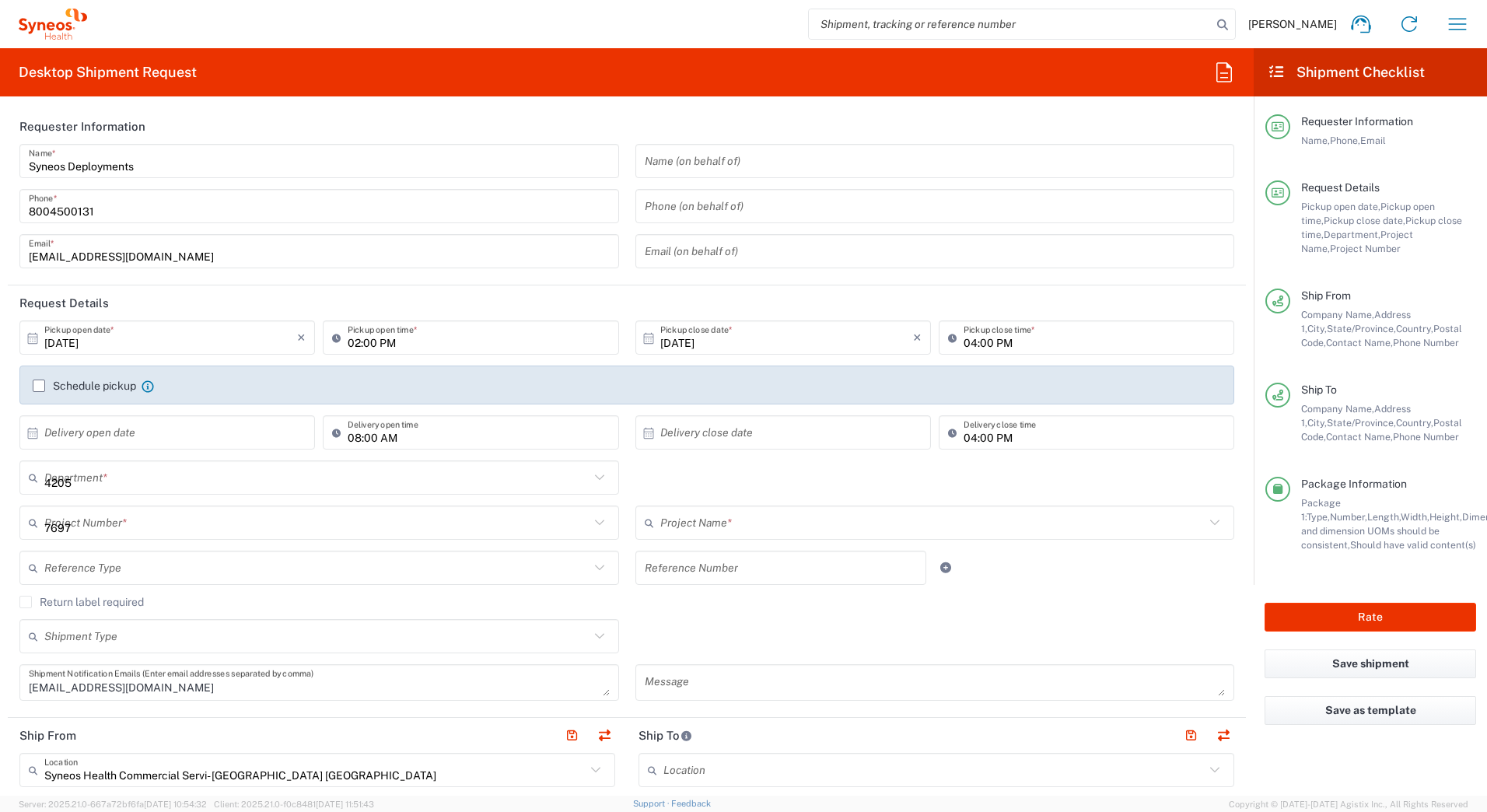
type input "EC-US JBI EC Team"
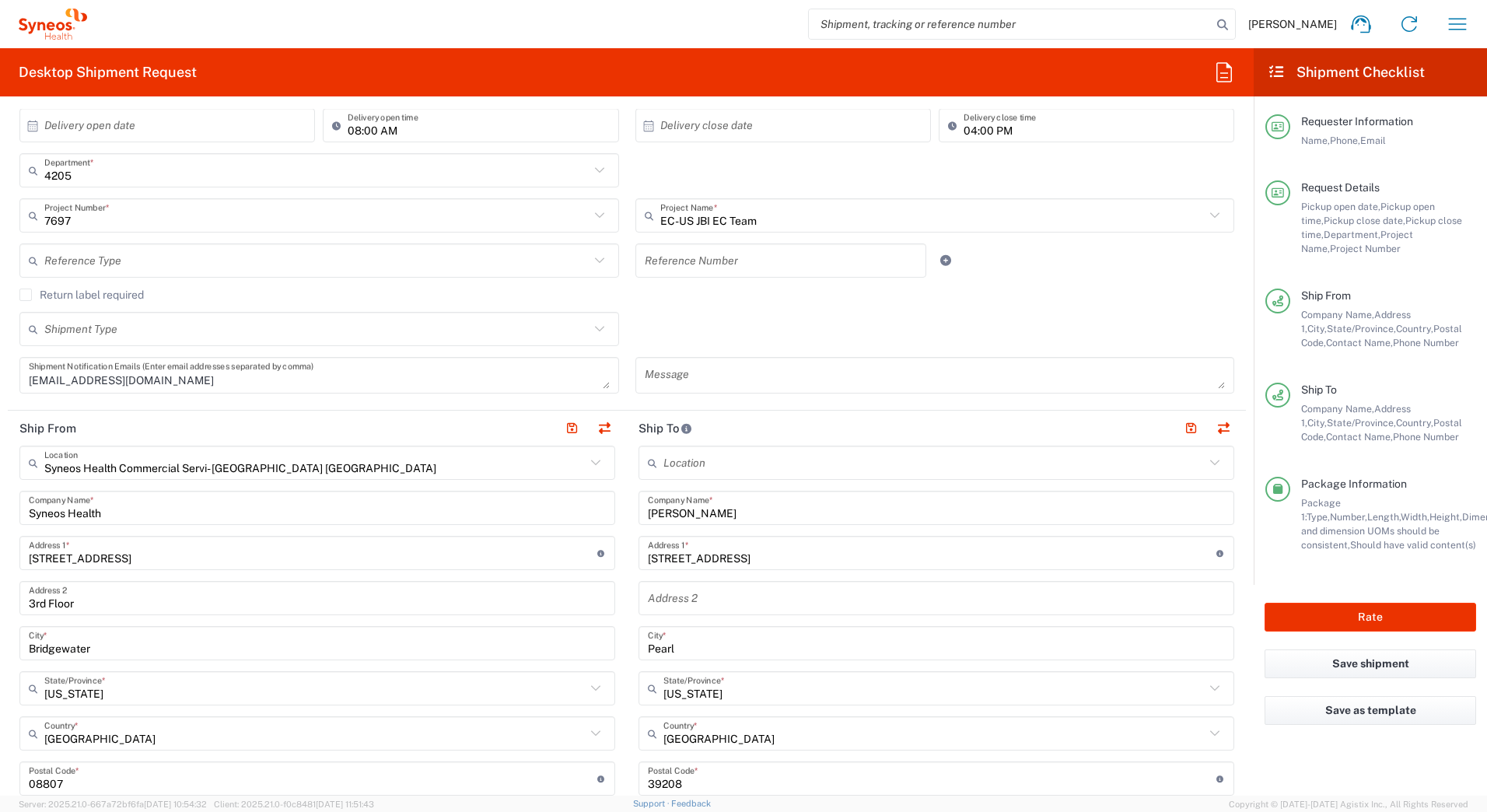
scroll to position [311, 0]
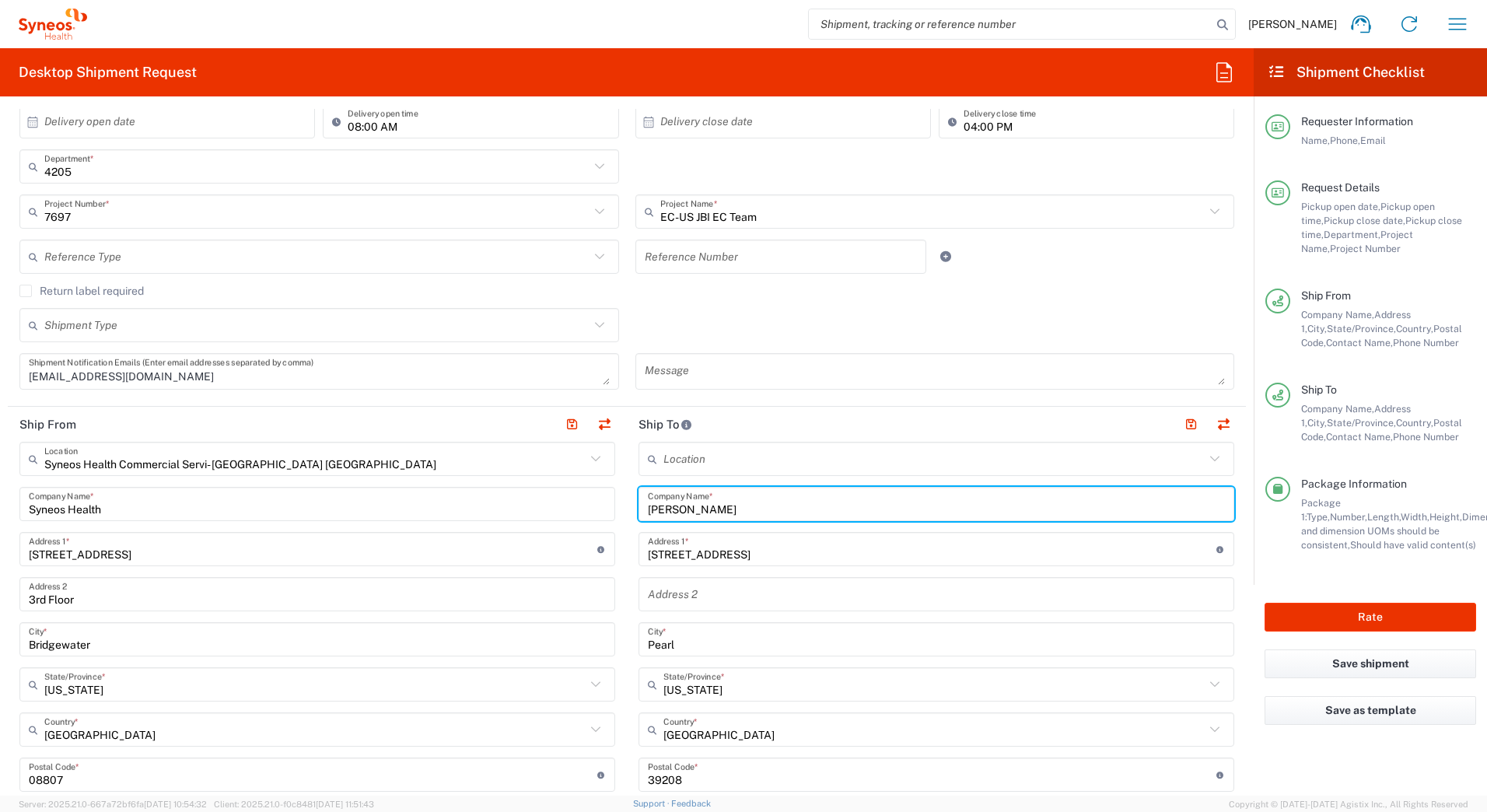
drag, startPoint x: 708, startPoint y: 509, endPoint x: 607, endPoint y: 514, distance: 101.1
click at [607, 514] on div "Ship From Syneos Health Commercial Servi- [GEOGRAPHIC_DATA] [GEOGRAPHIC_DATA] L…" at bounding box center [627, 753] width 1239 height 695
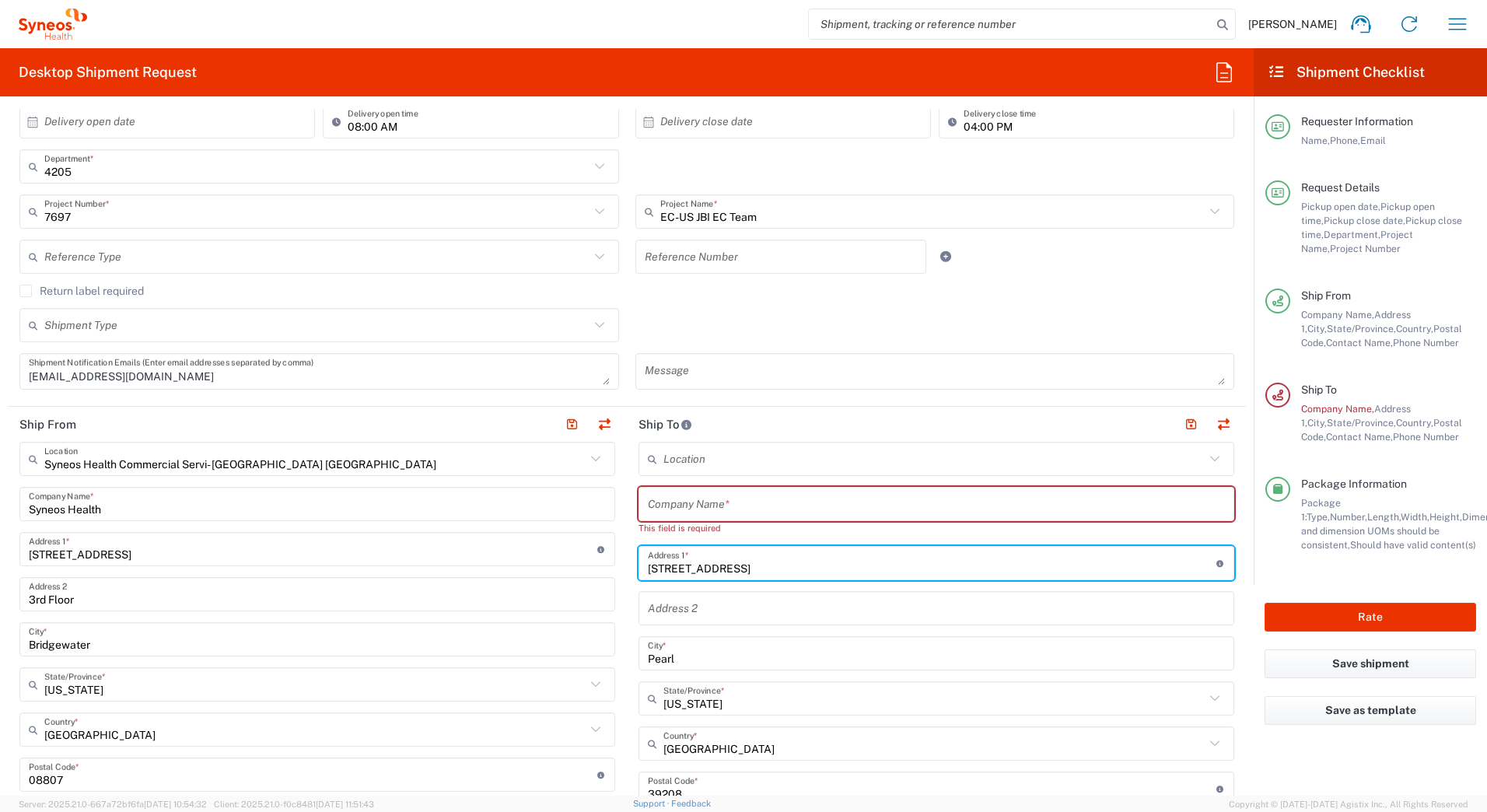
drag, startPoint x: 775, startPoint y: 546, endPoint x: 580, endPoint y: 568, distance: 196.2
click at [580, 568] on div "Ship From Syneos Health Commercial Servi- [GEOGRAPHIC_DATA] [GEOGRAPHIC_DATA] L…" at bounding box center [627, 761] width 1239 height 708
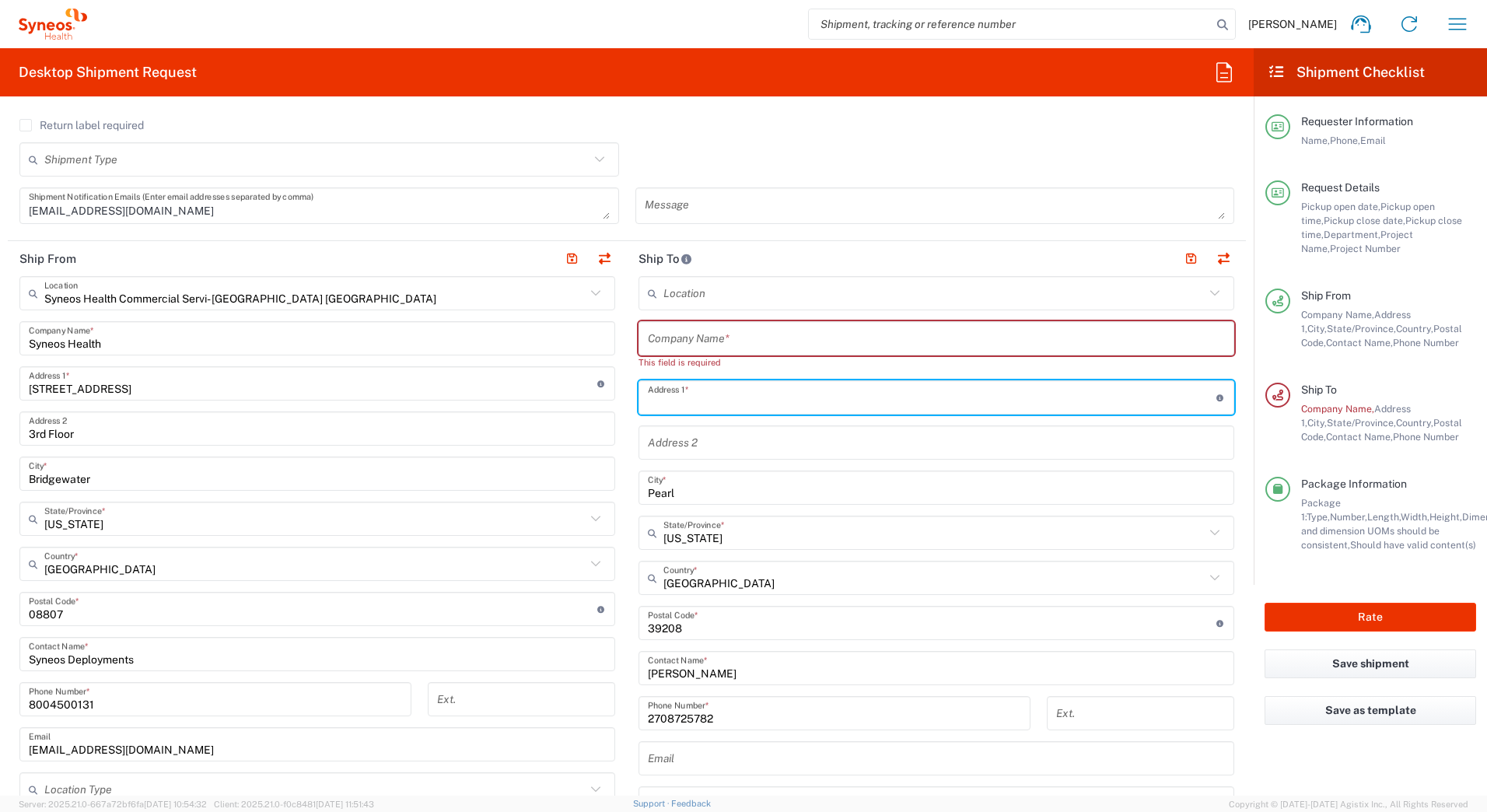
scroll to position [545, 0]
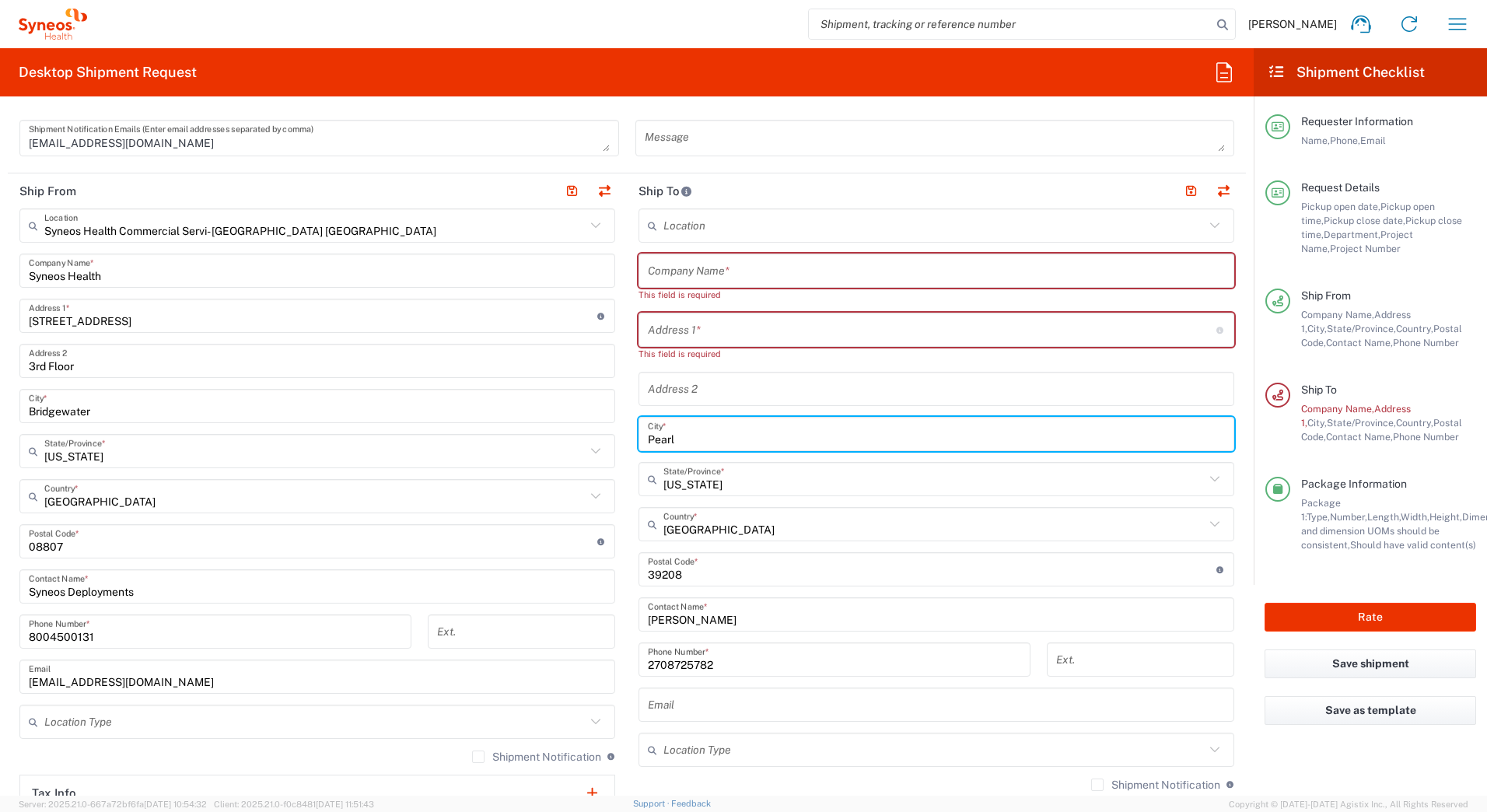
drag, startPoint x: 703, startPoint y: 423, endPoint x: 571, endPoint y: 447, distance: 134.2
click at [552, 433] on div "Ship From Syneos Health Commercial Servi- [GEOGRAPHIC_DATA] [GEOGRAPHIC_DATA] L…" at bounding box center [627, 535] width 1239 height 723
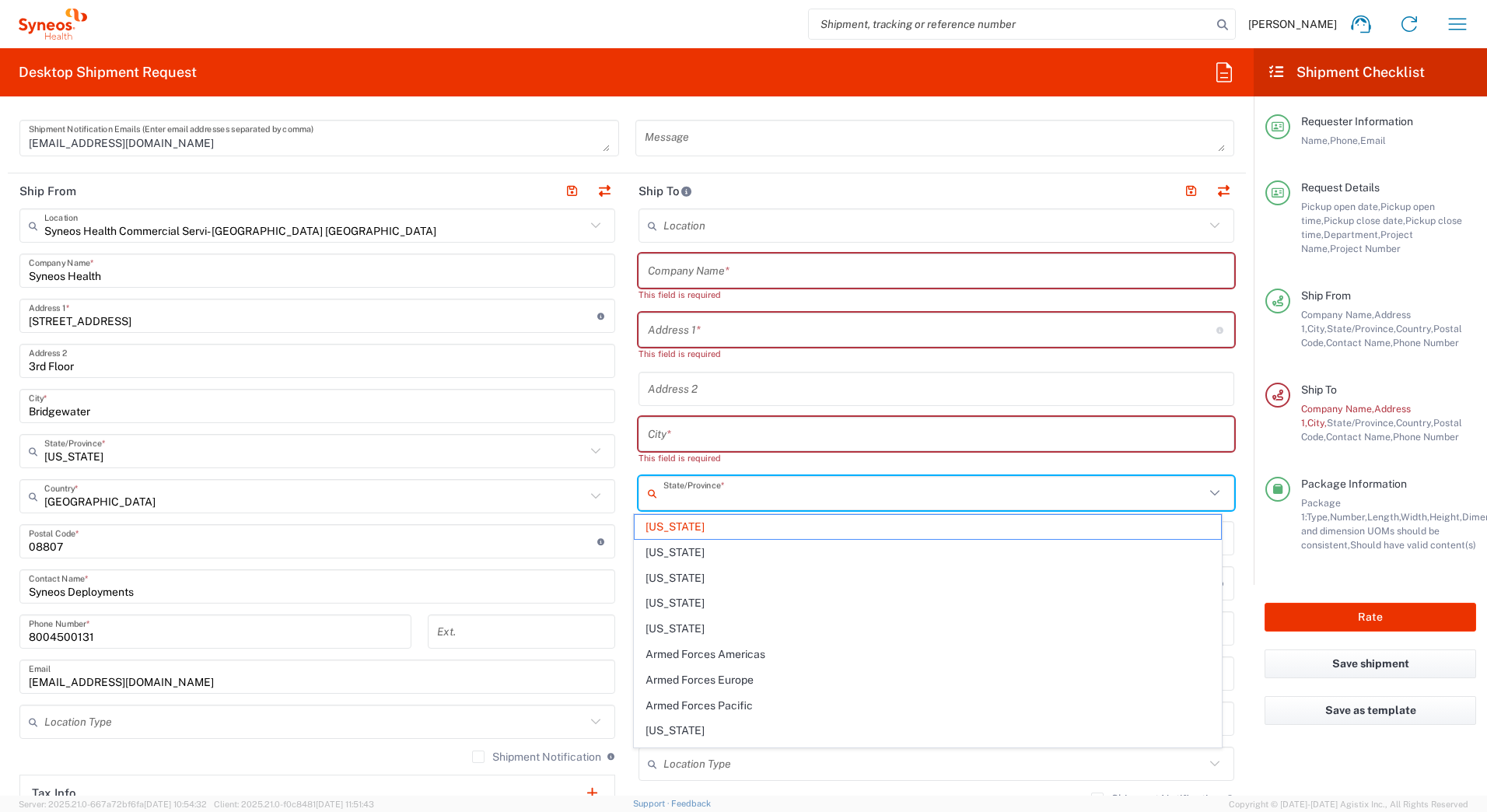
drag, startPoint x: 724, startPoint y: 487, endPoint x: 536, endPoint y: 492, distance: 188.1
click at [547, 491] on div "Ship From Syneos Health Commercial Servi- [GEOGRAPHIC_DATA] [GEOGRAPHIC_DATA] L…" at bounding box center [627, 541] width 1239 height 736
type input "M"
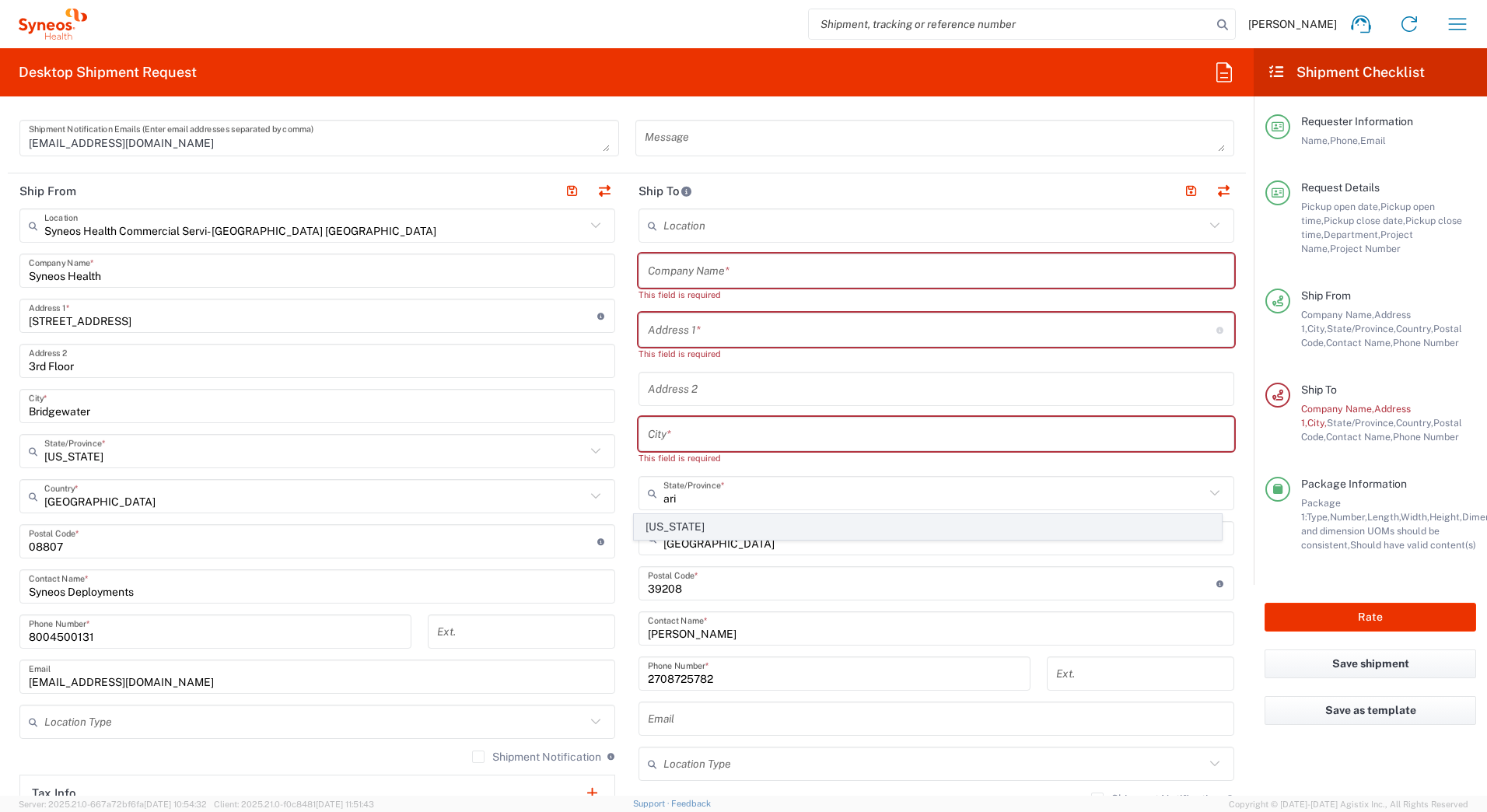
click at [650, 524] on span "[US_STATE]" at bounding box center [929, 527] width 587 height 24
type input "[US_STATE]"
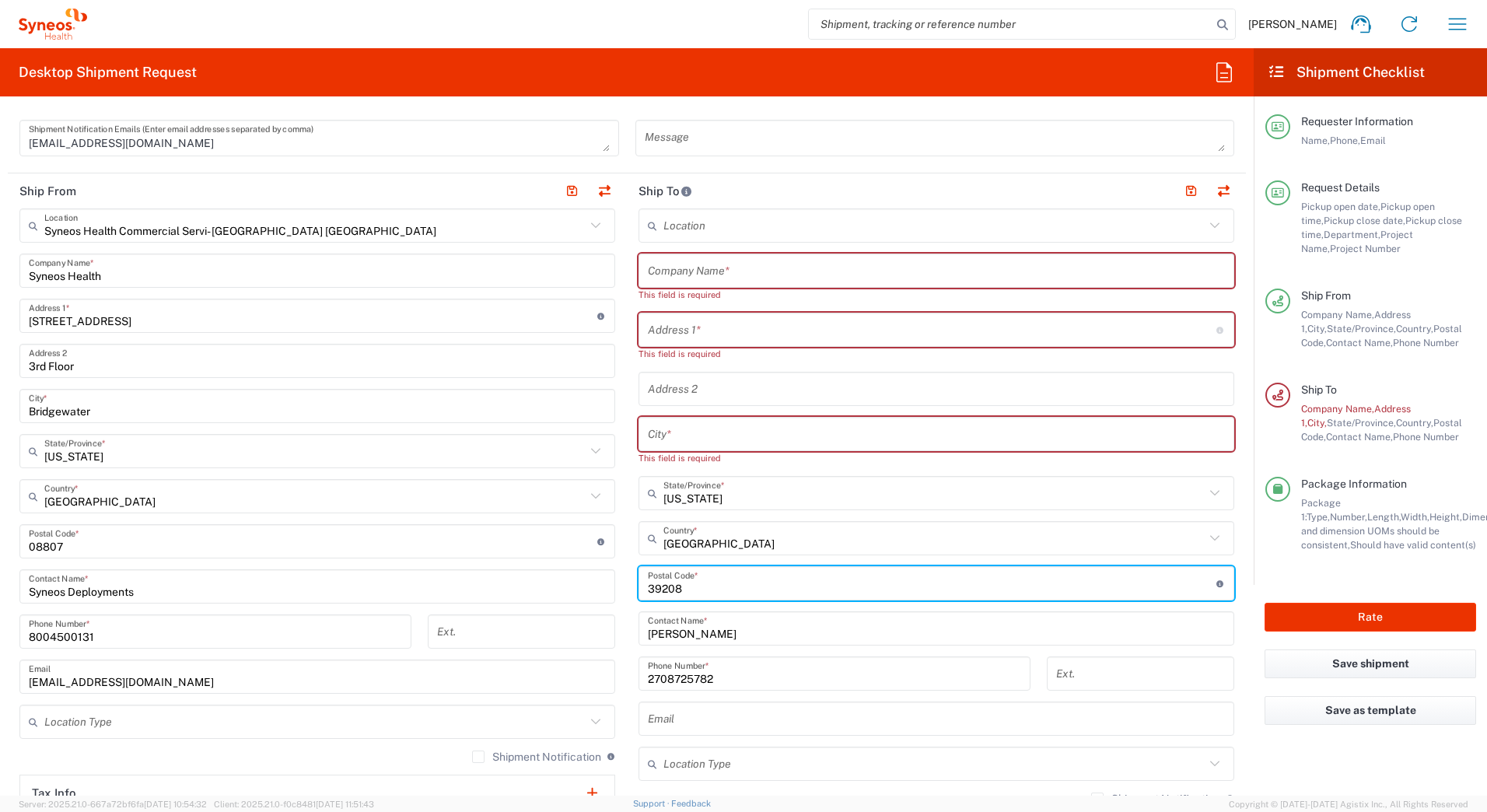
drag, startPoint x: 678, startPoint y: 588, endPoint x: 609, endPoint y: 584, distance: 69.1
click at [609, 584] on div "Ship From Syneos Health Commercial Servi- [GEOGRAPHIC_DATA] [GEOGRAPHIC_DATA] L…" at bounding box center [627, 541] width 1239 height 736
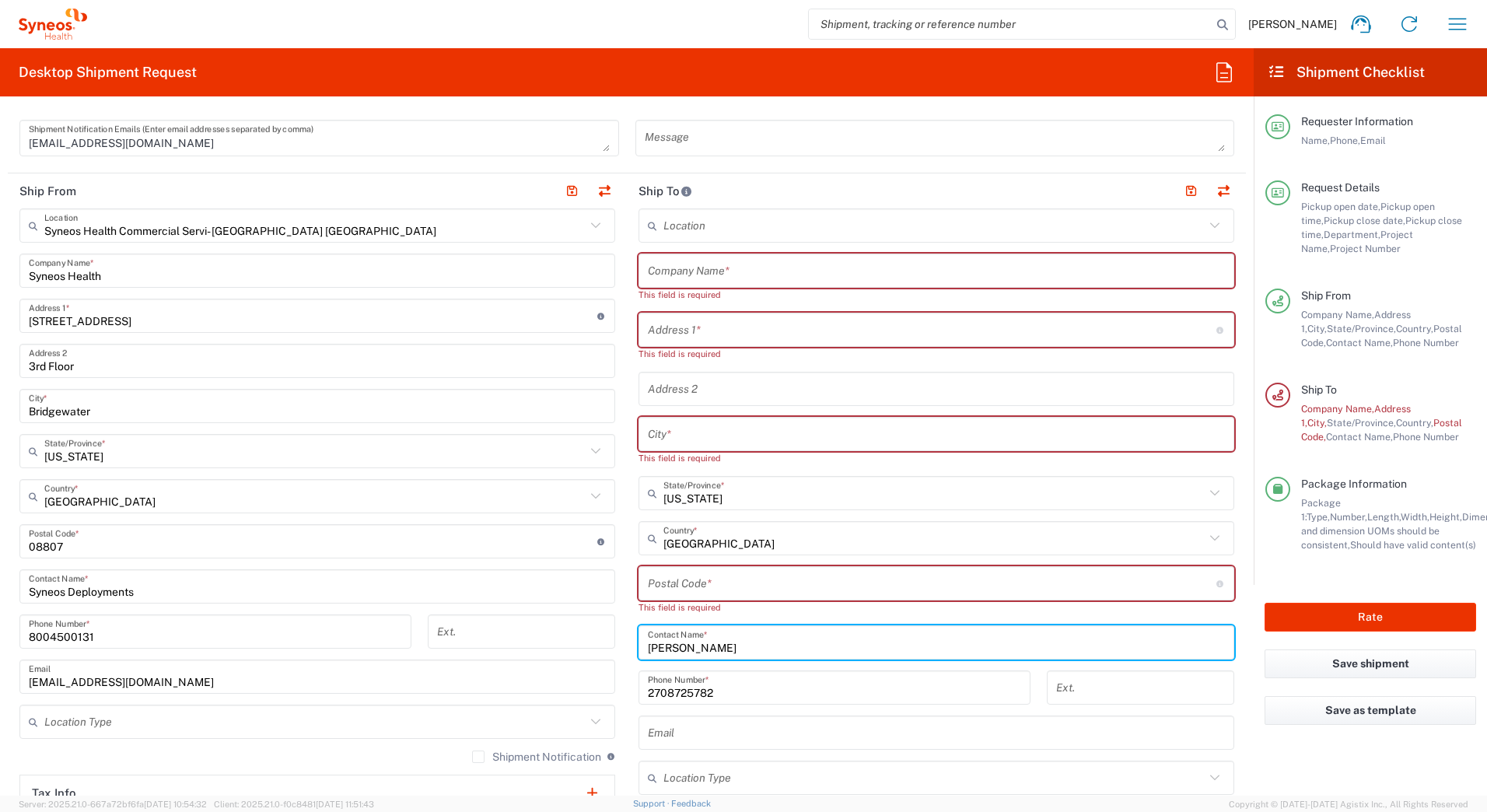
drag, startPoint x: 714, startPoint y: 652, endPoint x: 585, endPoint y: 666, distance: 129.8
click at [581, 665] on div "Ship From Syneos Health Commercial Servi- [GEOGRAPHIC_DATA] [GEOGRAPHIC_DATA] L…" at bounding box center [627, 548] width 1239 height 751
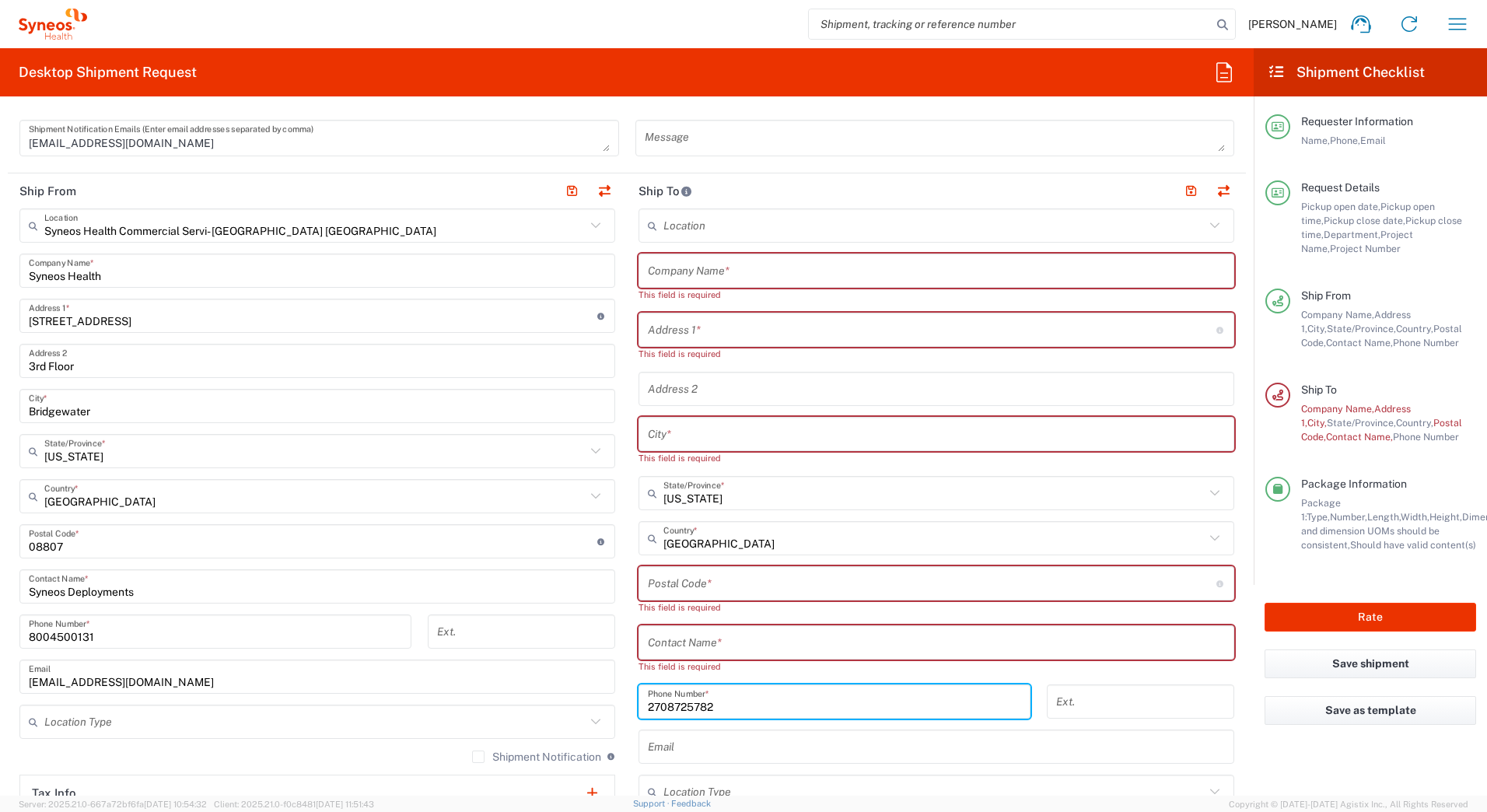
drag, startPoint x: 726, startPoint y: 694, endPoint x: 524, endPoint y: 700, distance: 202.1
click at [527, 699] on div "Ship From Syneos Health Commercial Servi- [GEOGRAPHIC_DATA] [GEOGRAPHIC_DATA] L…" at bounding box center [627, 555] width 1239 height 764
click at [771, 277] on input "text" at bounding box center [936, 271] width 577 height 27
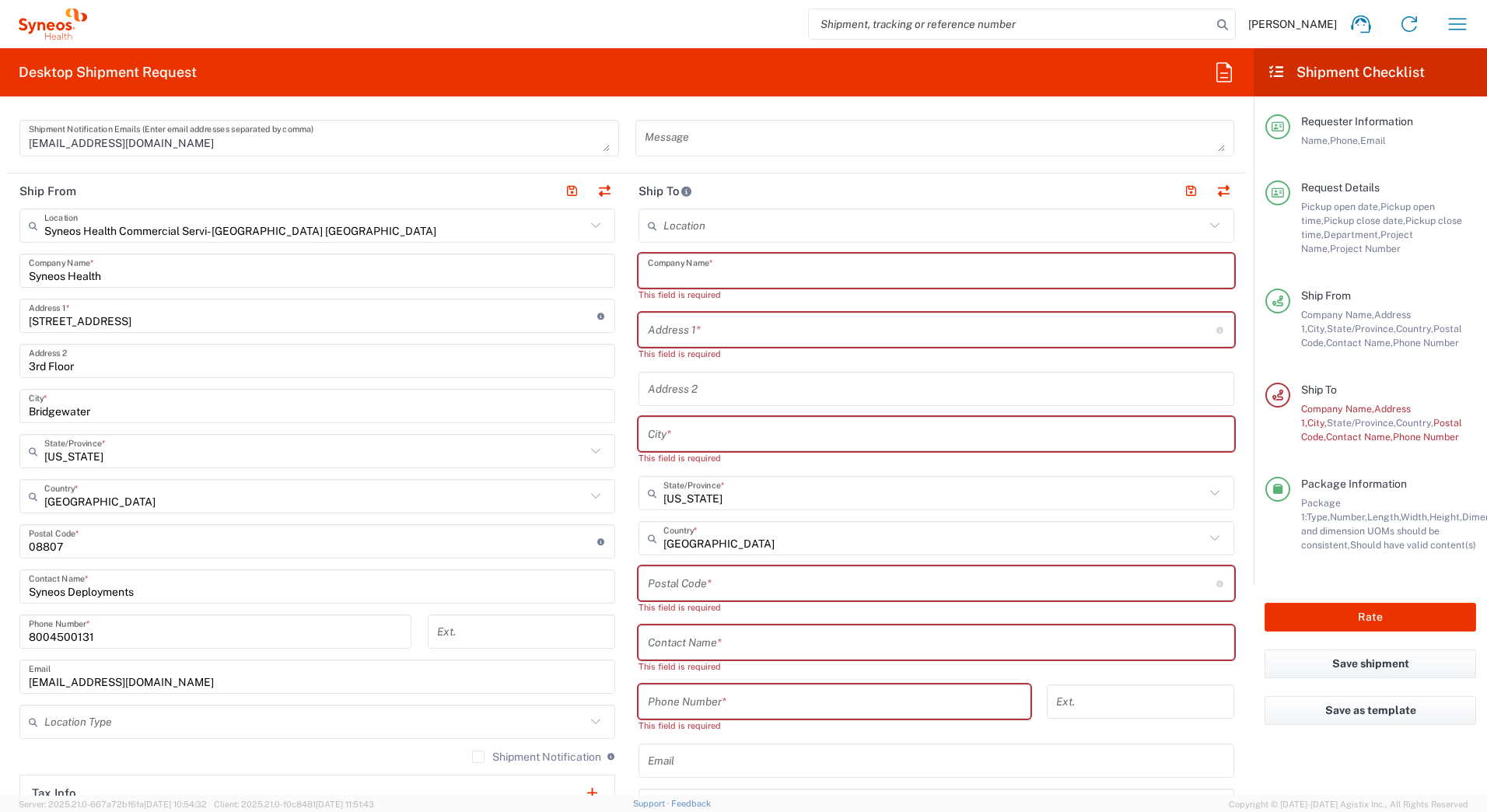
paste input "[PERSON_NAME]"
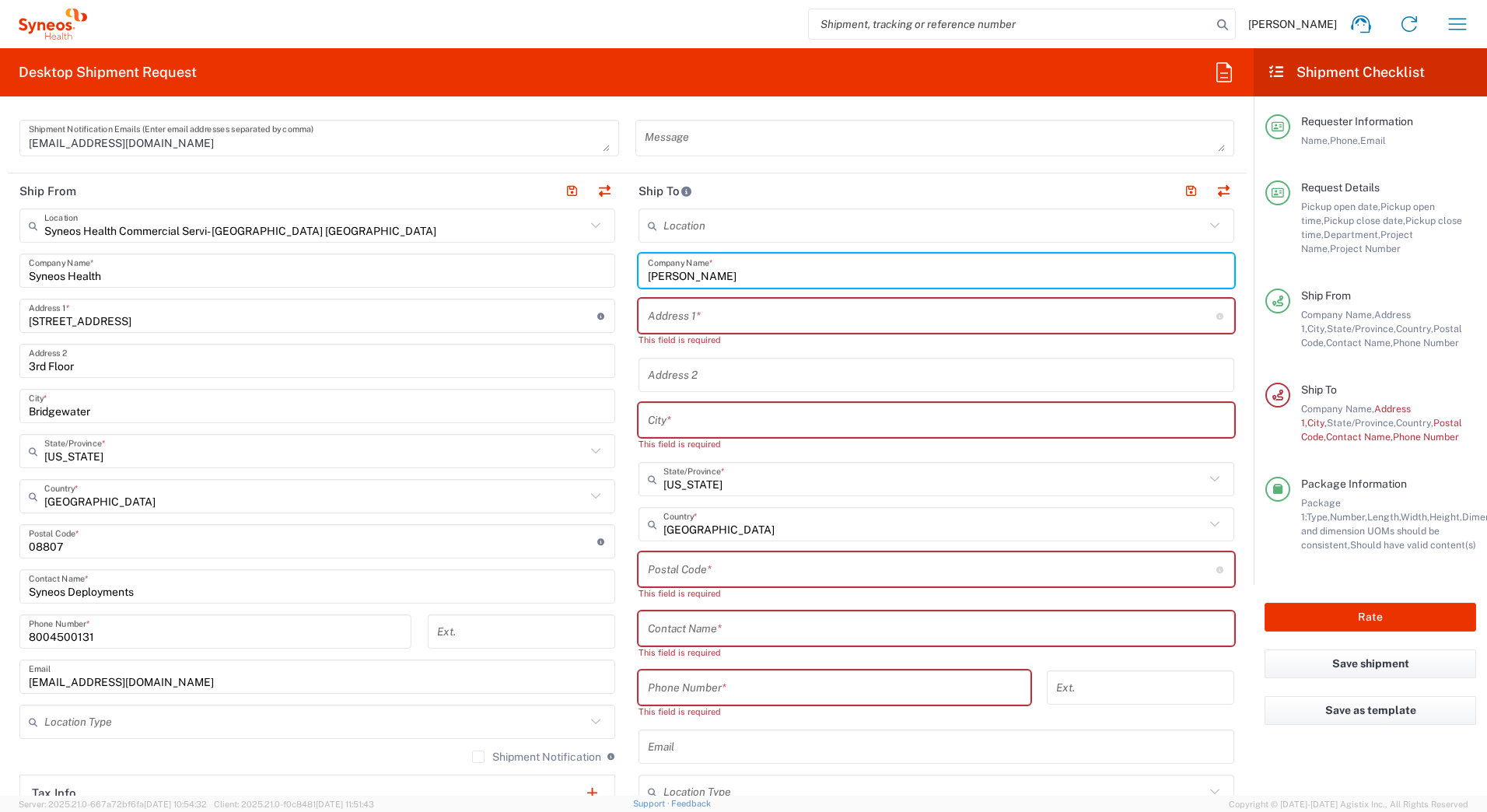
type input "[PERSON_NAME]"
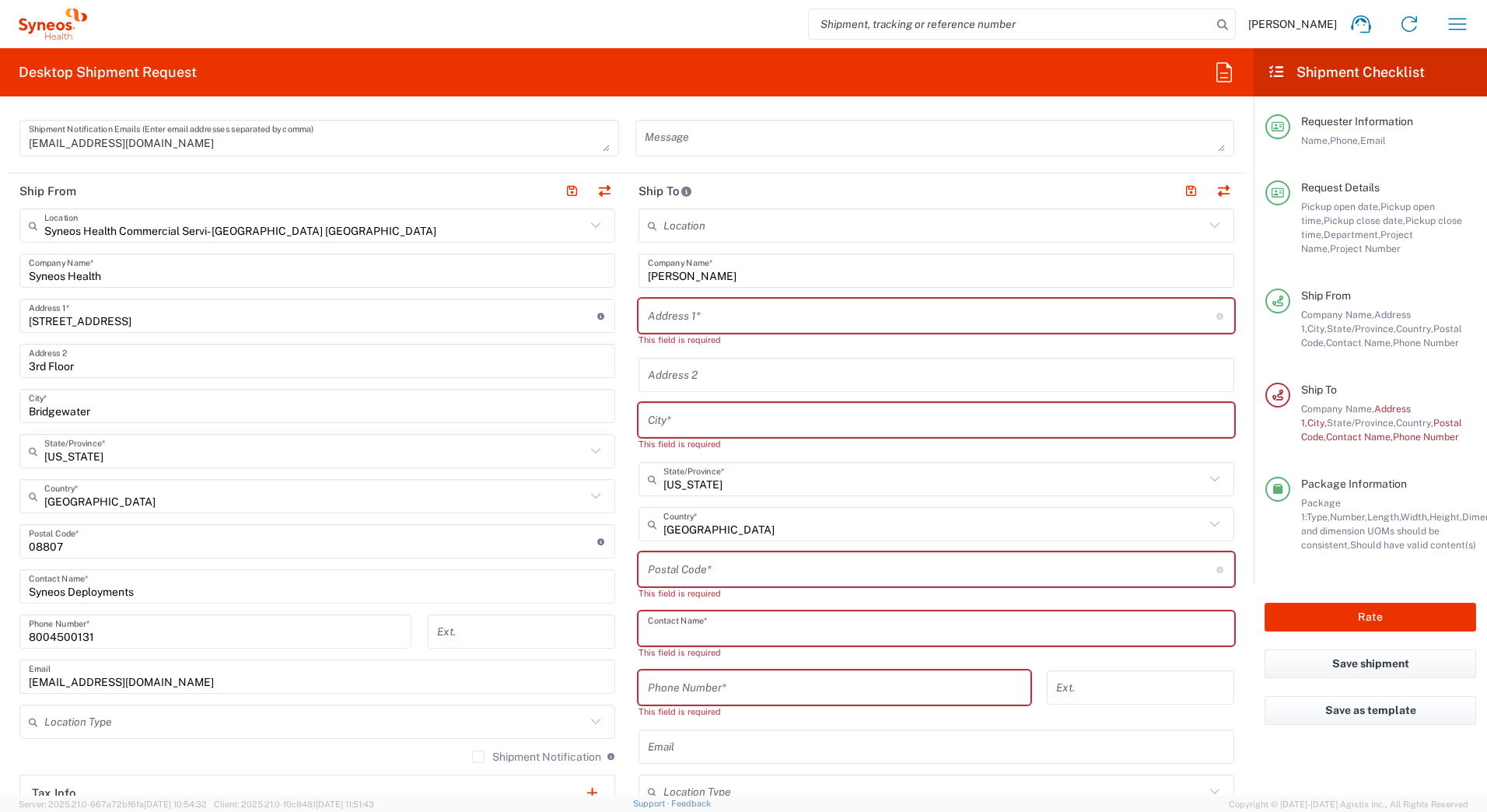
click at [697, 628] on input "text" at bounding box center [936, 629] width 577 height 27
paste input "[PERSON_NAME]"
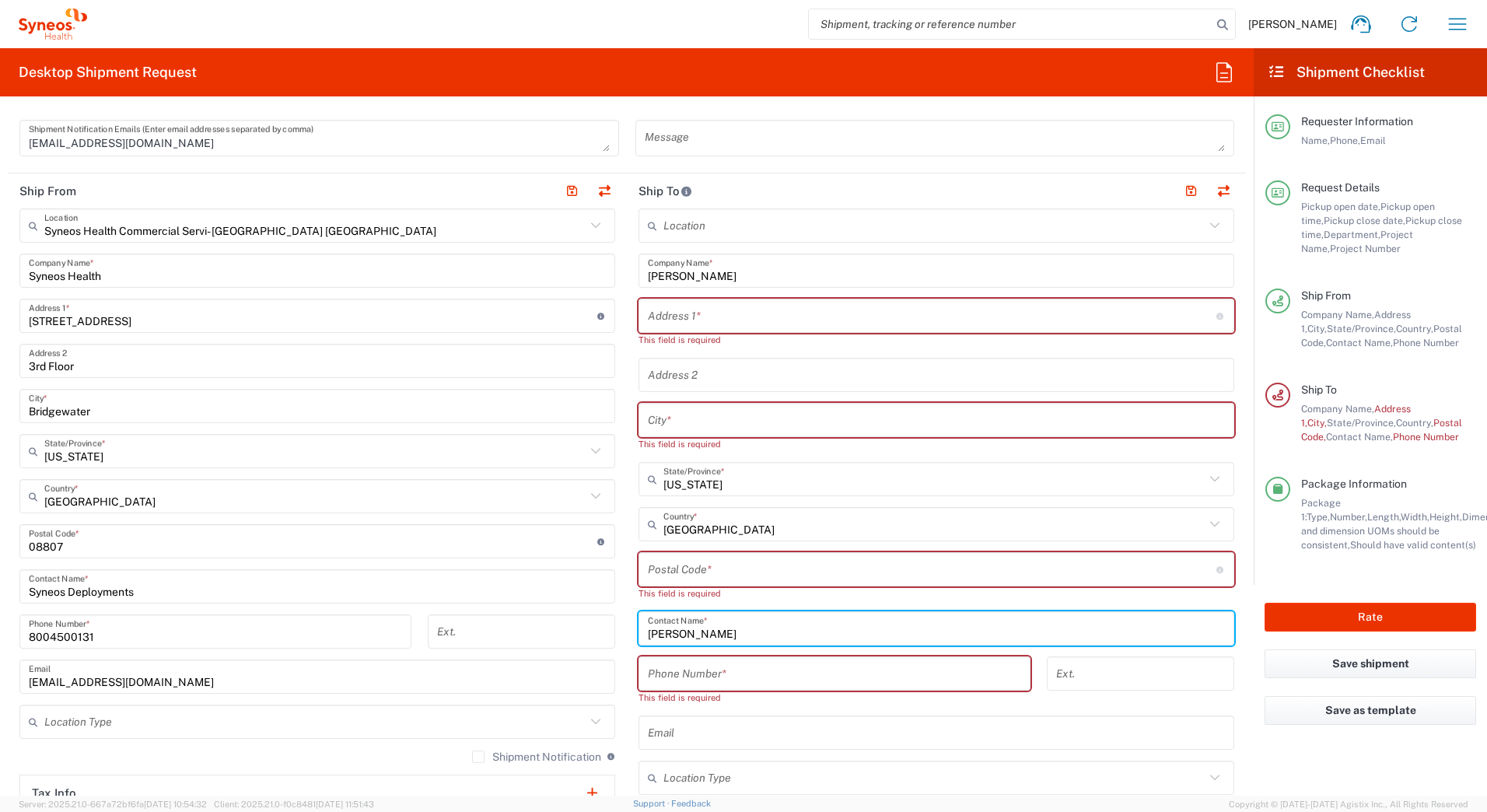
type input "[PERSON_NAME]"
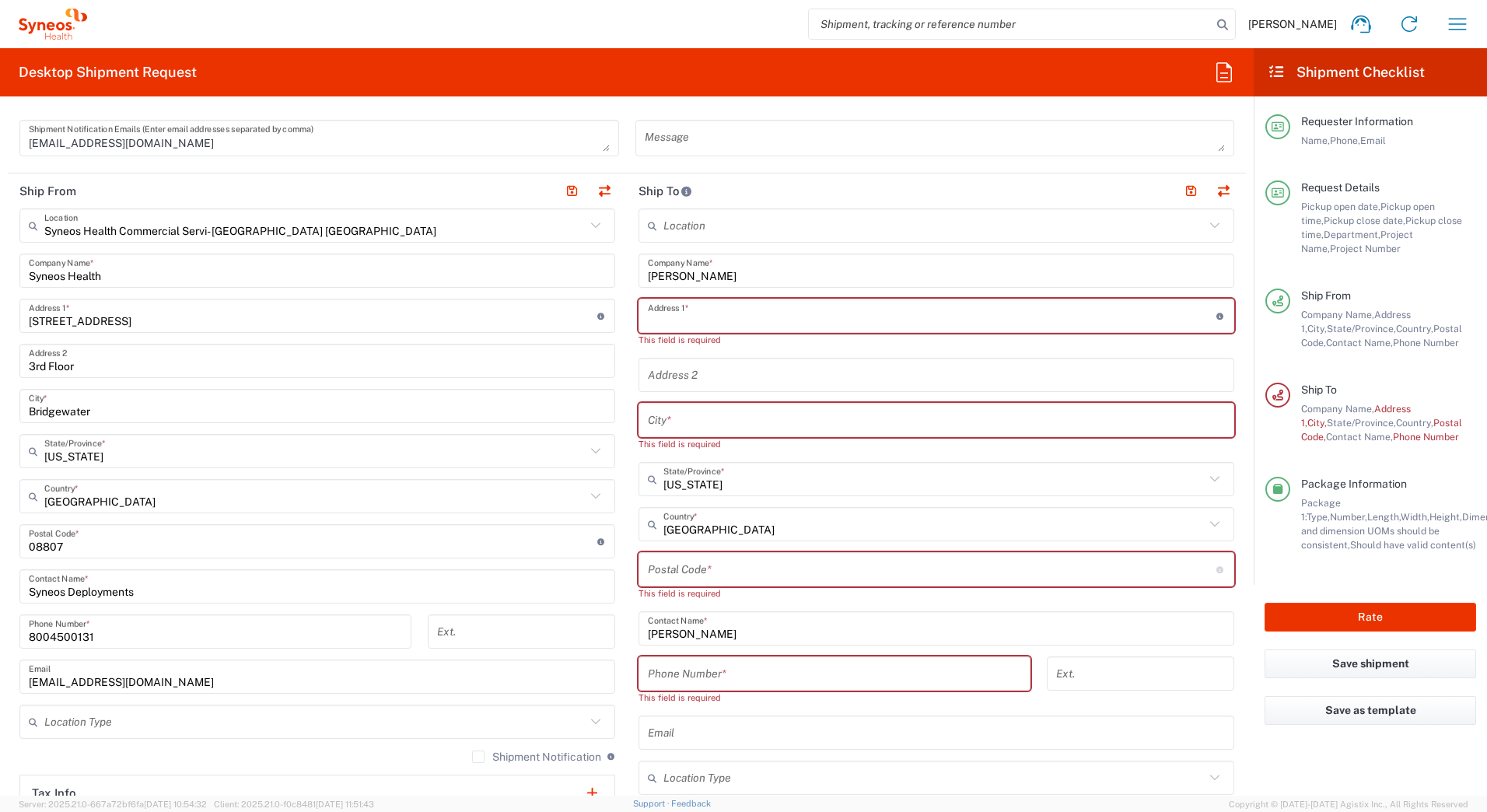
click at [666, 312] on input "text" at bounding box center [931, 316] width 568 height 27
paste input "[STREET_ADDRESS][PERSON_NAME]"
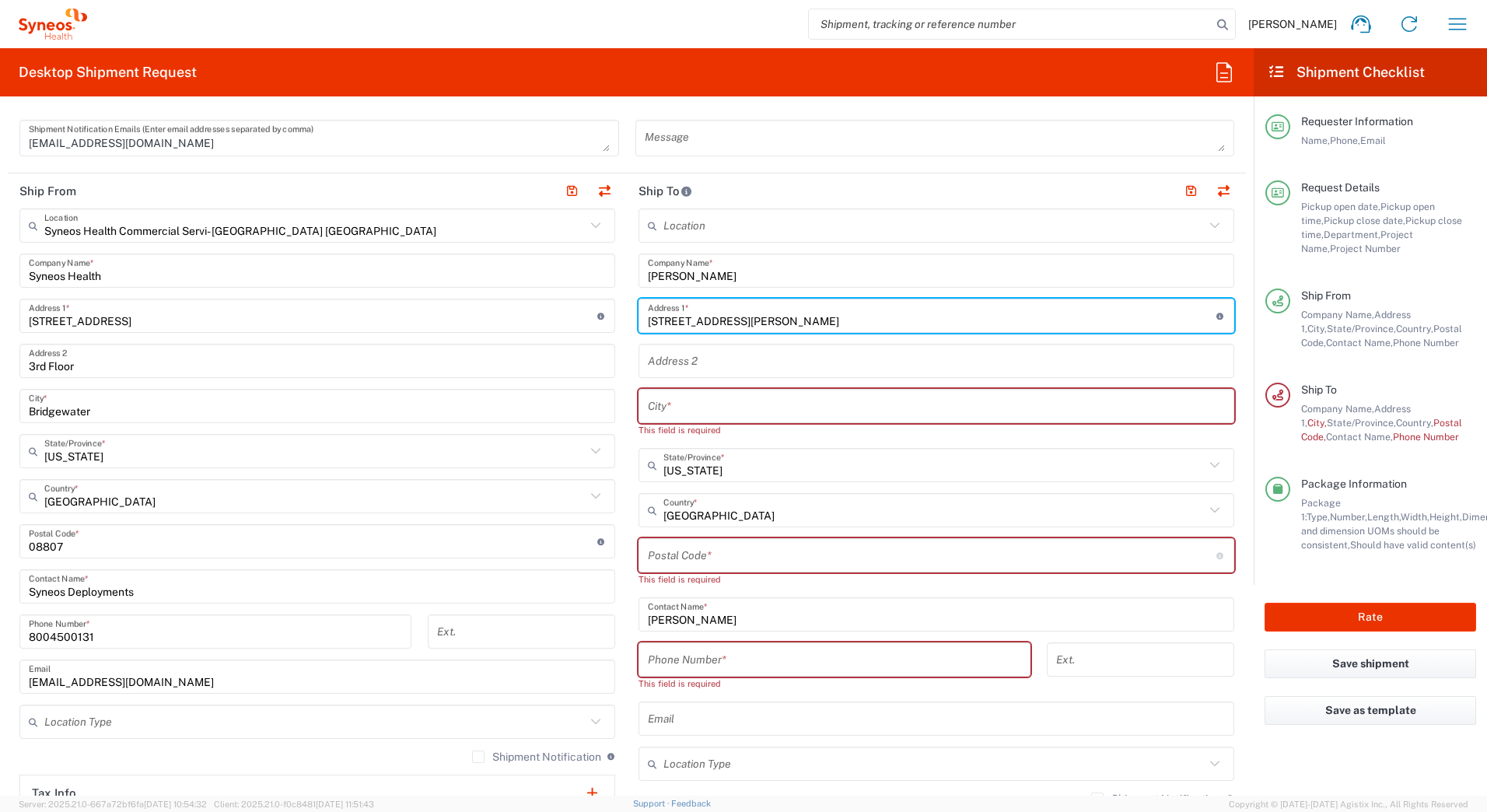
type input "[STREET_ADDRESS][PERSON_NAME]"
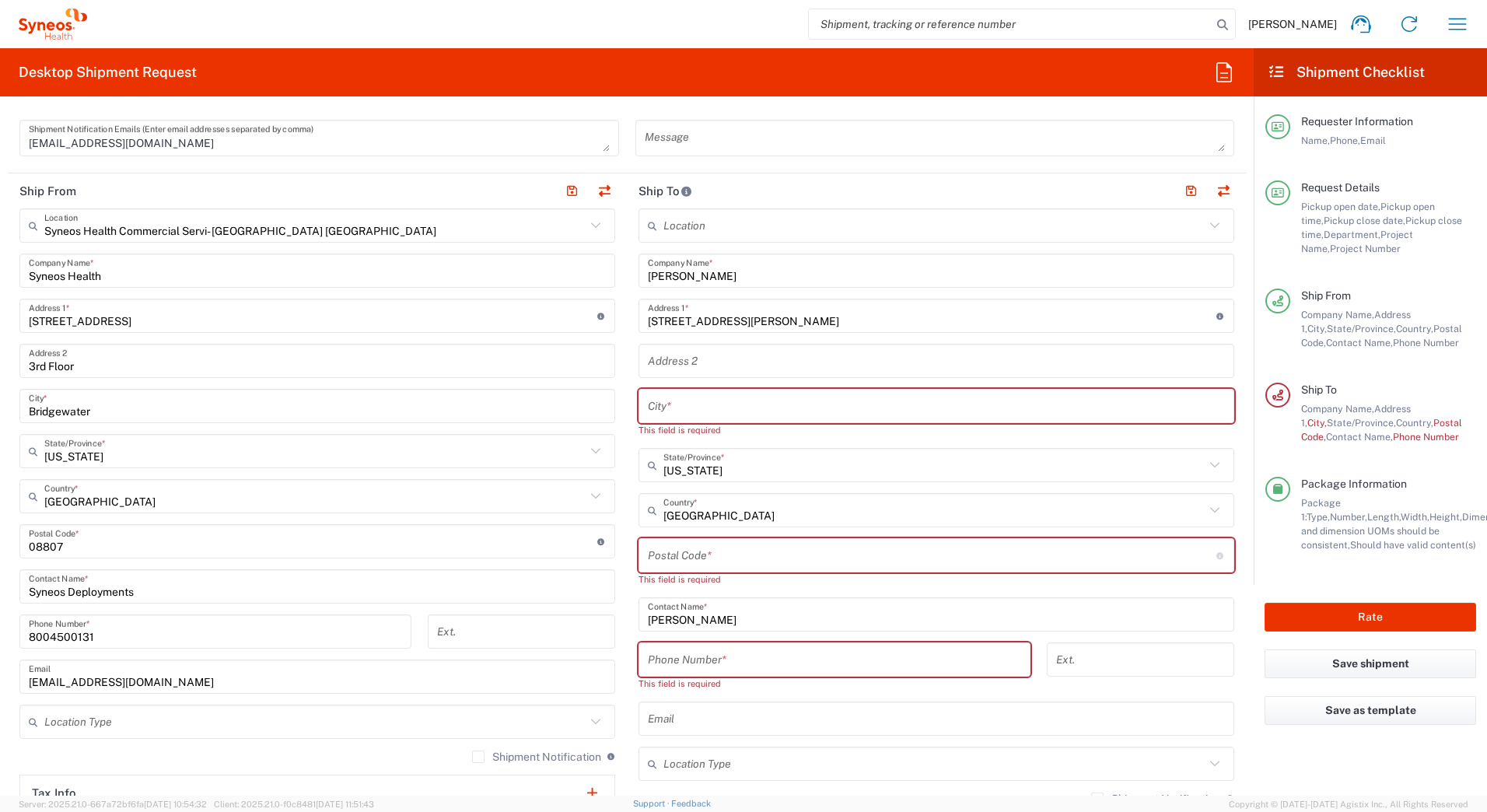
click at [842, 400] on input "text" at bounding box center [936, 406] width 577 height 27
paste input "[PERSON_NAME]"
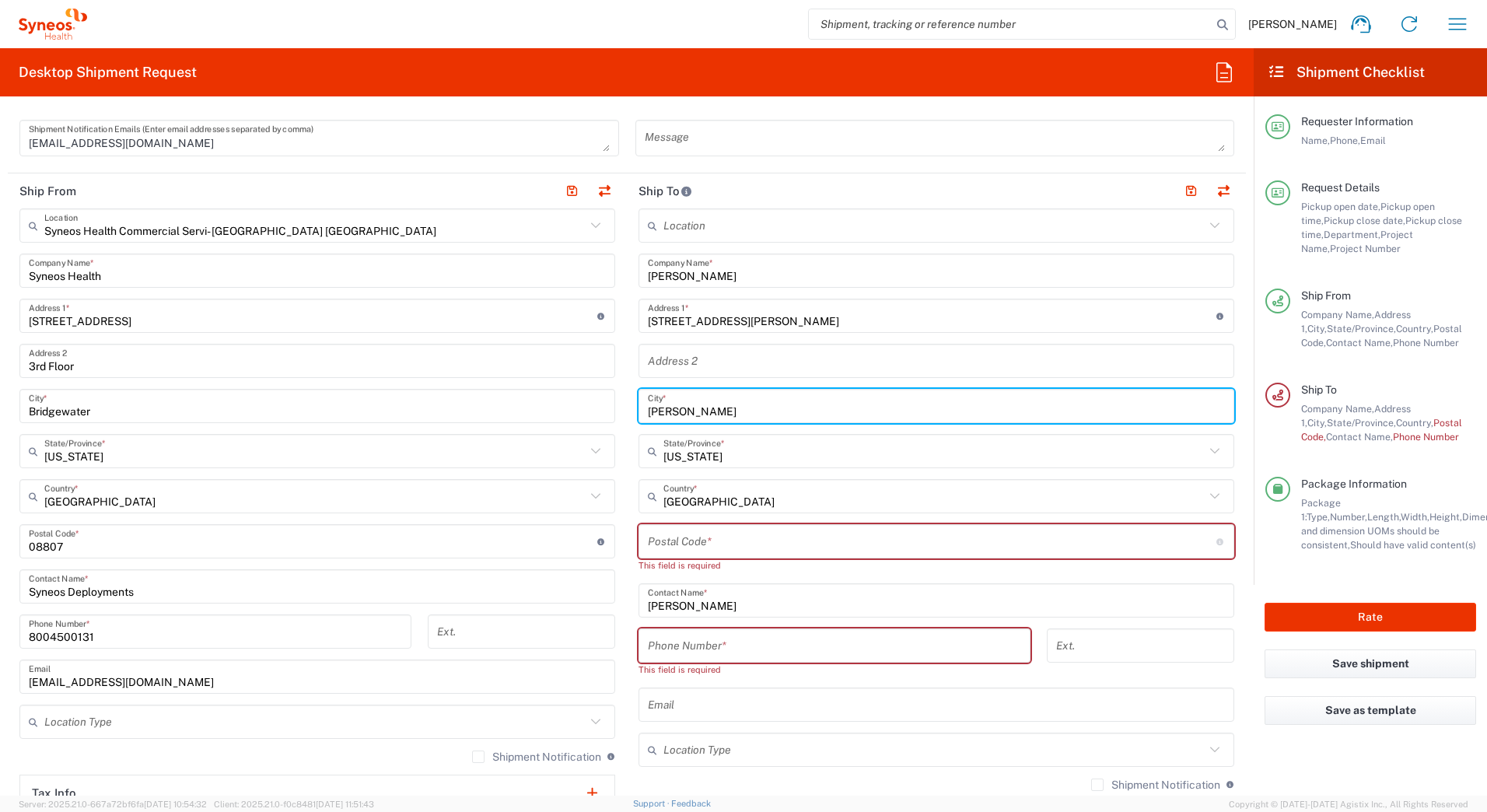
type input "[PERSON_NAME]"
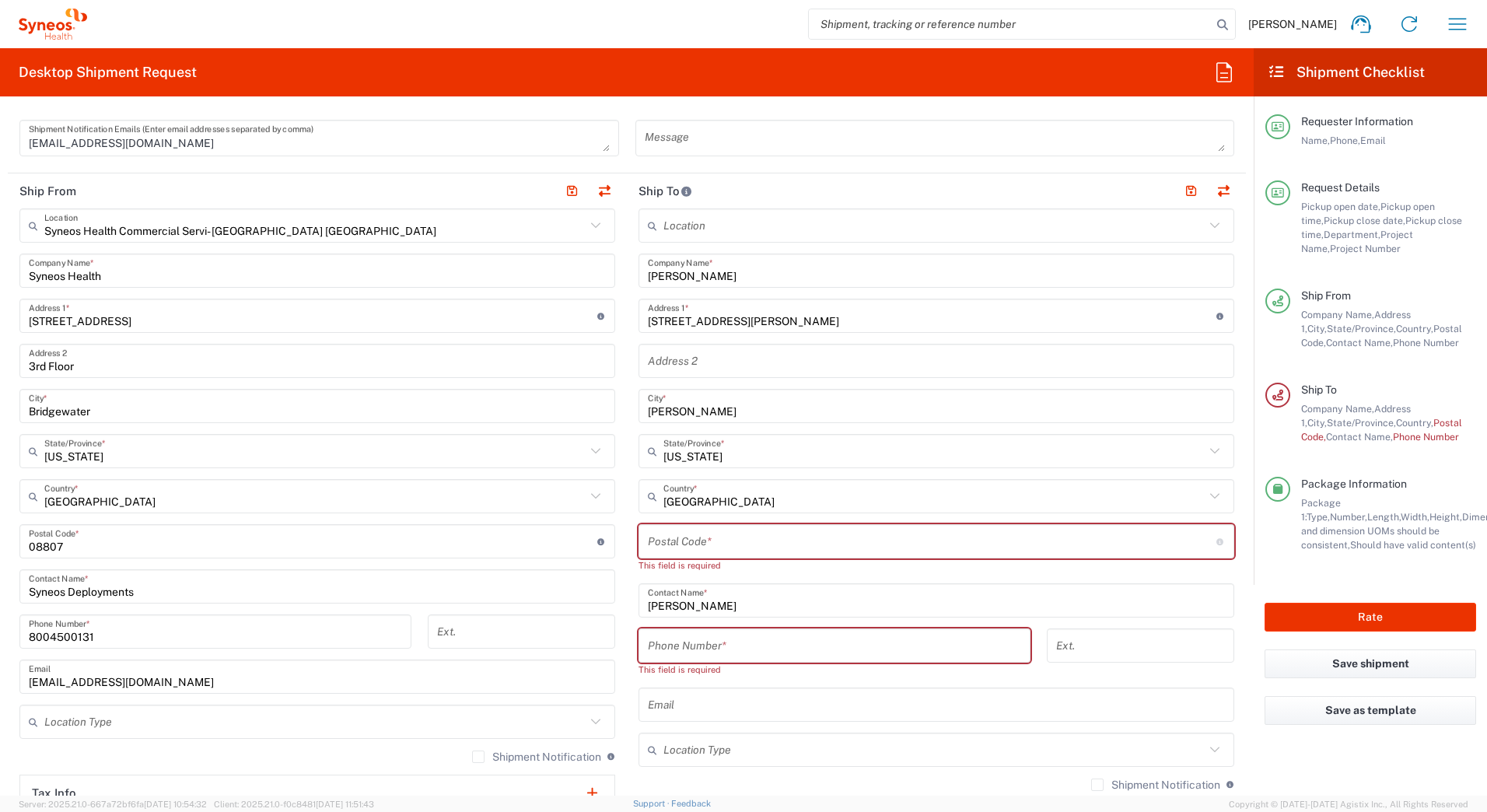
click at [734, 546] on input "undefined" at bounding box center [931, 542] width 568 height 27
paste input "85295"
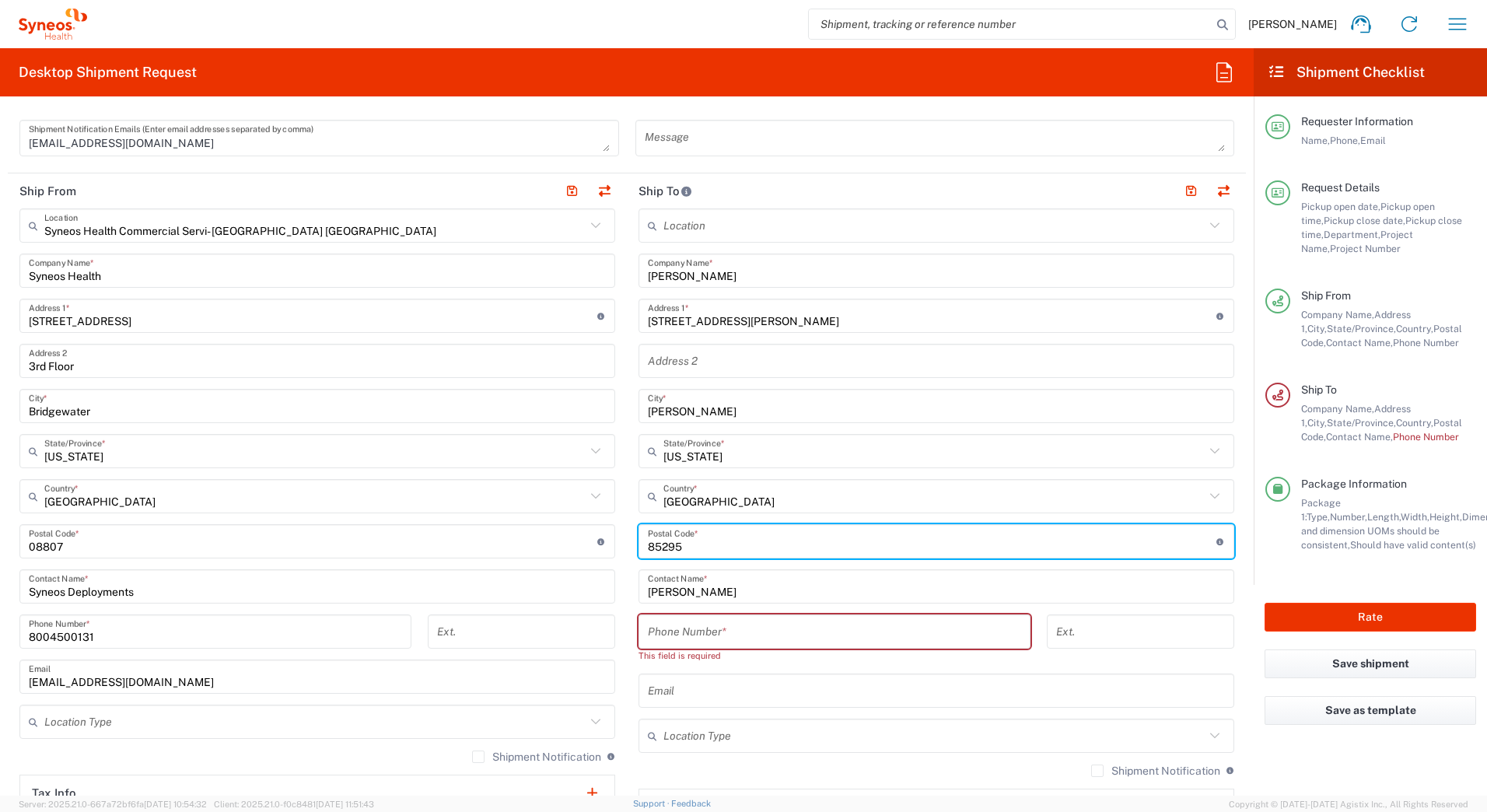
type input "85295"
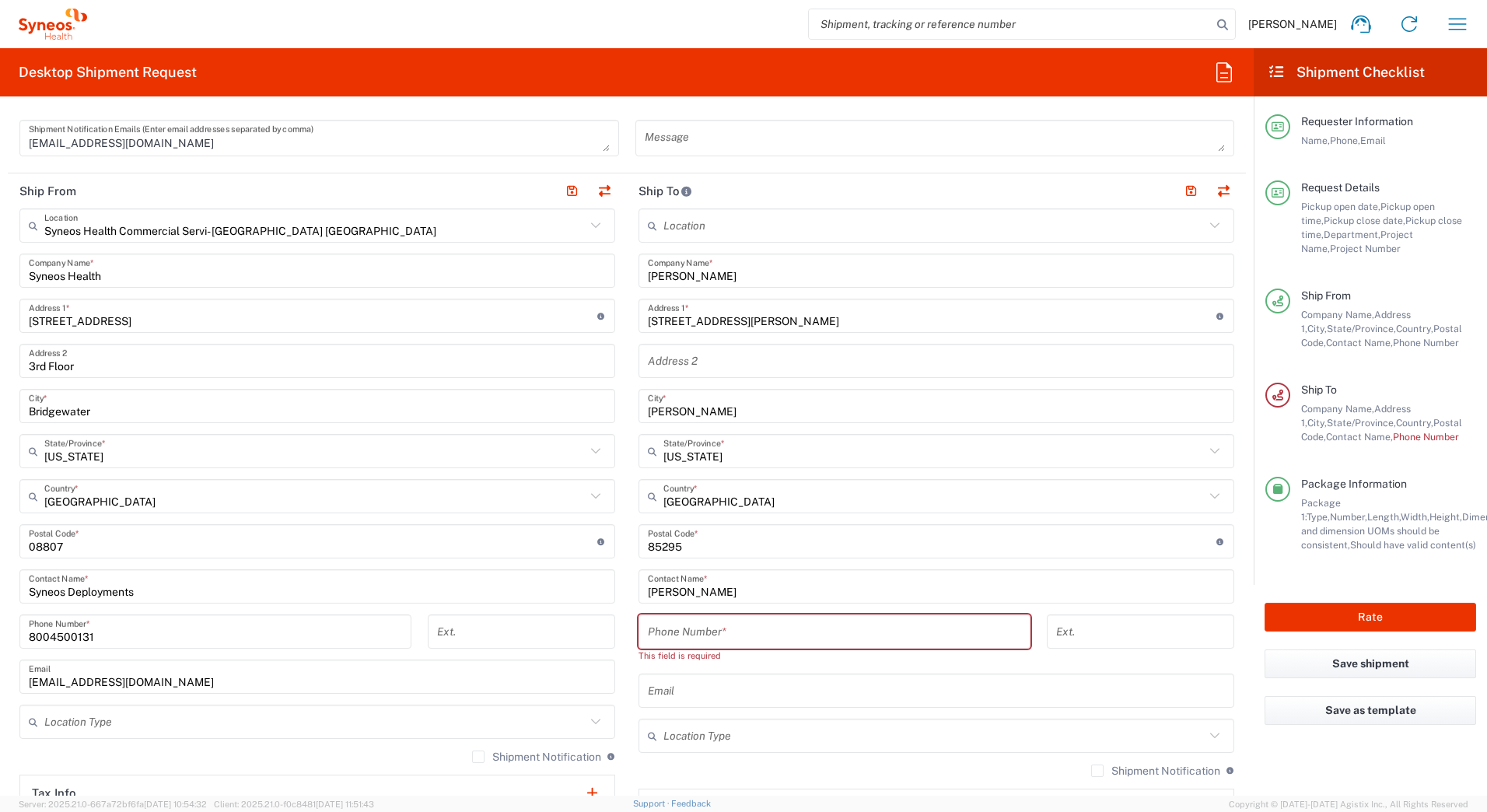
click at [668, 634] on input "tel" at bounding box center [834, 631] width 373 height 27
paste input "4805403451"
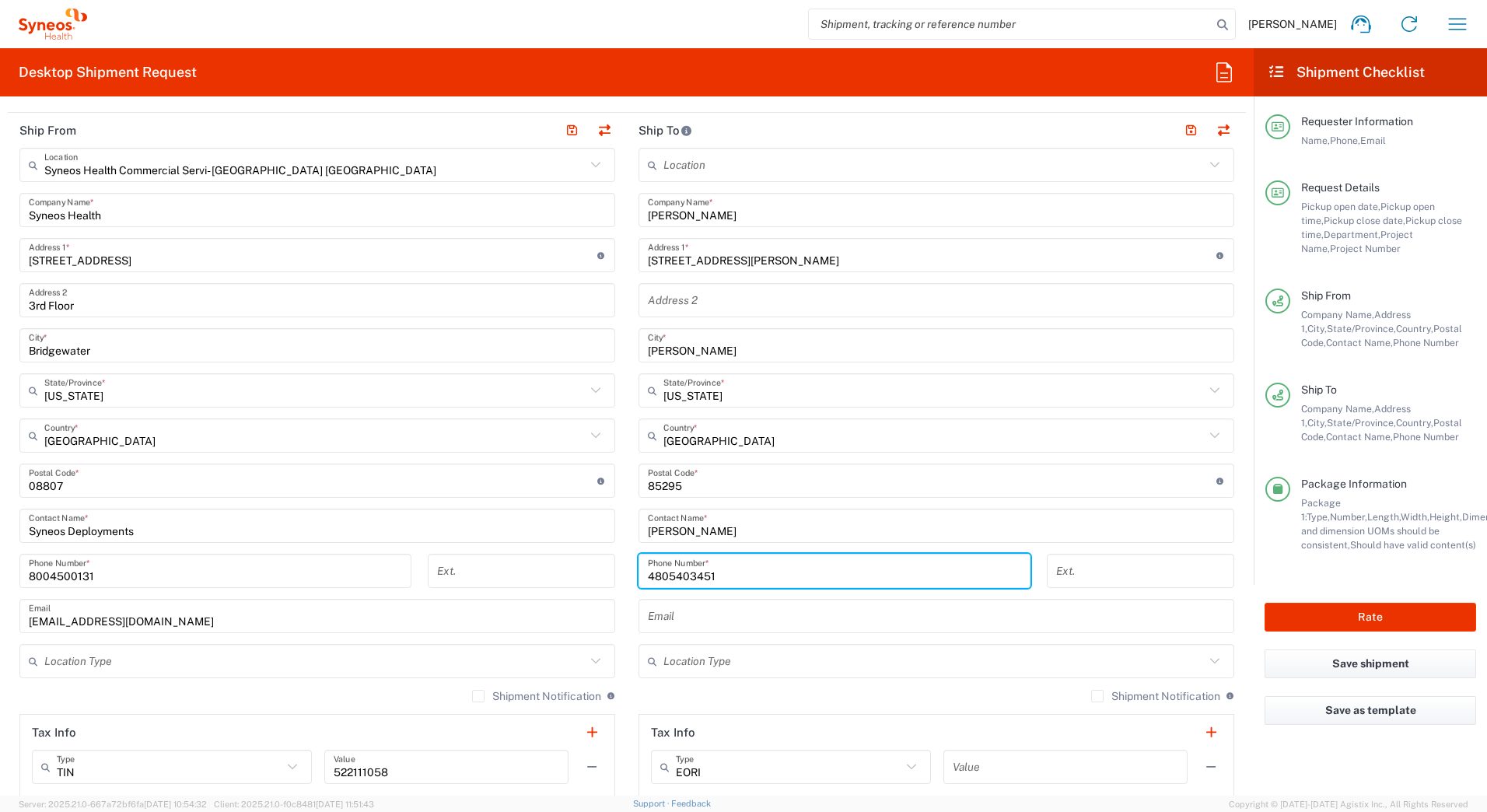
scroll to position [855, 0]
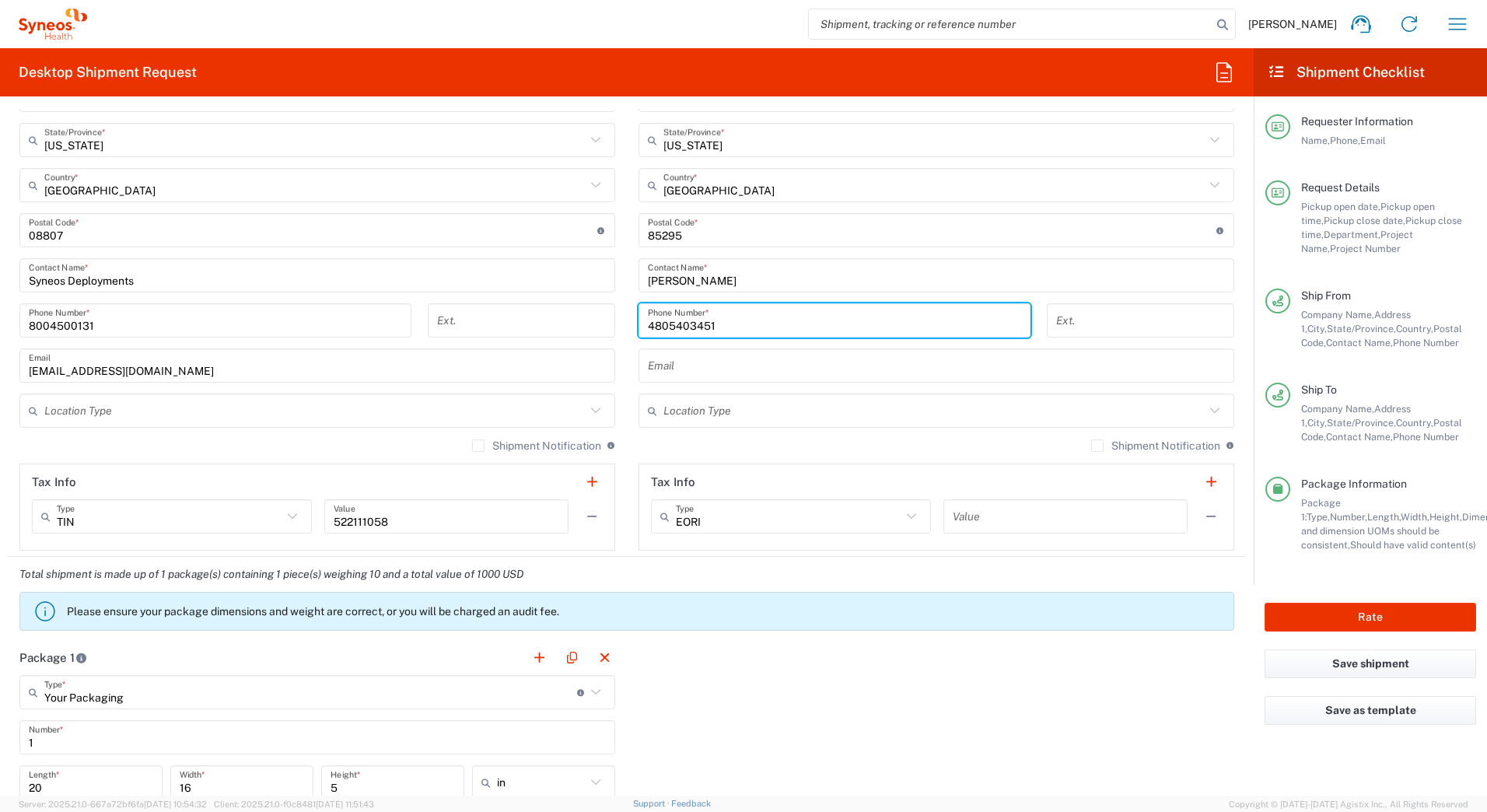
type input "4805403451"
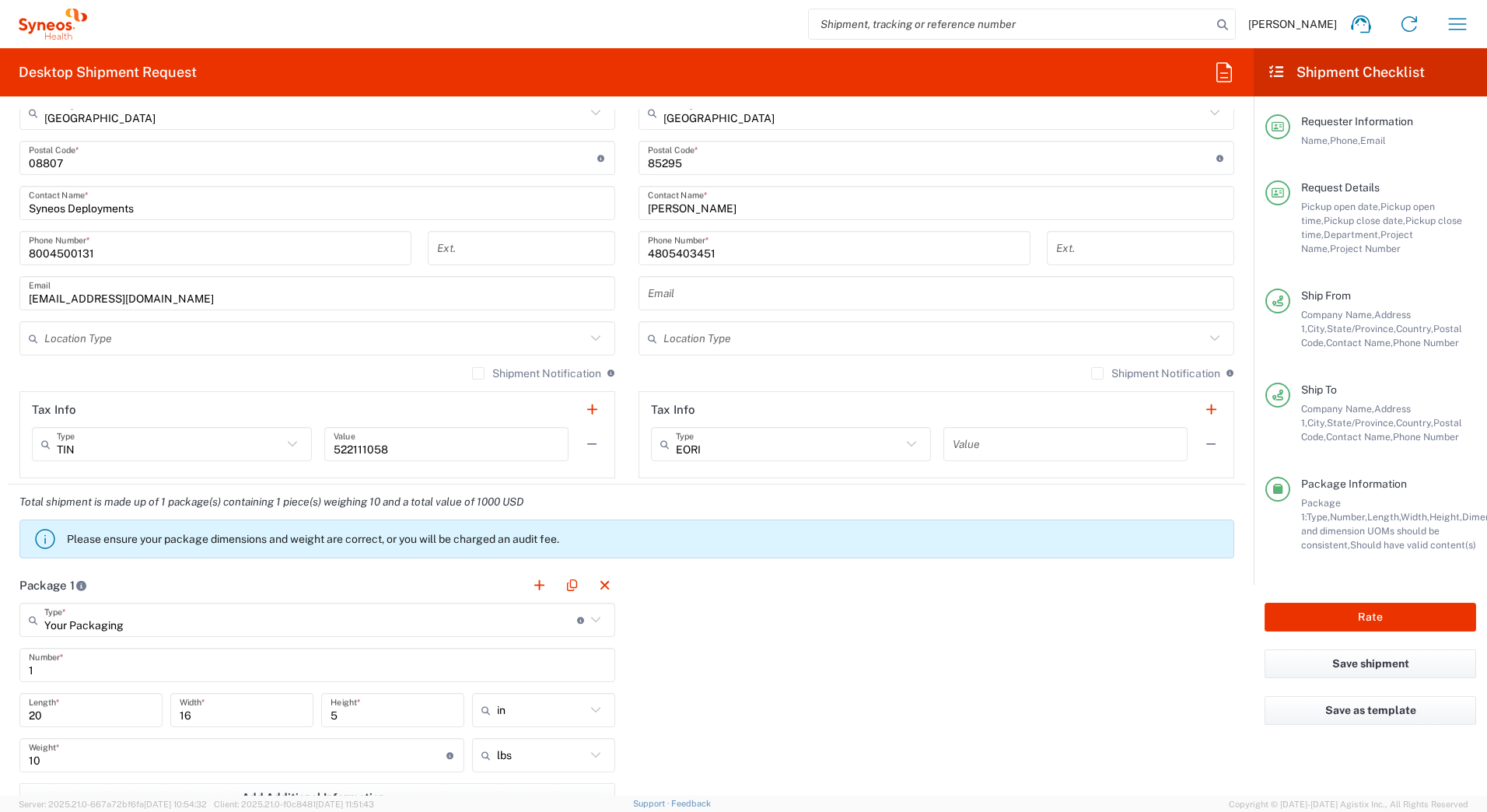
scroll to position [1166, 0]
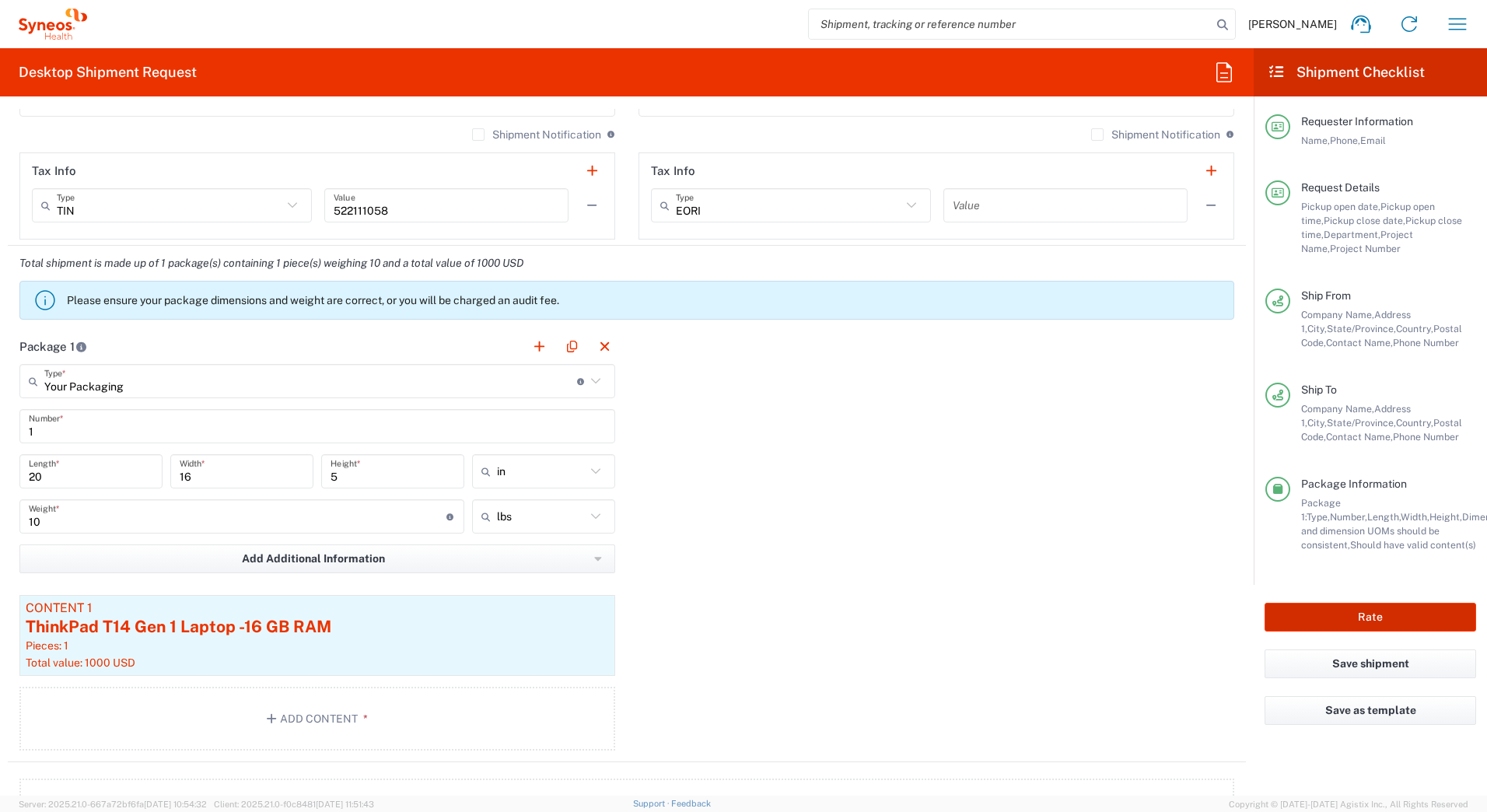
click at [1286, 621] on button "Rate" at bounding box center [1370, 617] width 211 height 29
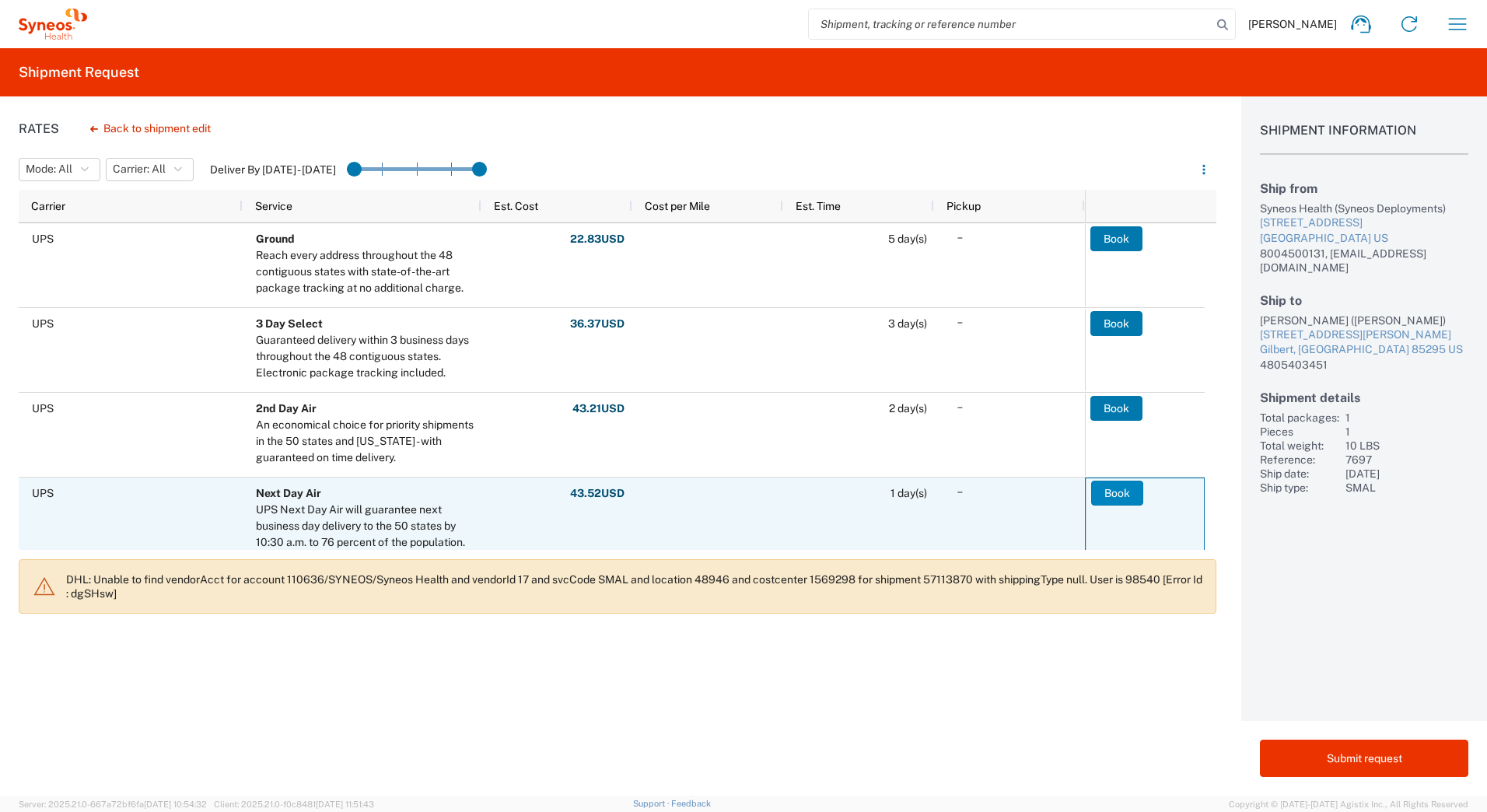
click at [1120, 490] on button "Book" at bounding box center [1118, 493] width 52 height 25
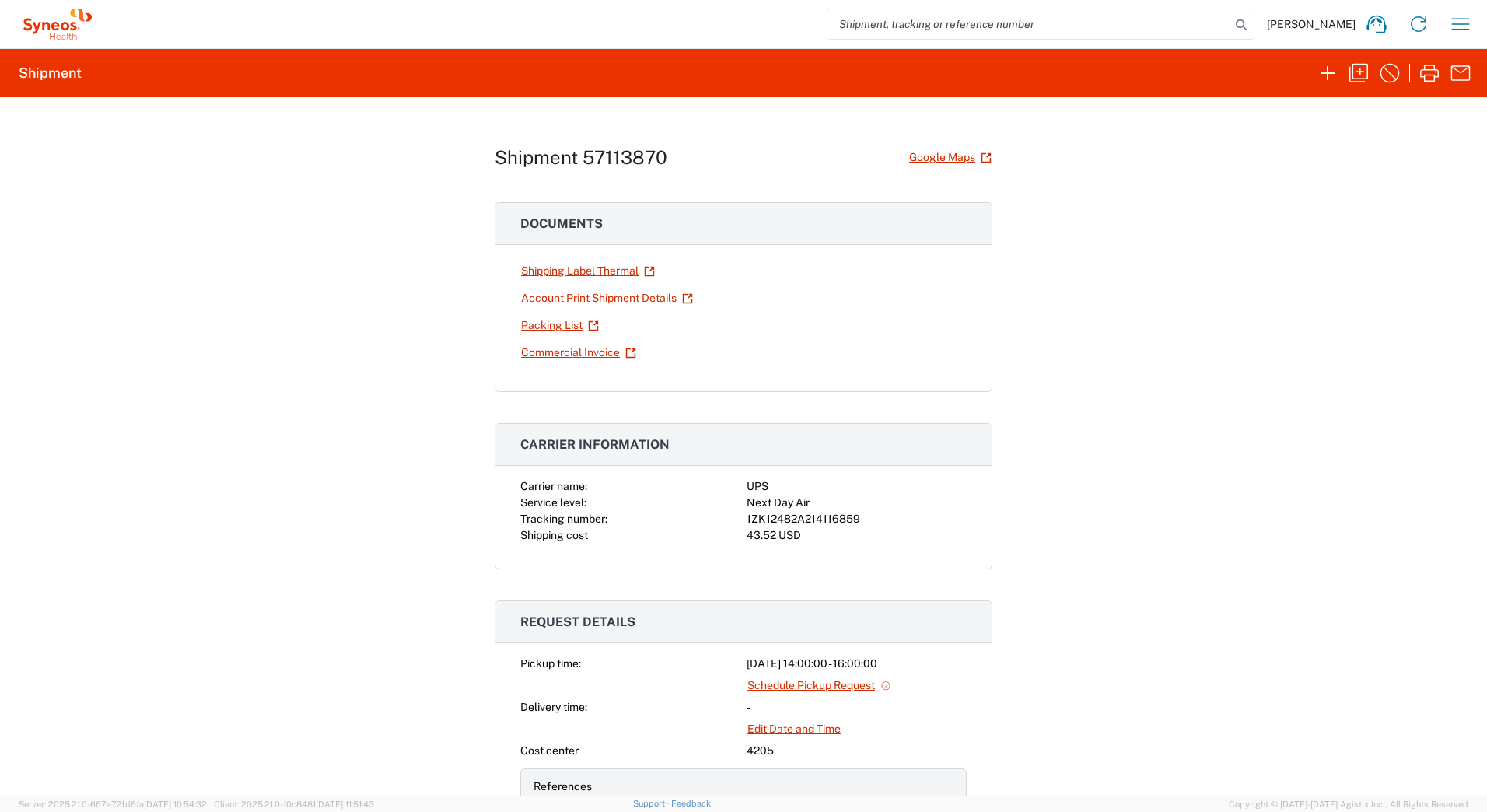
click at [832, 520] on div "1ZK12482A214116859" at bounding box center [857, 519] width 220 height 16
copy div "1ZK12482A214116859"
click at [1426, 76] on icon "button" at bounding box center [1430, 73] width 25 height 25
